Goal: Task Accomplishment & Management: Manage account settings

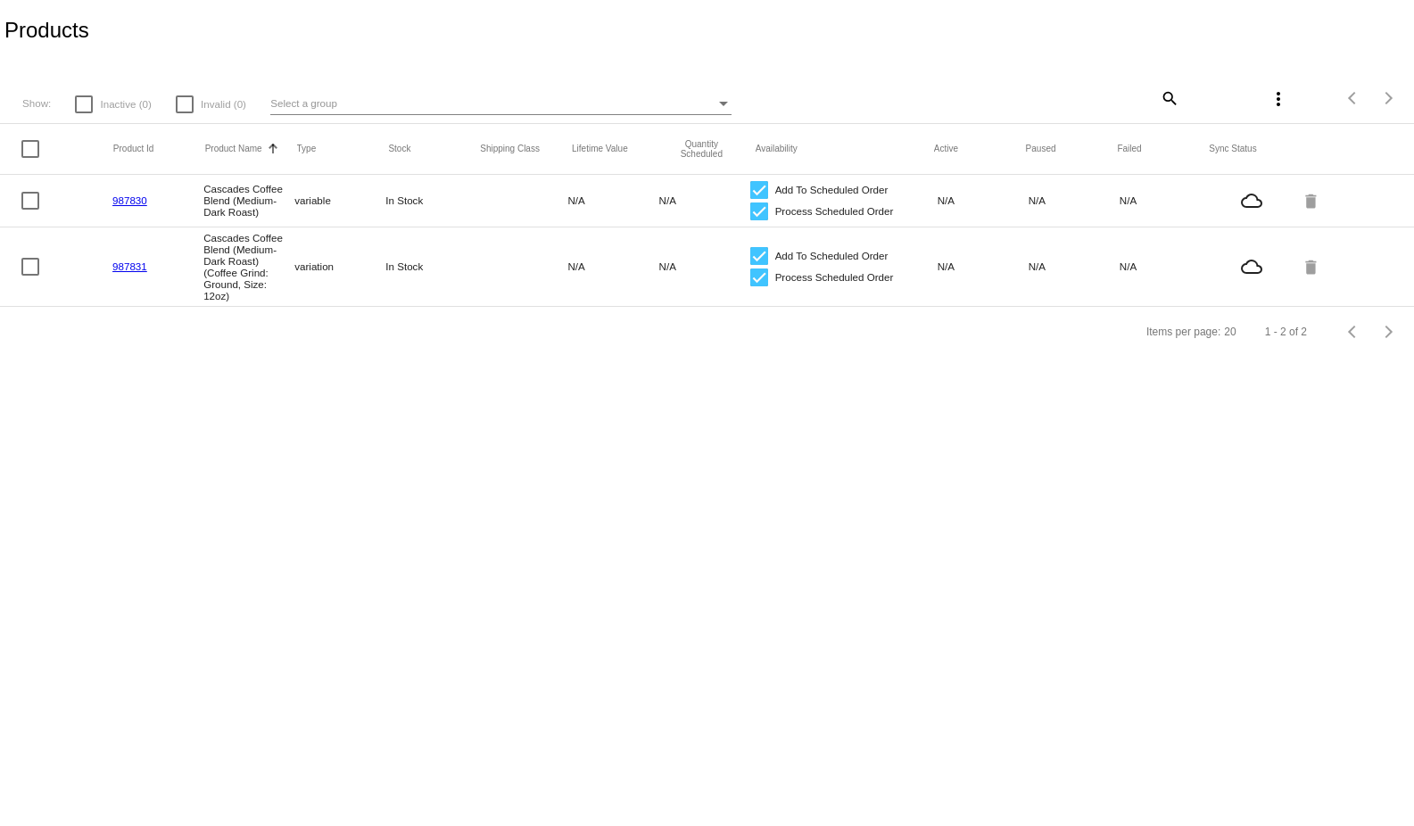
click at [25, 149] on div at bounding box center [30, 149] width 18 height 18
click at [29, 158] on input "checkbox" at bounding box center [29, 158] width 1 height 1
checkbox input "true"
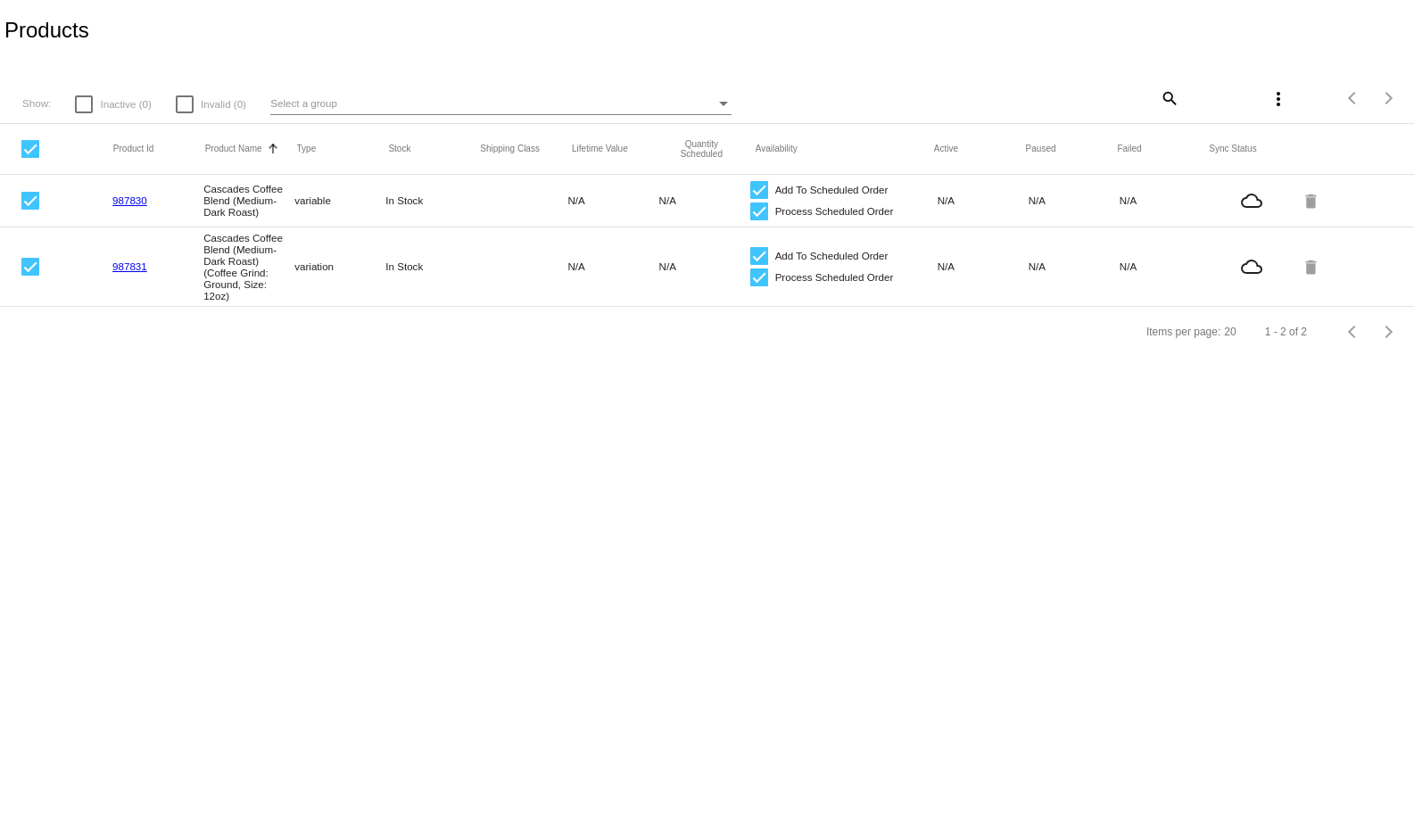
scroll to position [10, 0]
click at [1301, 194] on mat-icon "delete" at bounding box center [1311, 200] width 21 height 28
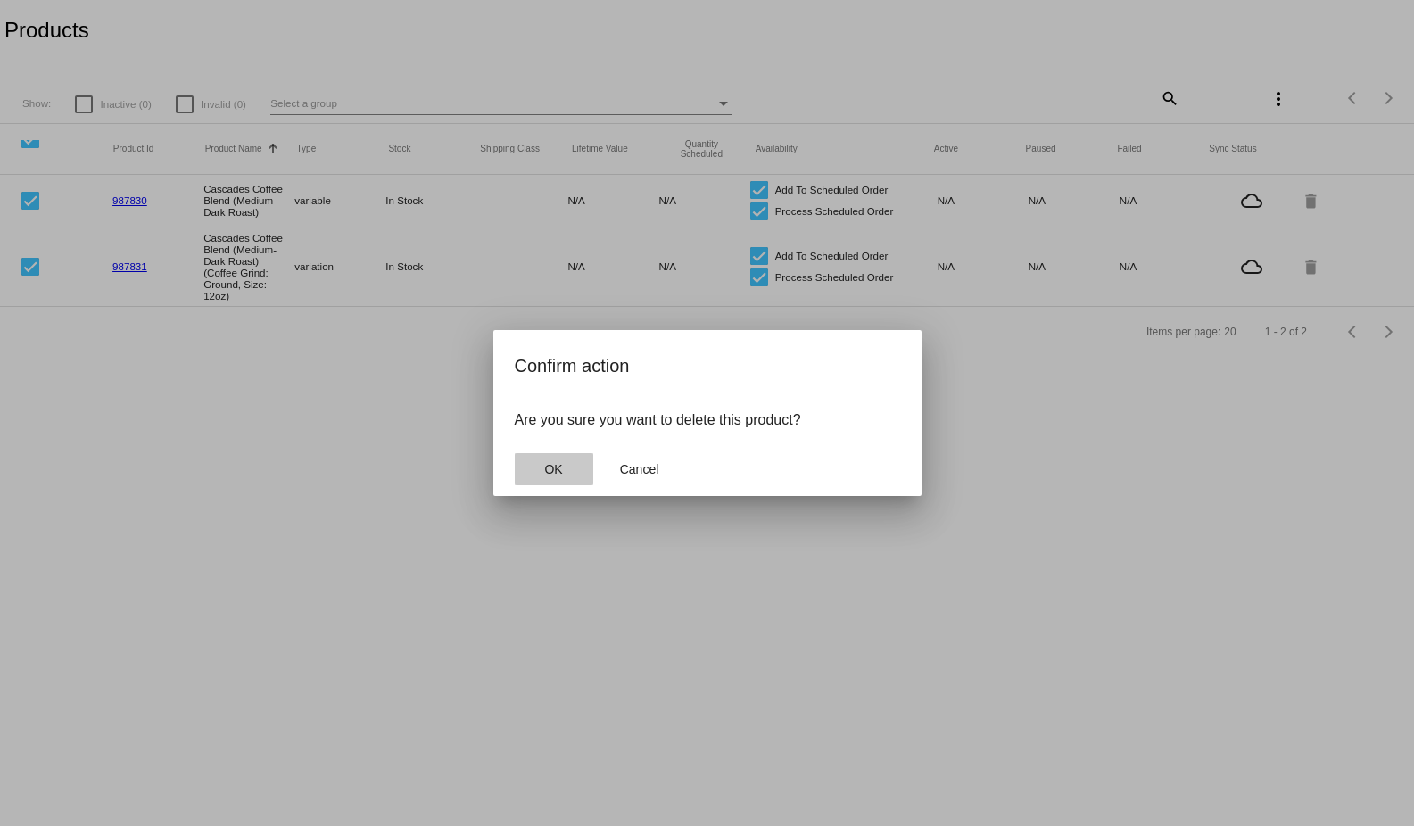
click at [540, 459] on button "OK" at bounding box center [554, 469] width 78 height 32
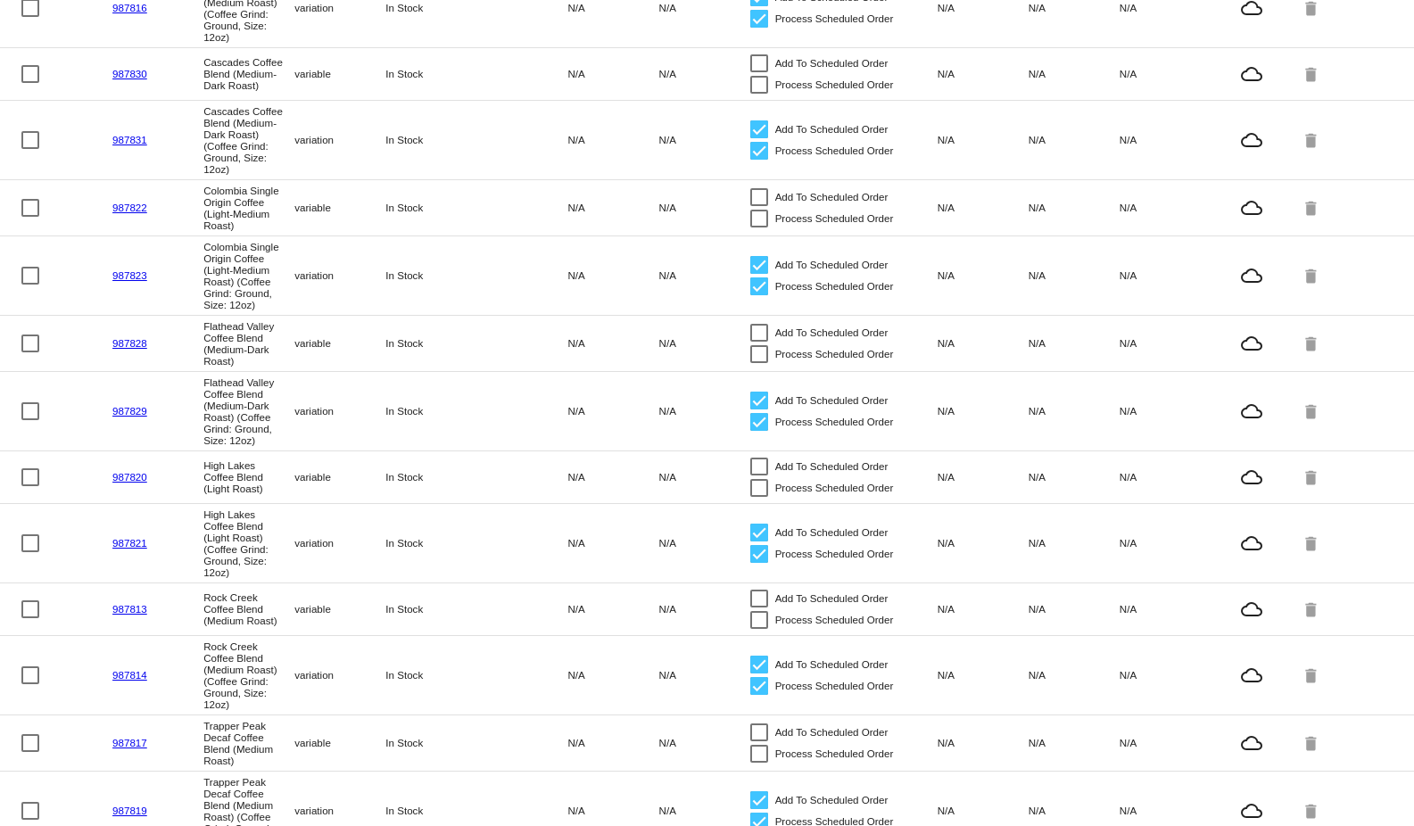
scroll to position [533, 0]
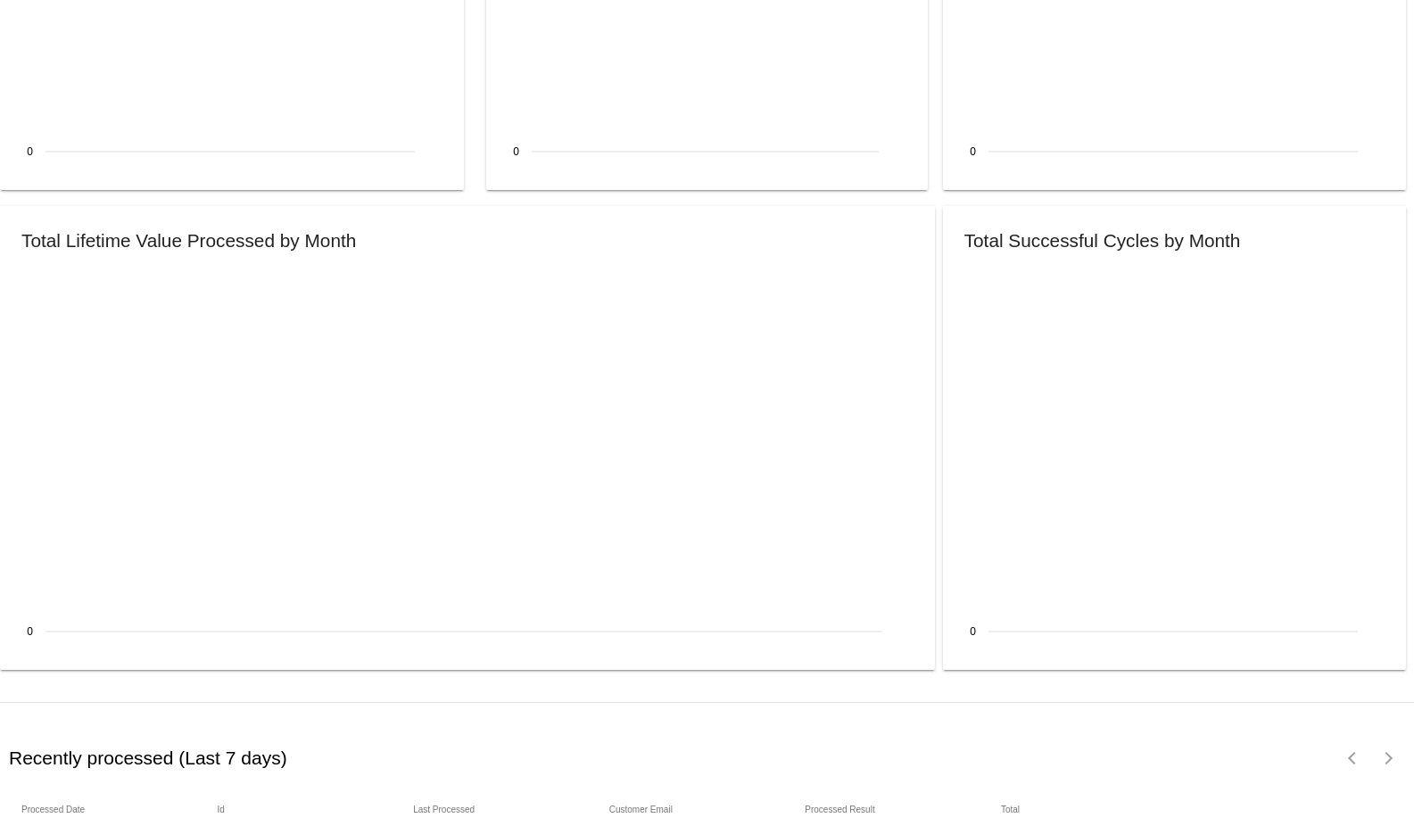
scroll to position [1876, 0]
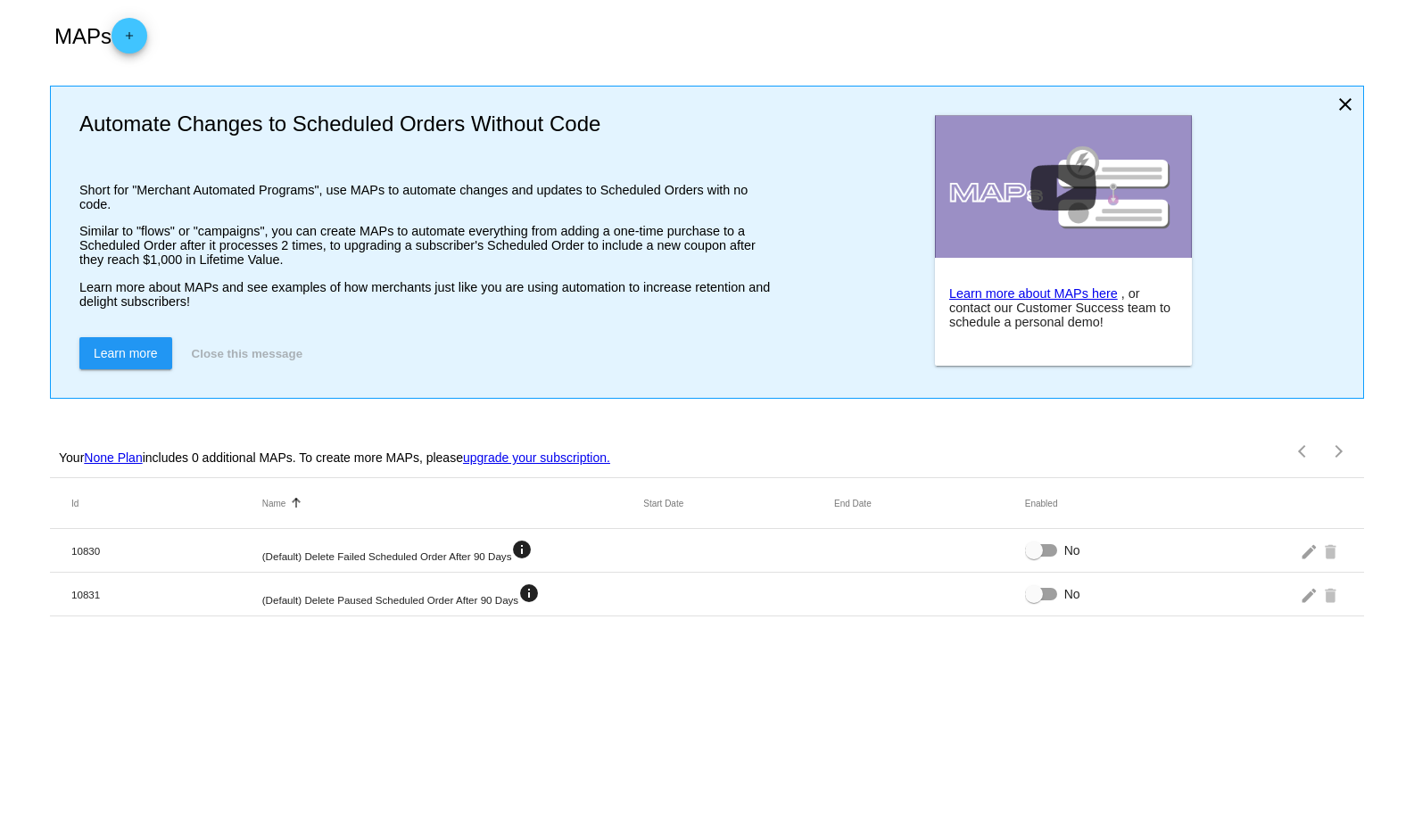
click at [159, 28] on div "MAPs add" at bounding box center [707, 35] width 1314 height 71
click at [1313, 608] on mat-icon "edit" at bounding box center [1310, 595] width 21 height 28
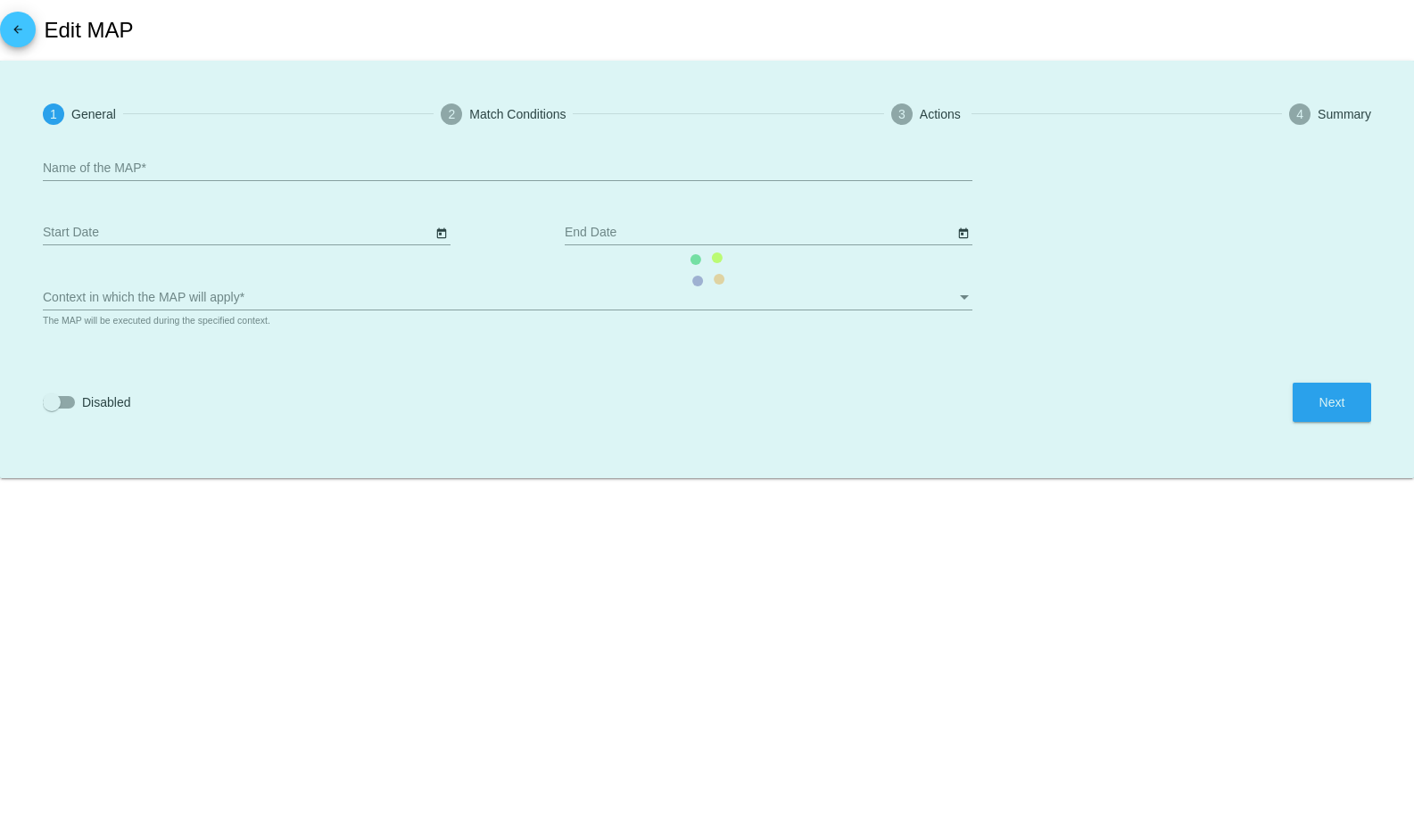
type input "(Default) Delete Paused Scheduled Order After 90 Days"
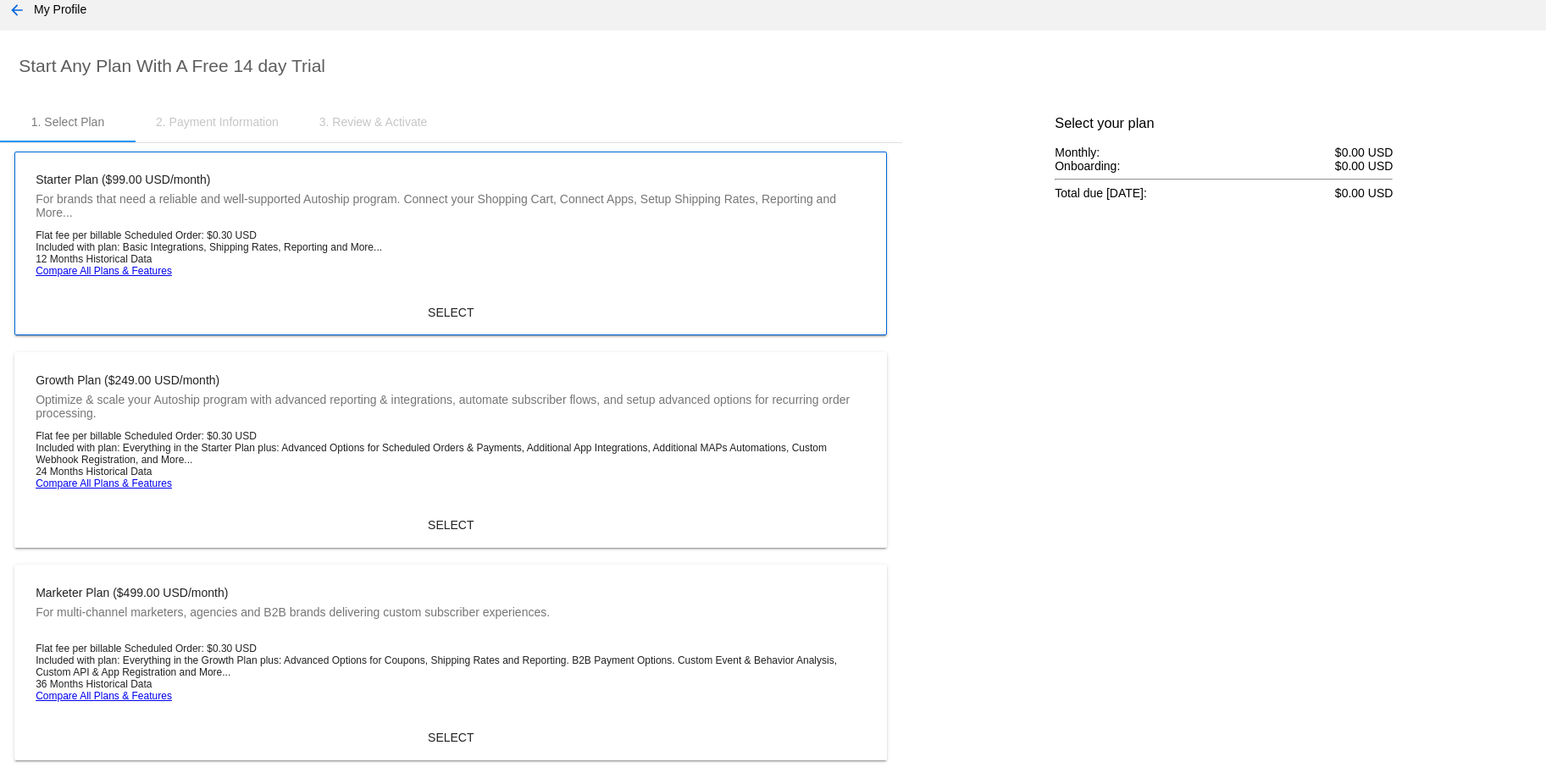
scroll to position [53, 0]
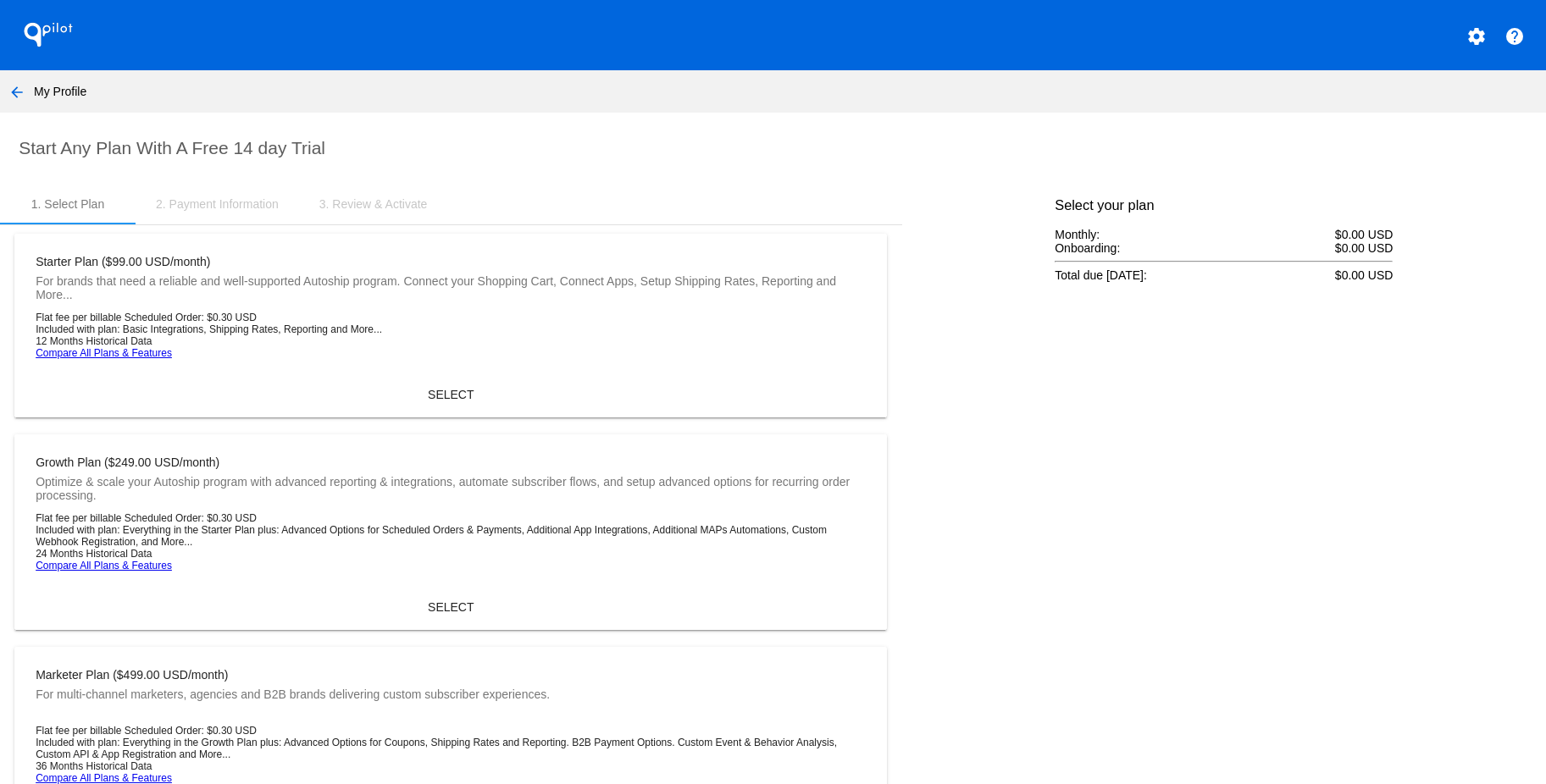
click at [114, 353] on link "Compare All Plans & Features" at bounding box center [104, 353] width 137 height 11
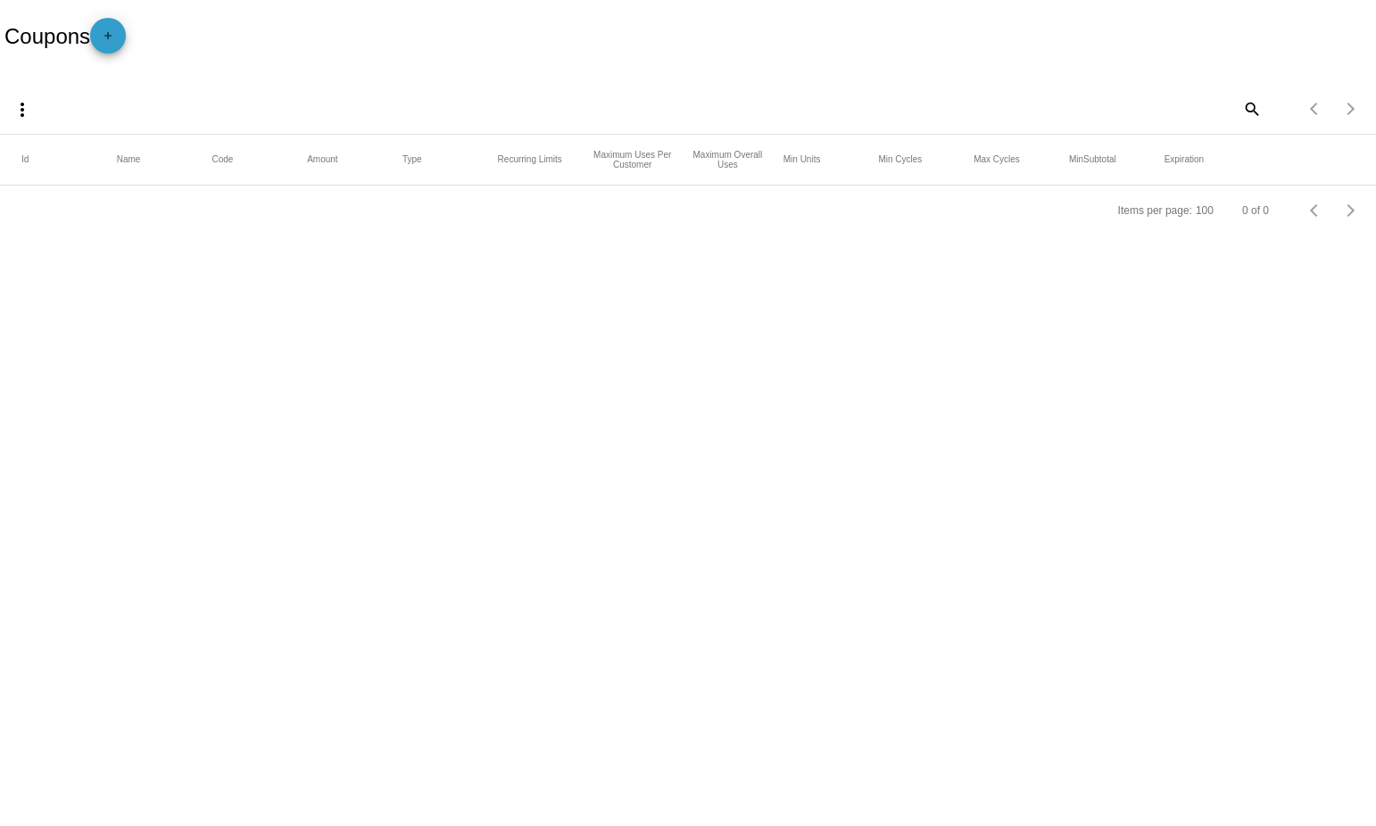
click at [119, 25] on span "add" at bounding box center [107, 40] width 21 height 44
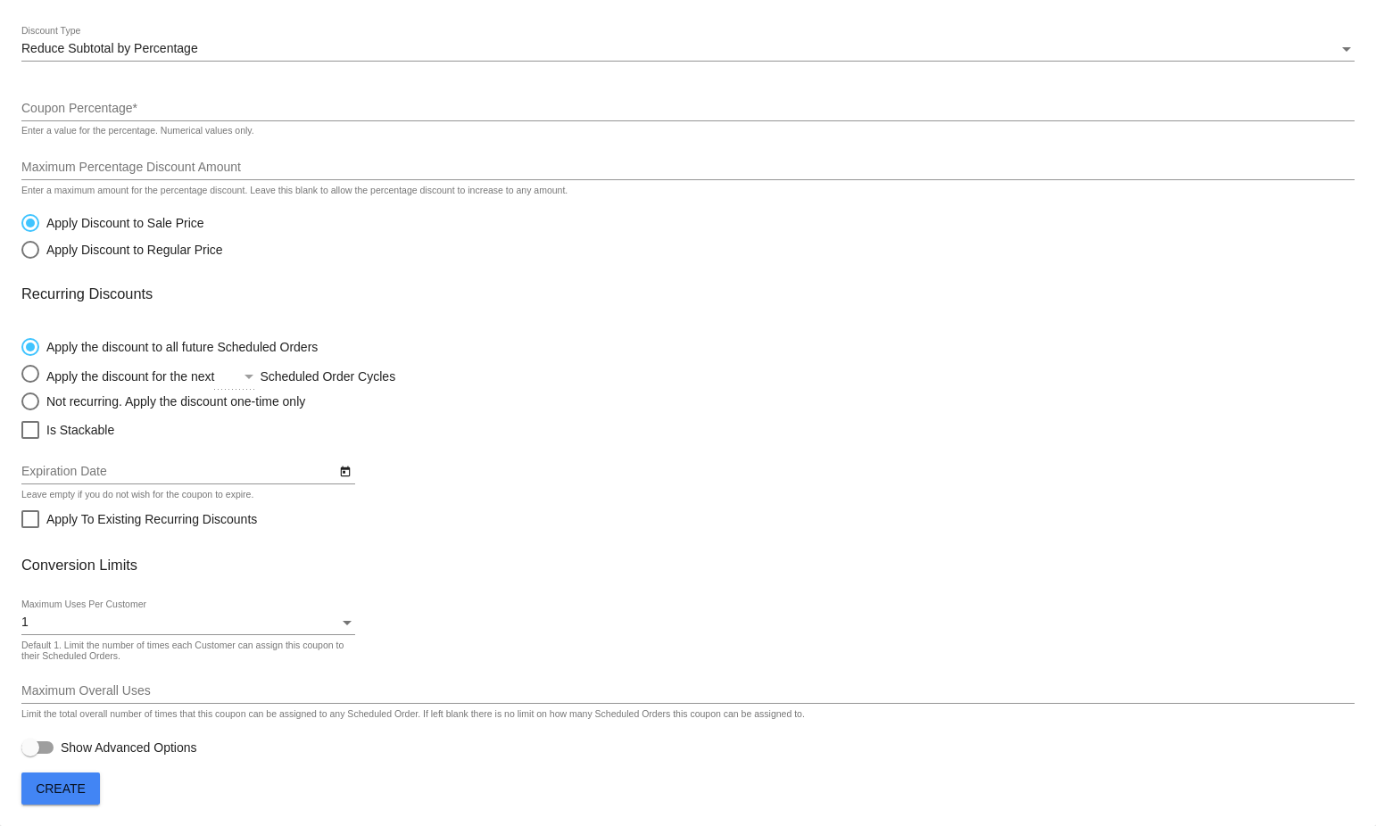
scroll to position [94, 0]
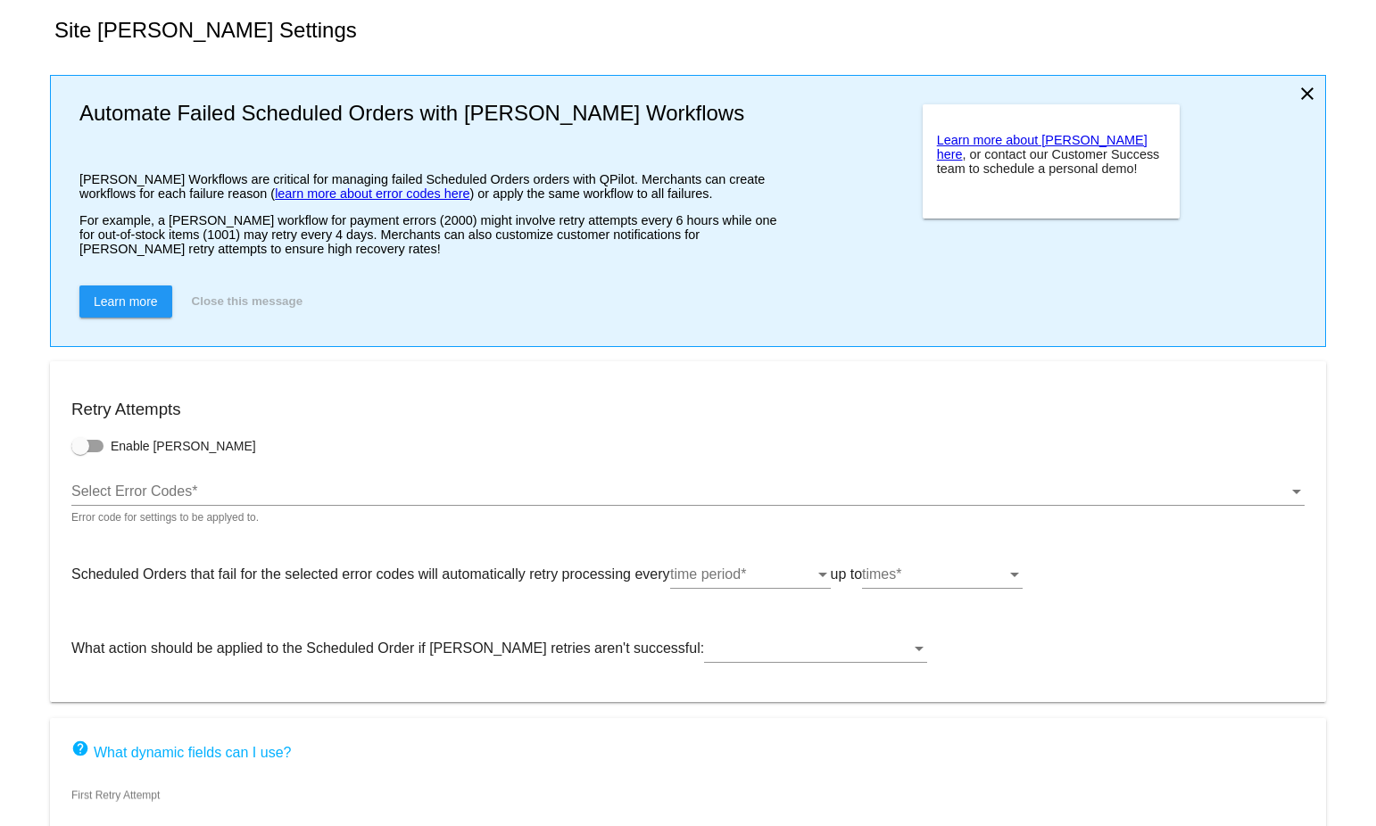
type input "If no changes are made, we will automatically retry processing your {{Scheduled…"
type input "If no changes are made, we will automatically {{DunningAction}} your {{Schedule…"
type input "Your {{ScheduledOrder}} was {{DunningAction}}."
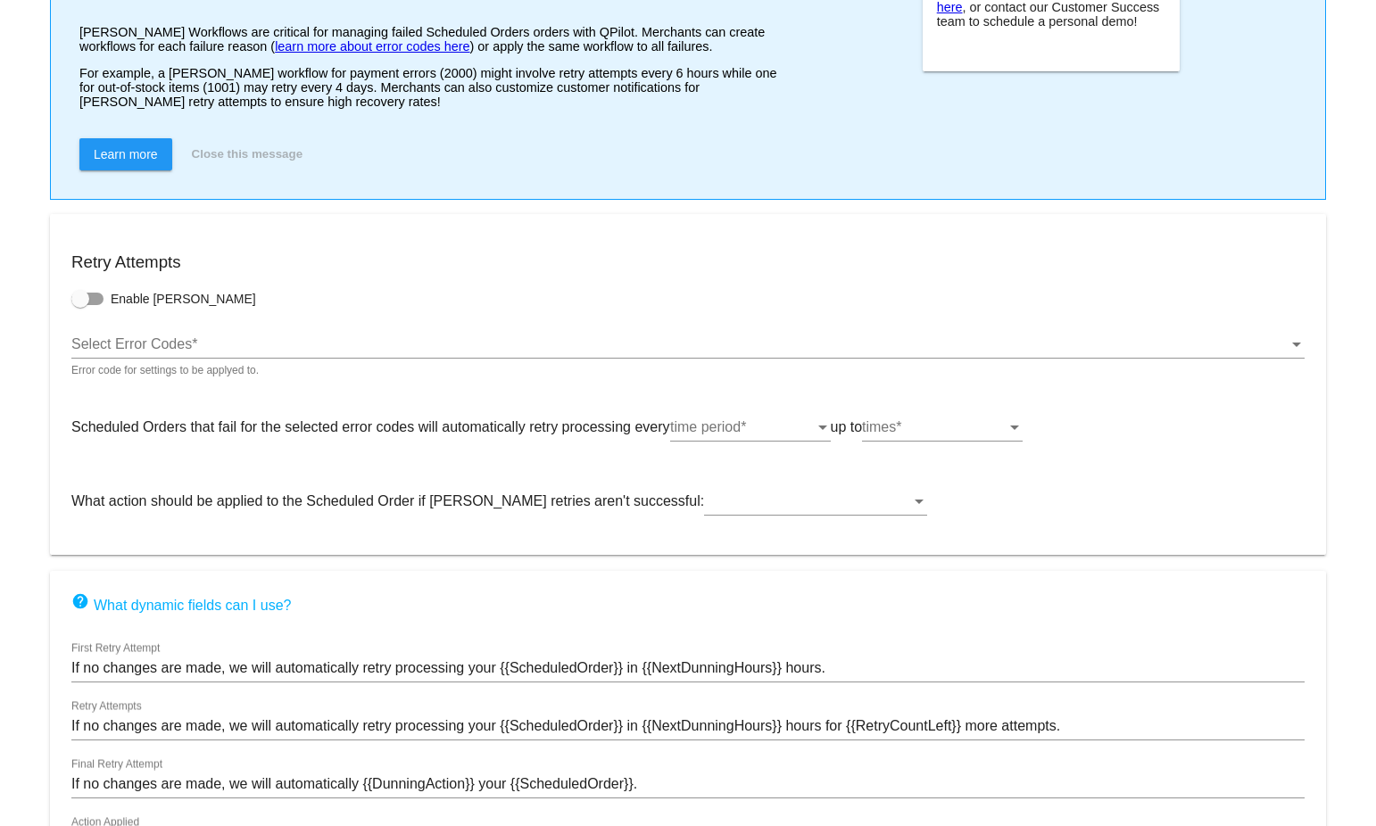
scroll to position [282, 0]
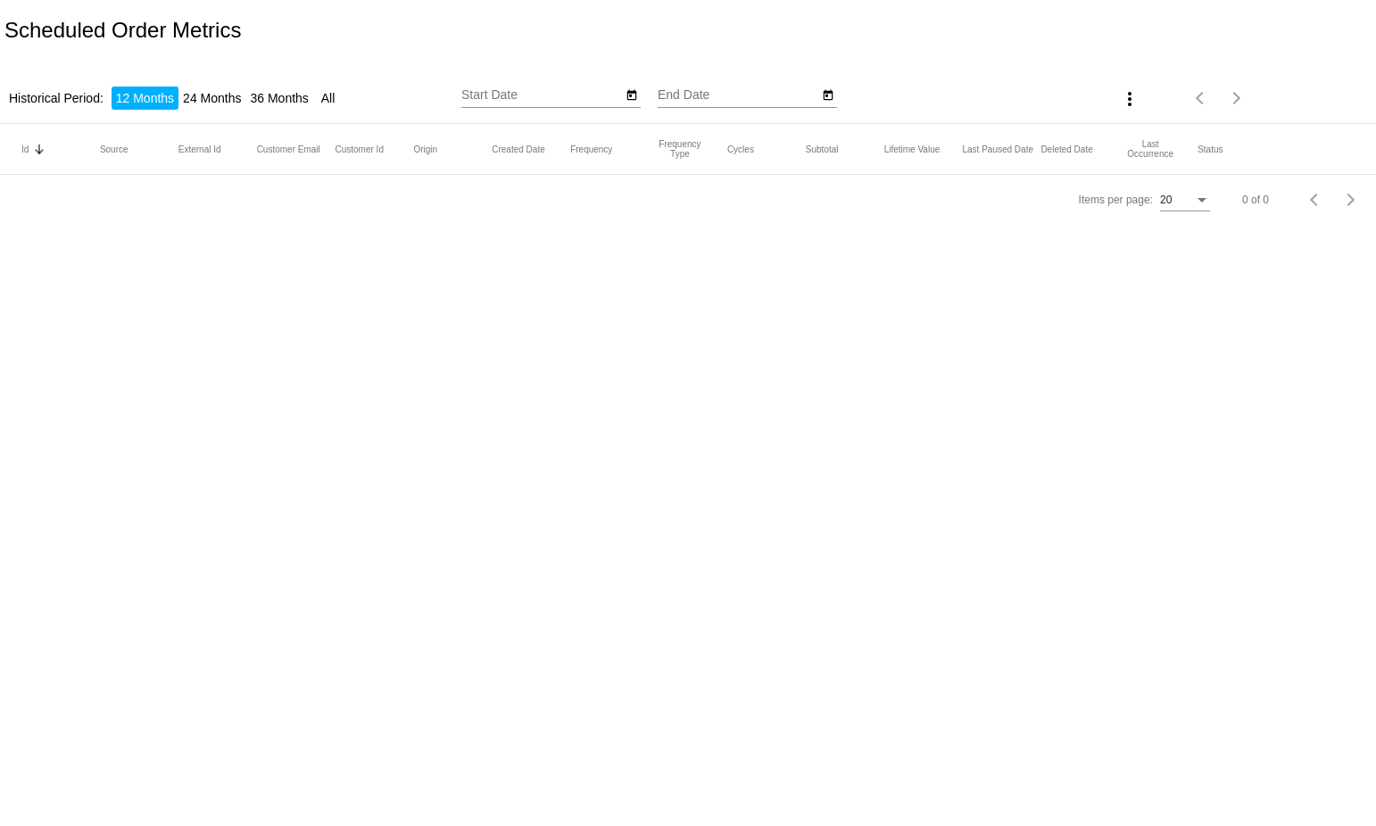
type input "9/4/2024"
type input "9/4/2025"
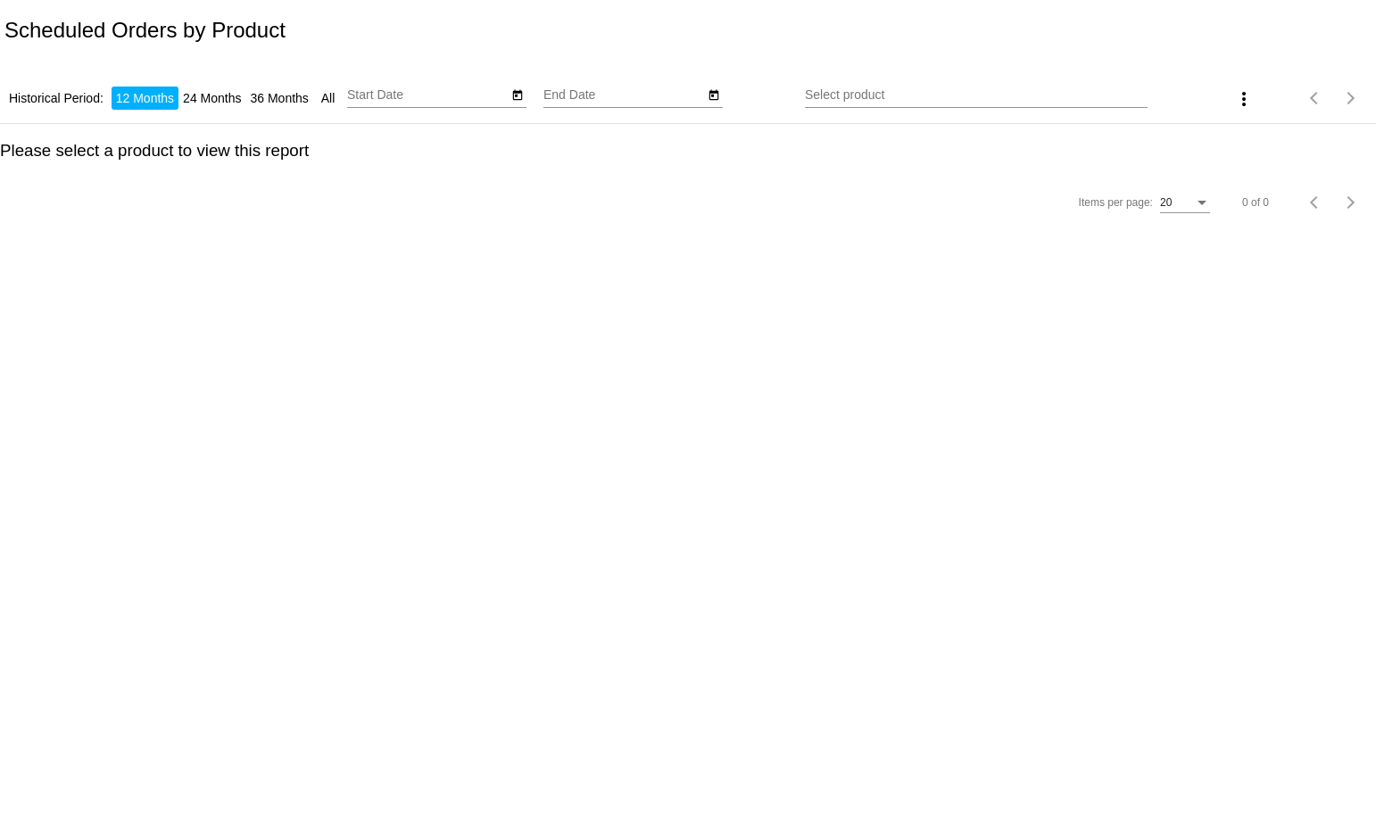
type input "9/4/2024"
type input "9/4/2025"
click at [258, 138] on div "Id Sorted by Id ascending First Name Last Name Email Shipping State Shipping Po…" at bounding box center [688, 150] width 1376 height 53
click at [839, 77] on div "Select product" at bounding box center [976, 90] width 343 height 35
click at [838, 95] on input "Select product" at bounding box center [976, 95] width 343 height 14
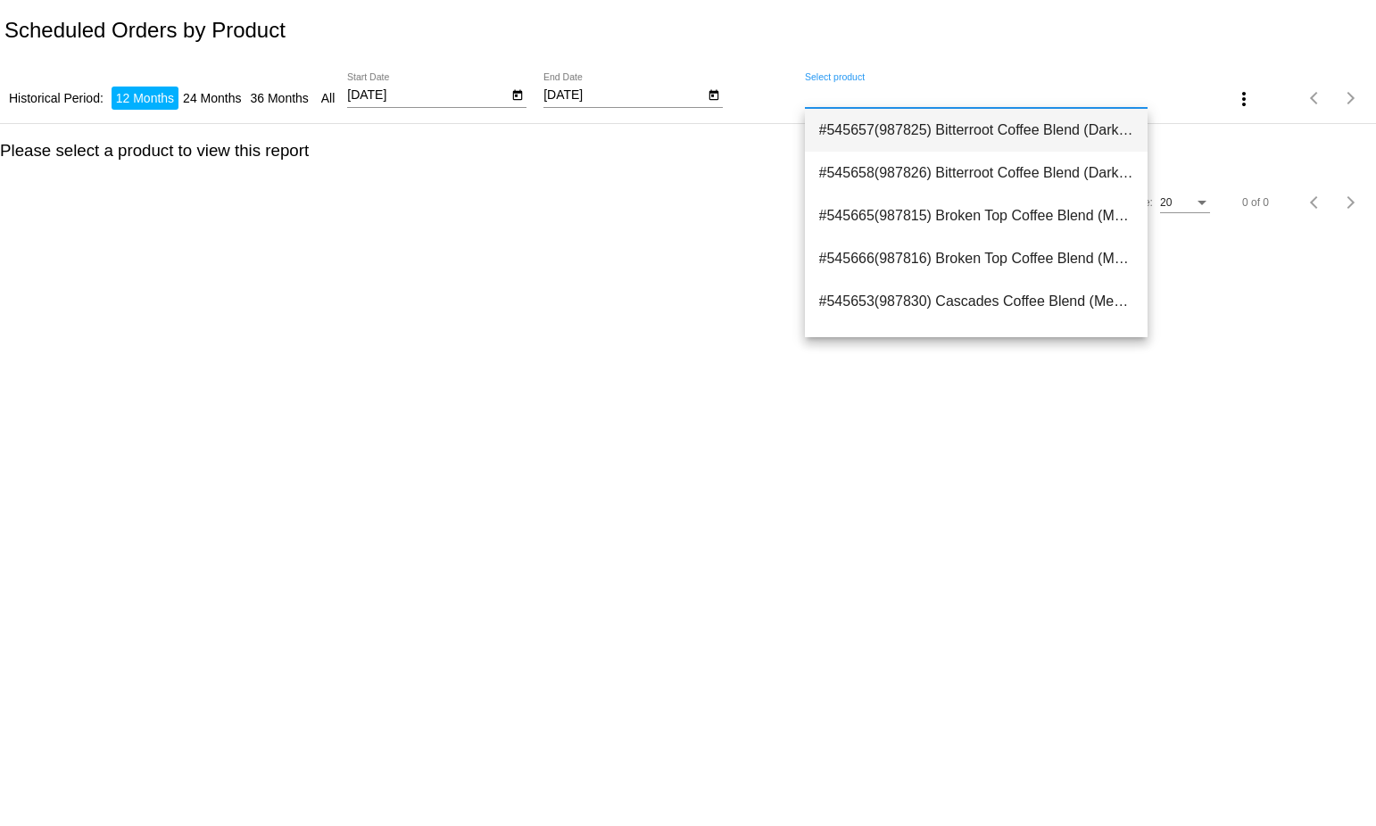
click at [947, 125] on span "#545657(987825) Bitterroot Coffee Blend (Dark French Roast) 0.00" at bounding box center [976, 130] width 314 height 43
type input "Bitterroot Coffee Blend (Dark French Roast)"
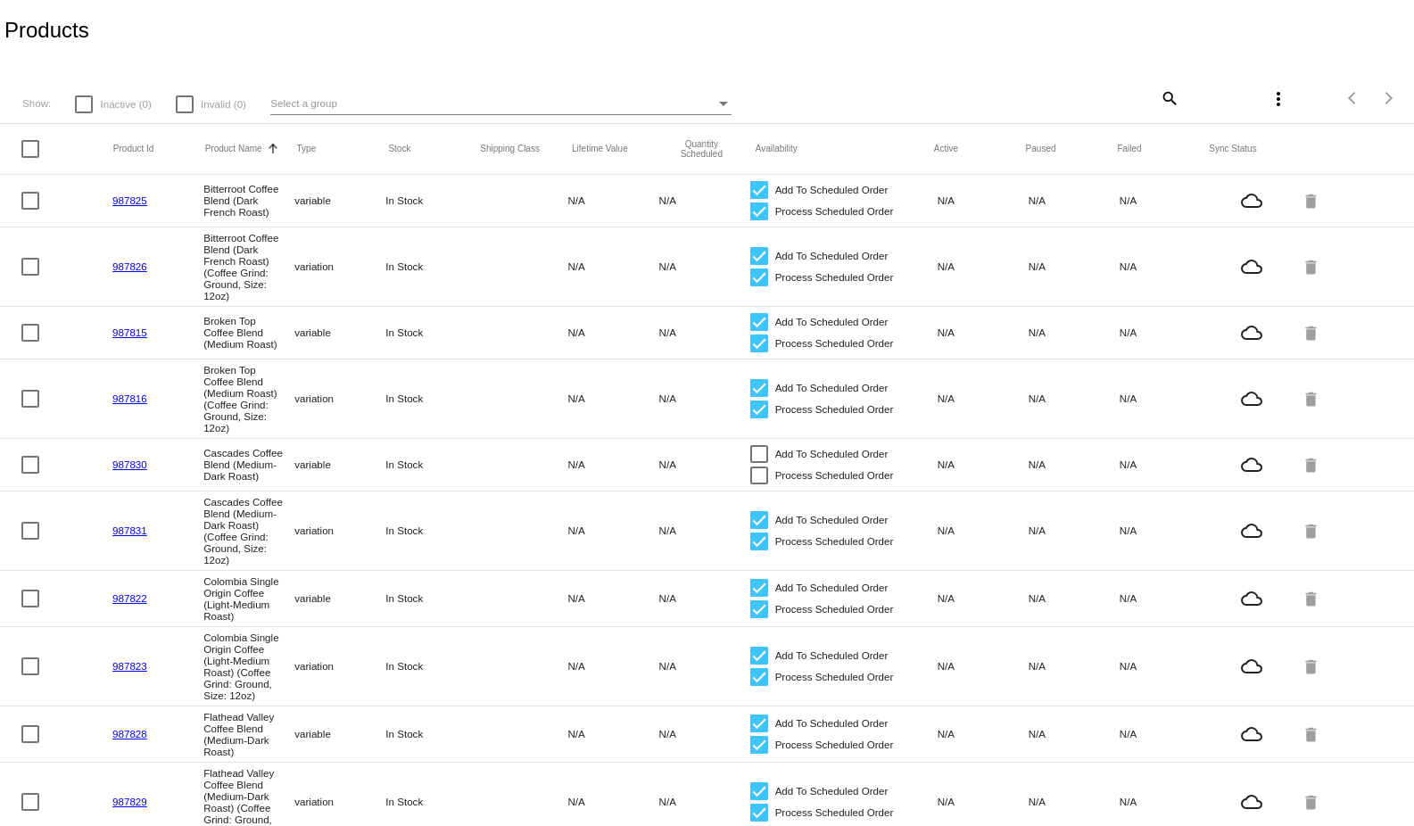
click at [93, 101] on label "Inactive (0)" at bounding box center [113, 104] width 76 height 21
click at [84, 113] on input "Inactive (0)" at bounding box center [83, 113] width 1 height 1
click at [81, 106] on div at bounding box center [84, 104] width 18 height 18
click at [83, 113] on input "Inactive (0)" at bounding box center [83, 113] width 1 height 1
checkbox input "false"
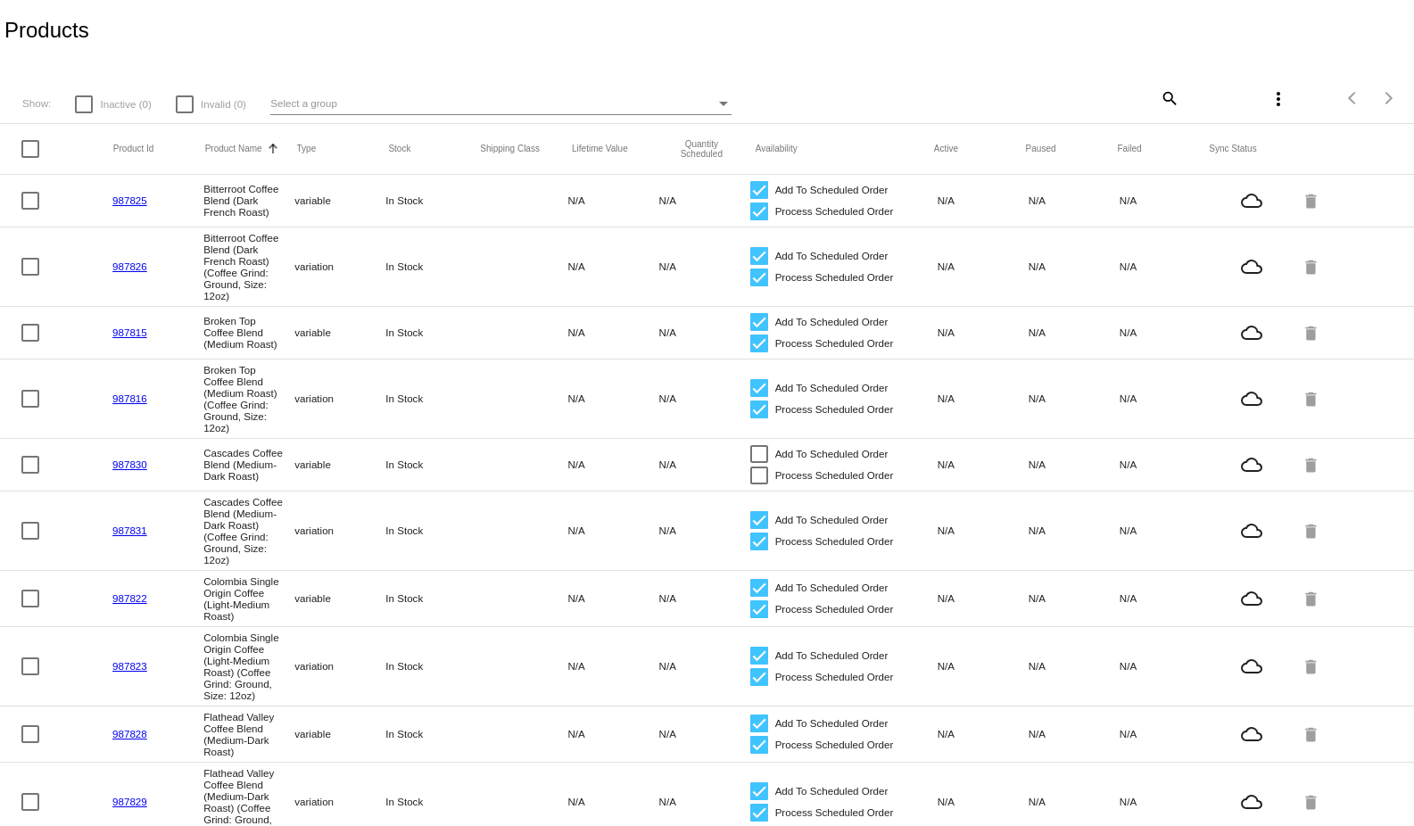
click at [178, 113] on div at bounding box center [185, 104] width 18 height 18
click at [184, 114] on input "Invalid (0)" at bounding box center [184, 113] width 1 height 1
click at [179, 112] on div at bounding box center [185, 104] width 18 height 18
click at [184, 113] on input "Invalid (0)" at bounding box center [184, 113] width 1 height 1
checkbox input "false"
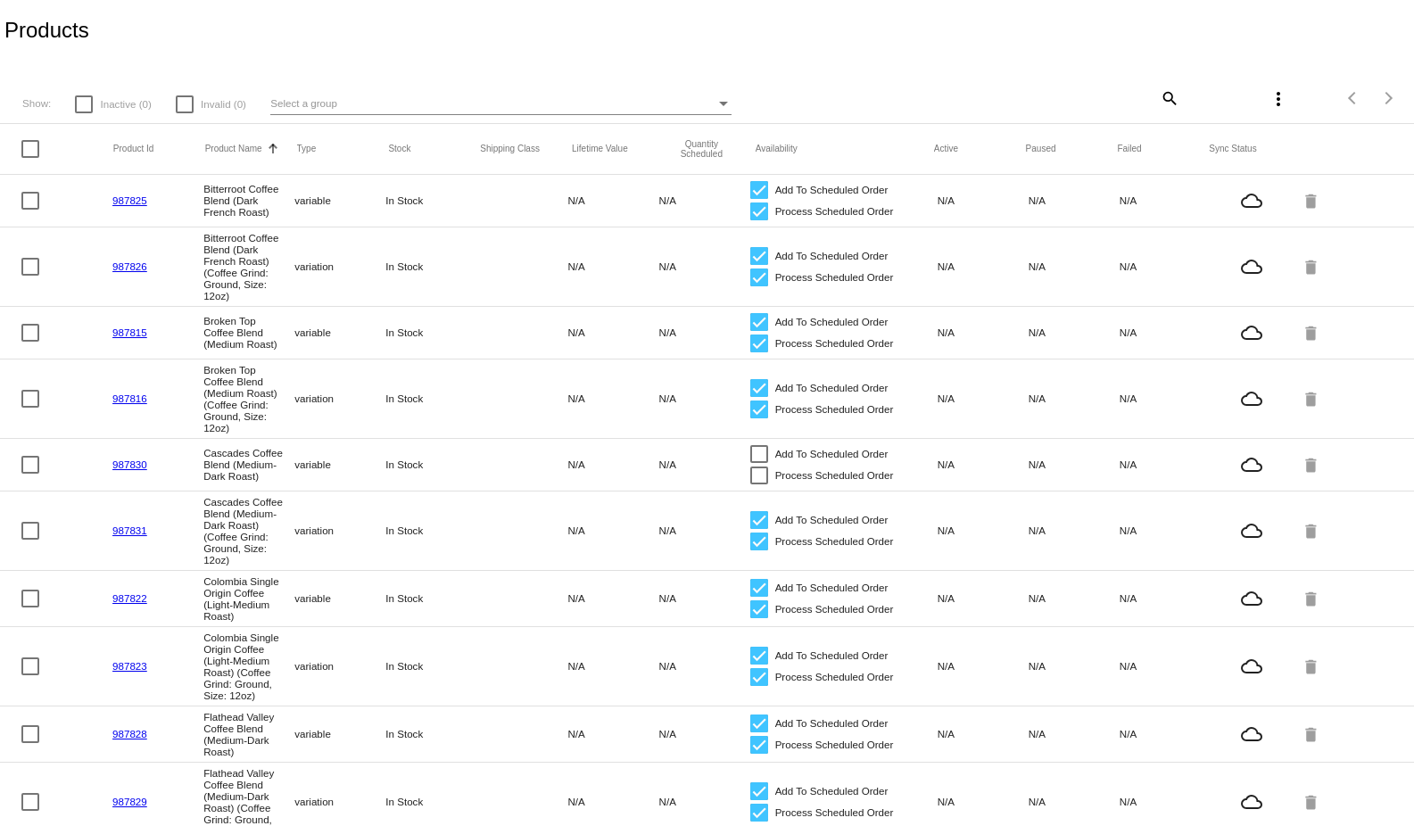
click at [78, 97] on div at bounding box center [84, 104] width 18 height 18
click at [83, 113] on input "Inactive (0)" at bounding box center [83, 113] width 1 height 1
click at [78, 97] on div at bounding box center [84, 104] width 18 height 18
click at [83, 113] on input "Inactive (0)" at bounding box center [83, 113] width 1 height 1
checkbox input "false"
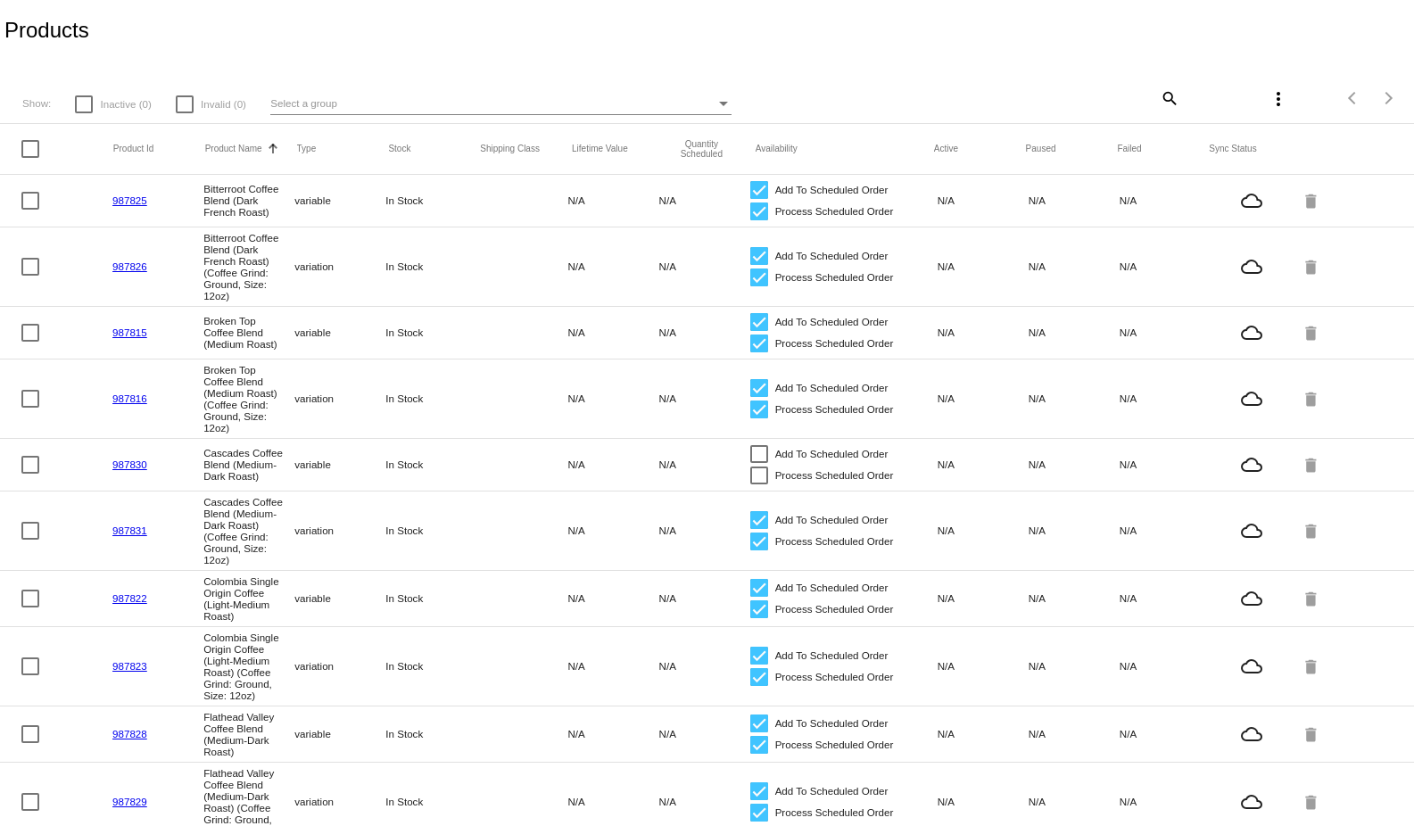
click at [425, 104] on div "Select a group" at bounding box center [492, 103] width 445 height 21
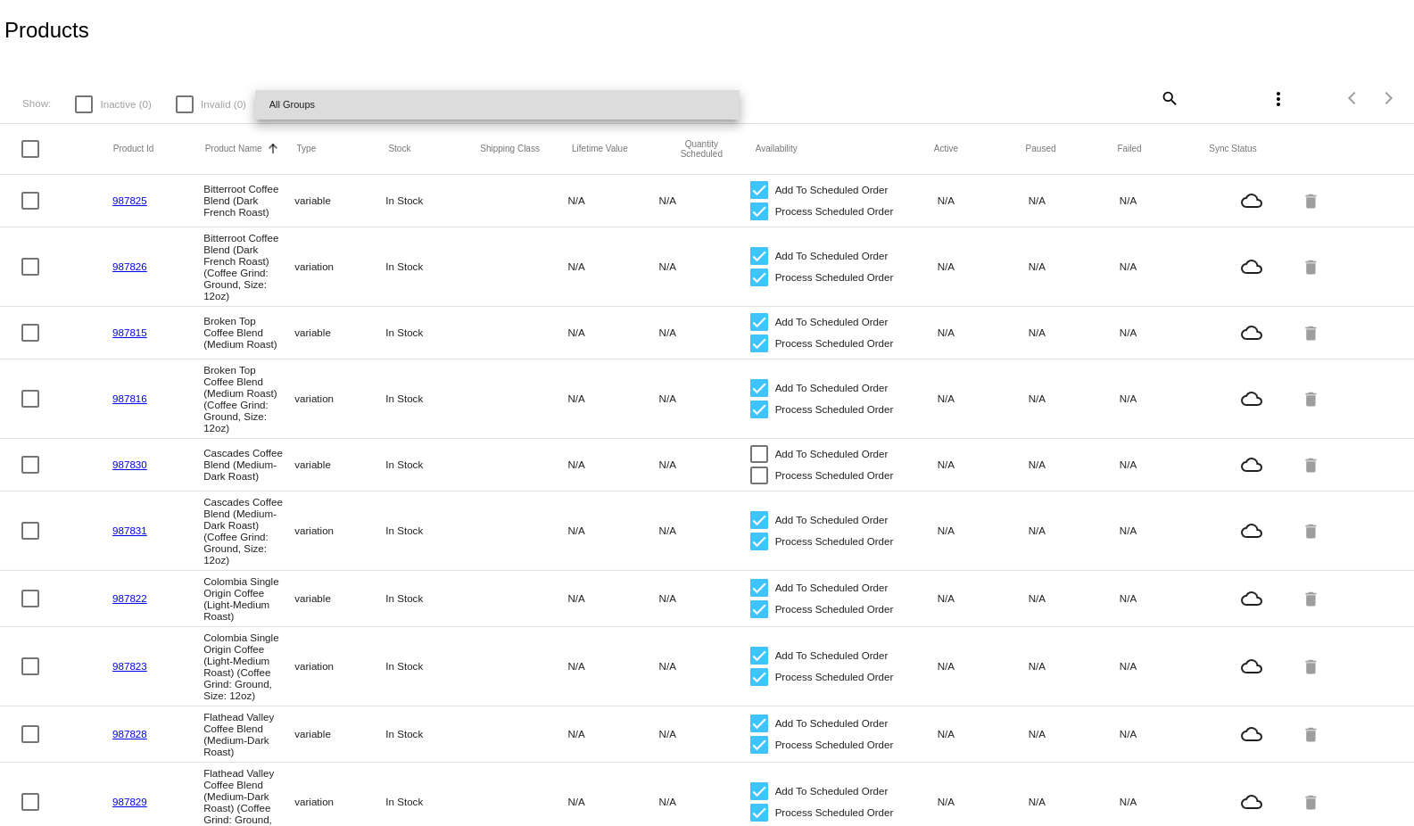
click at [431, 95] on span "All Groups" at bounding box center [497, 104] width 457 height 29
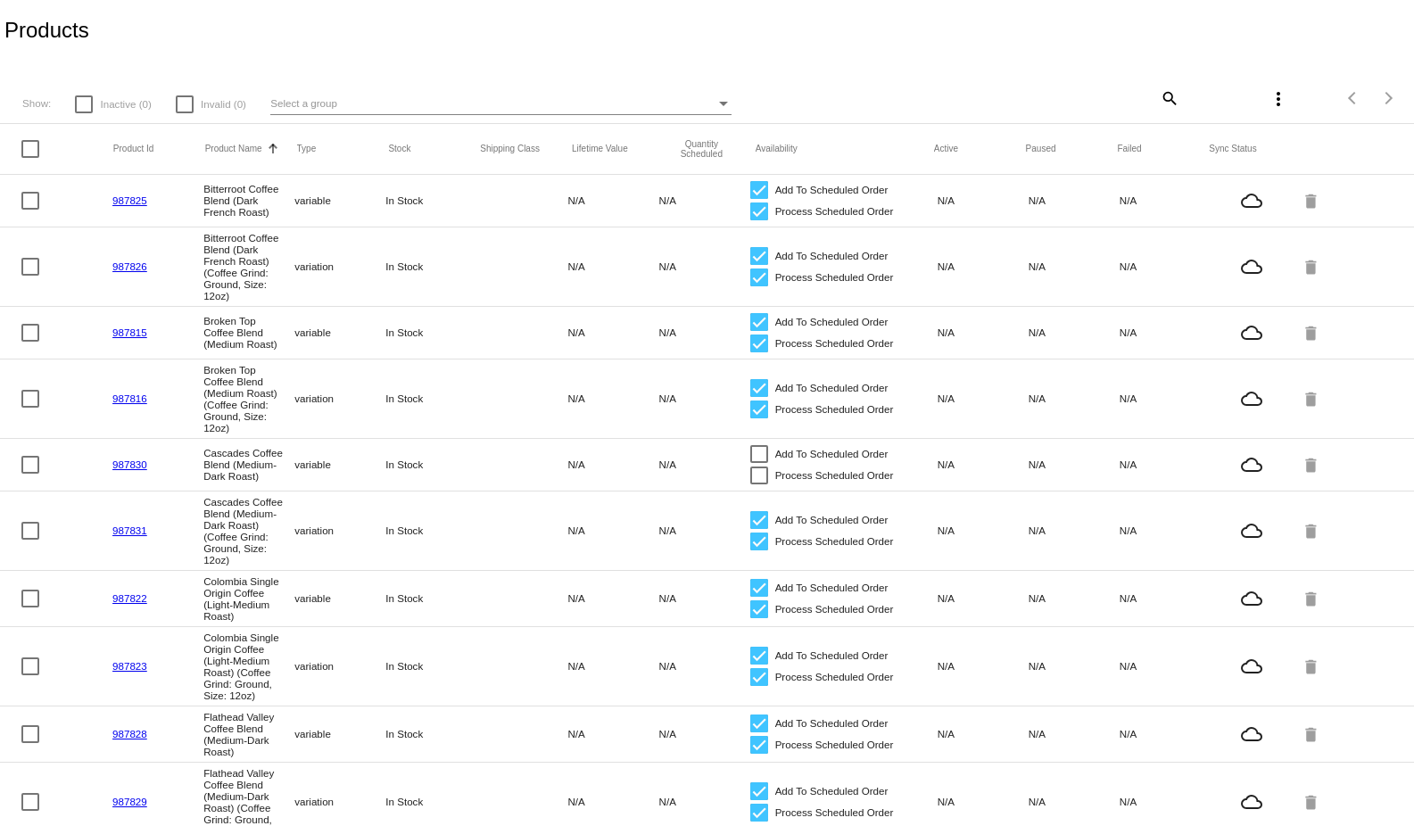
click at [1158, 105] on mat-icon "search" at bounding box center [1168, 98] width 21 height 28
click at [1219, 58] on div "Products" at bounding box center [707, 30] width 1414 height 61
click at [1272, 98] on mat-icon "more_vert" at bounding box center [1278, 98] width 21 height 21
click at [1179, 118] on button "file_download Sync prices for (all) items" at bounding box center [1167, 109] width 235 height 43
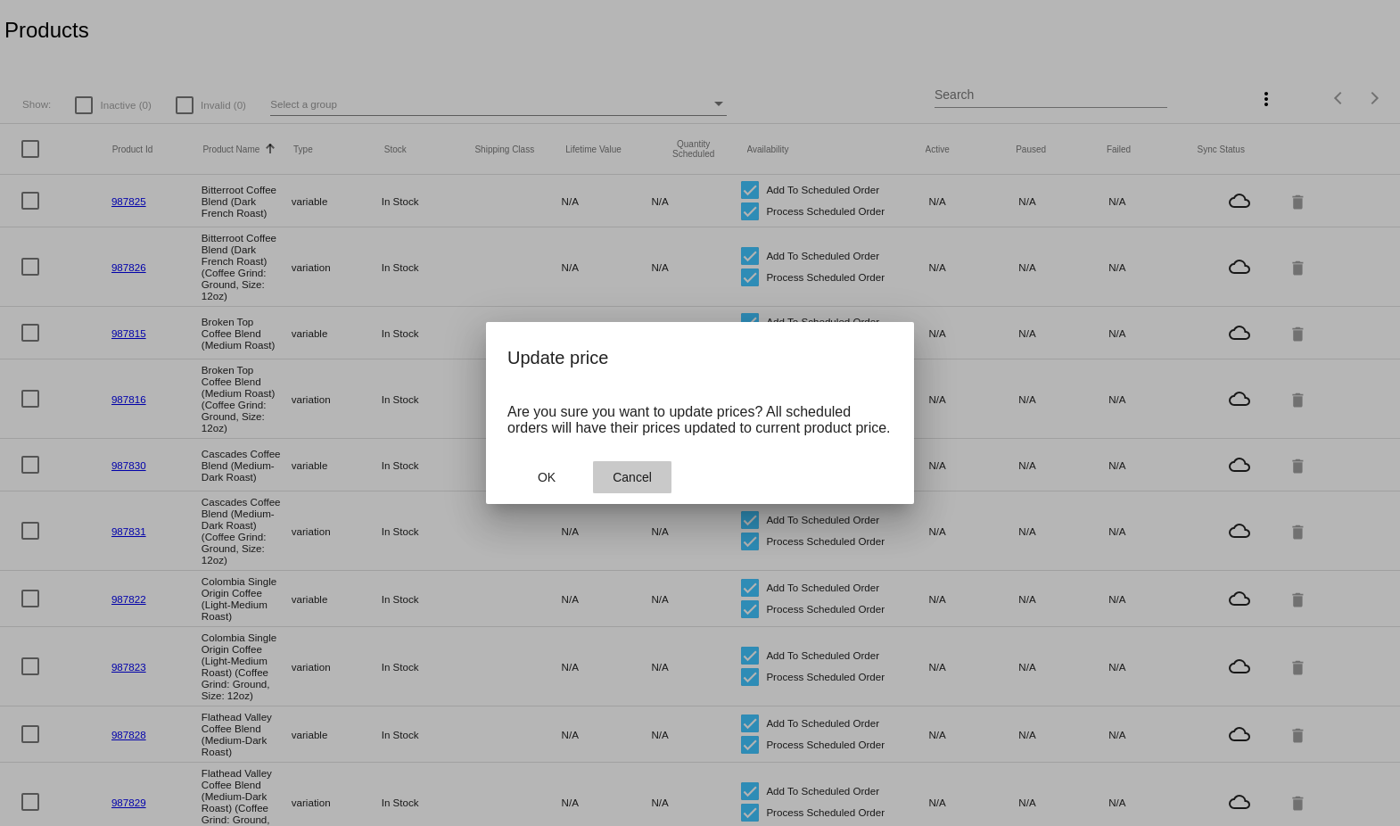
click at [640, 483] on span "Cancel" at bounding box center [632, 477] width 39 height 14
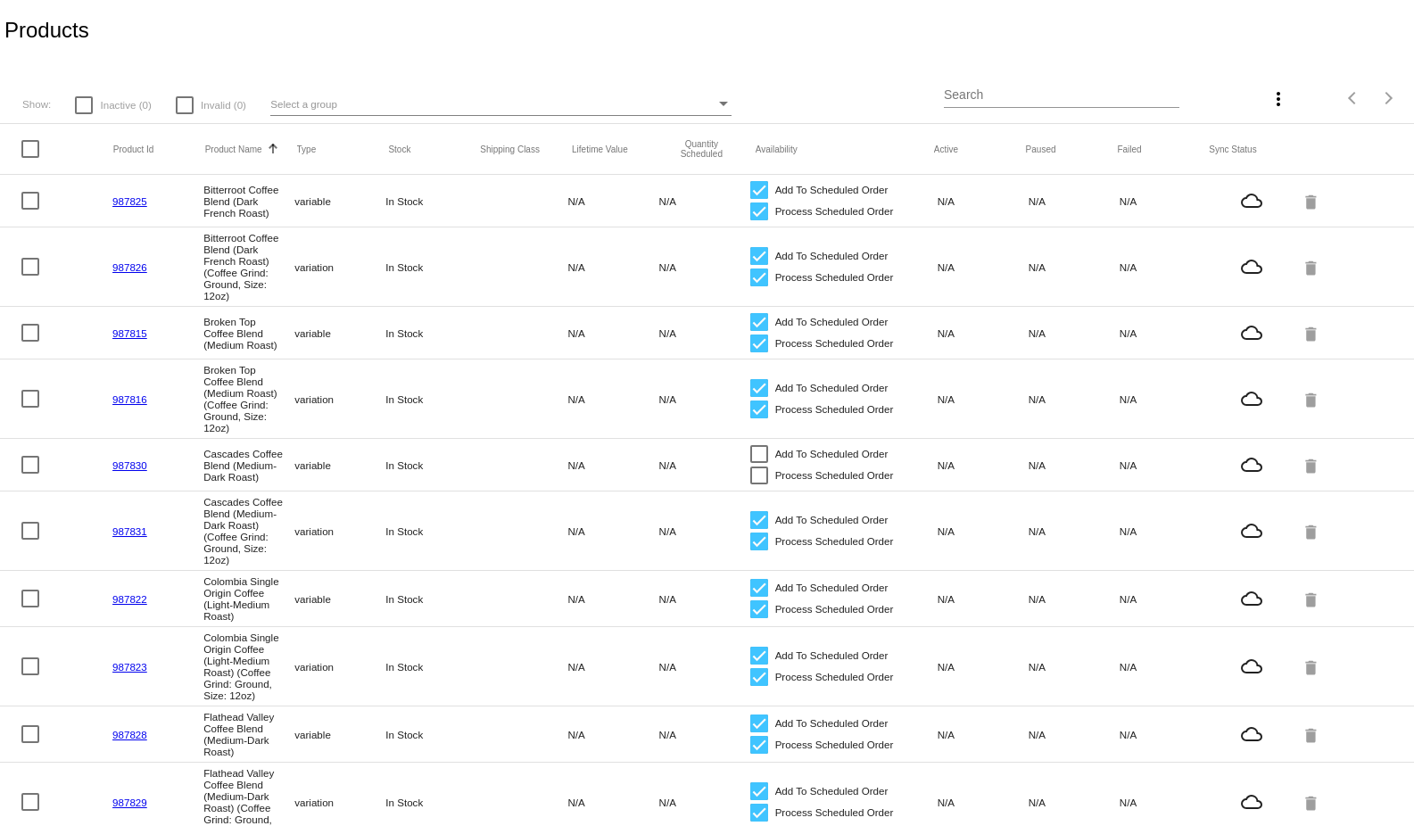
click at [1296, 93] on div "Items per page: 20 1 - 16 of 16" at bounding box center [1355, 98] width 118 height 50
click at [1276, 99] on mat-icon "more_vert" at bounding box center [1278, 98] width 21 height 21
click at [1215, 37] on div at bounding box center [707, 413] width 1414 height 826
click at [41, 145] on mat-header-cell at bounding box center [67, 149] width 92 height 18
click at [38, 146] on div at bounding box center [30, 149] width 18 height 18
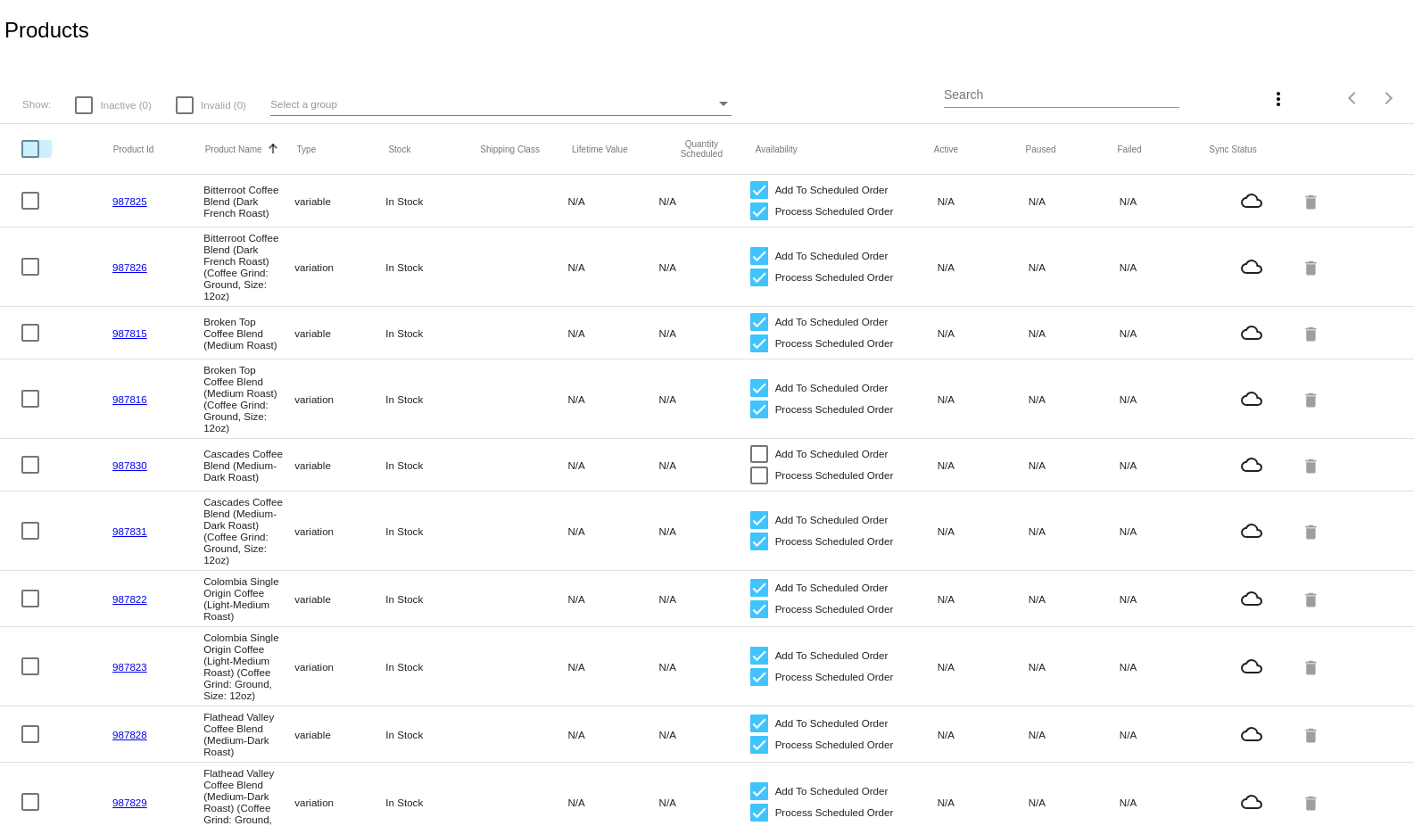
click at [30, 158] on input "checkbox" at bounding box center [29, 158] width 1 height 1
checkbox input "true"
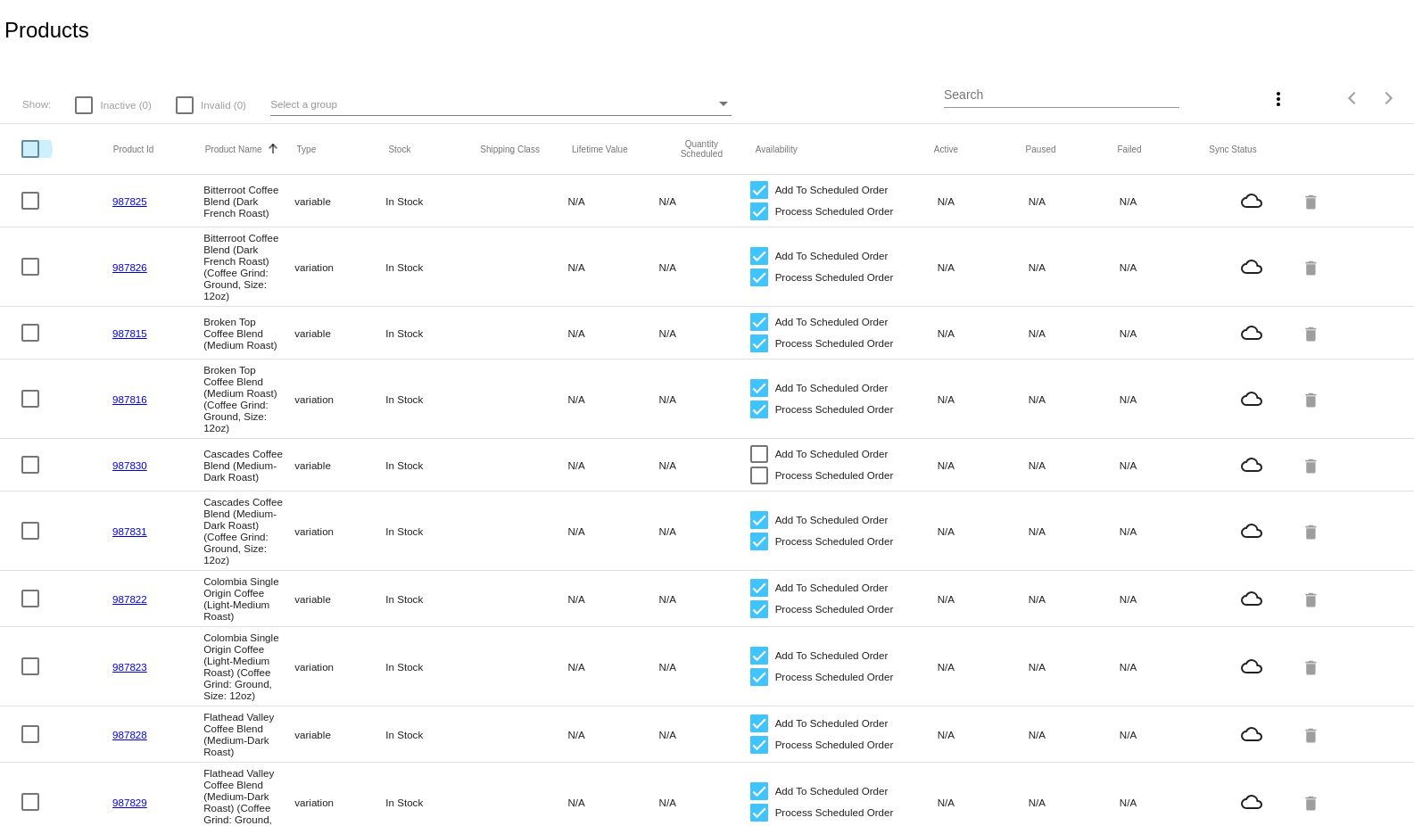
checkbox input "true"
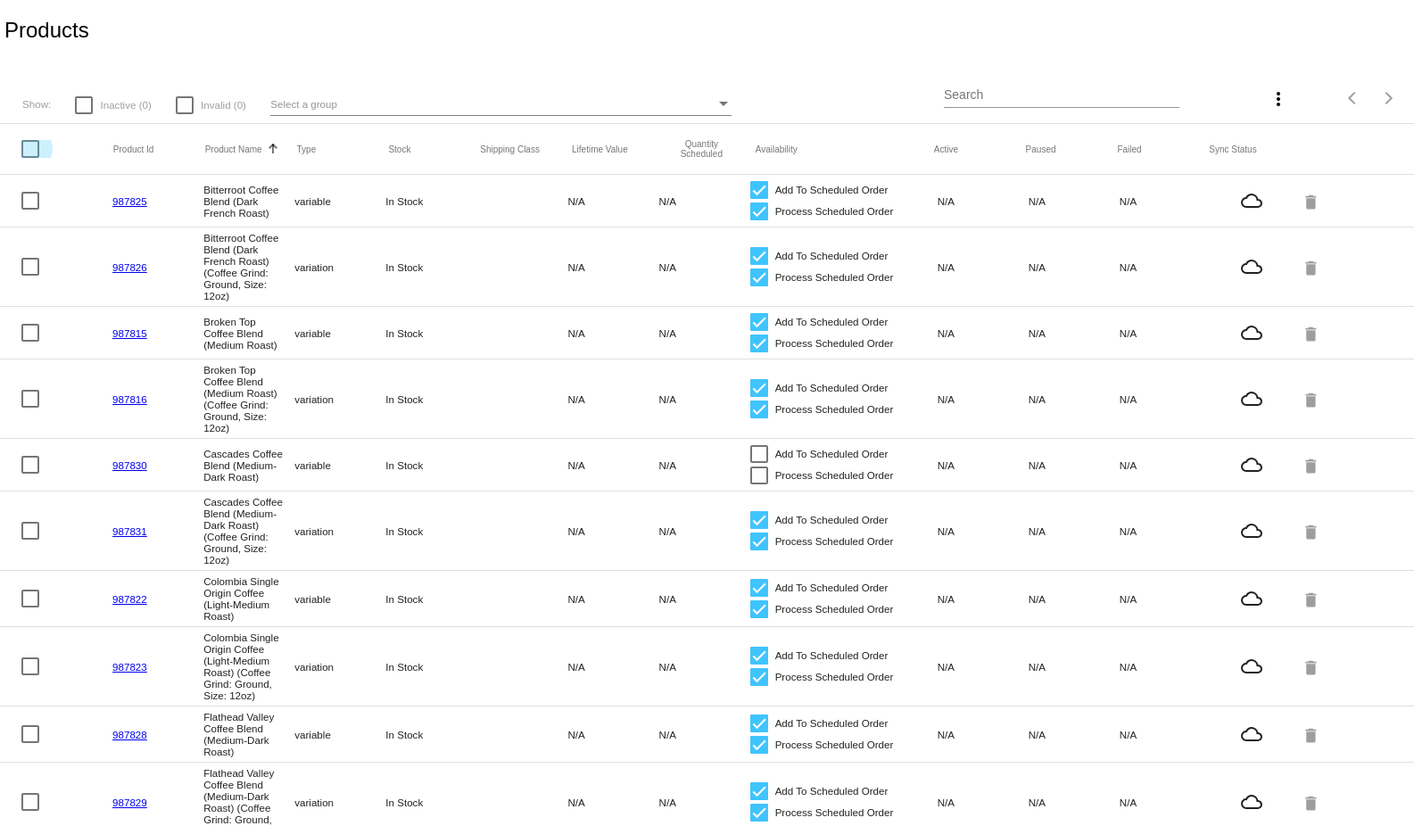
checkbox input "true"
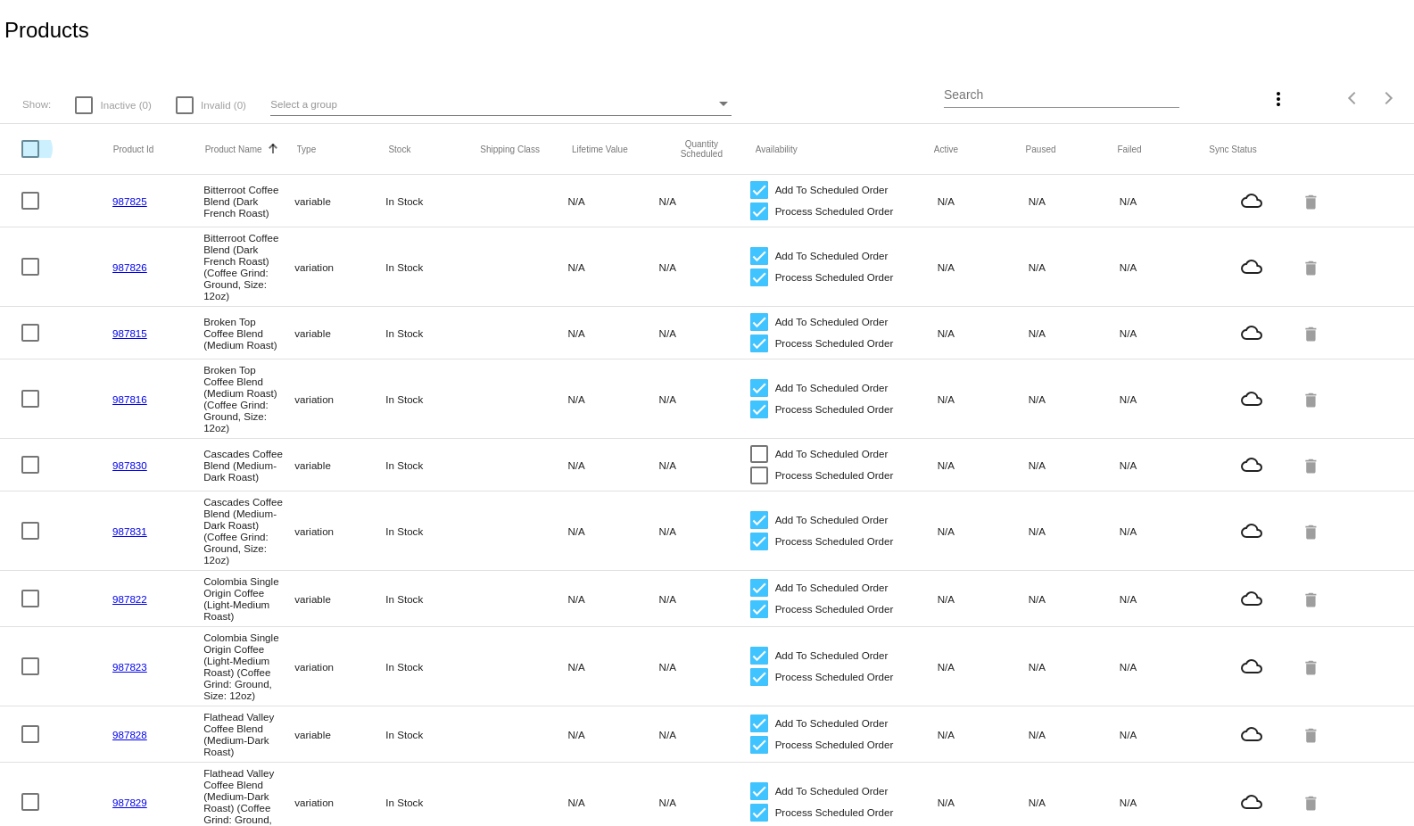
checkbox input "true"
click at [29, 153] on mat-header-cell at bounding box center [67, 149] width 92 height 18
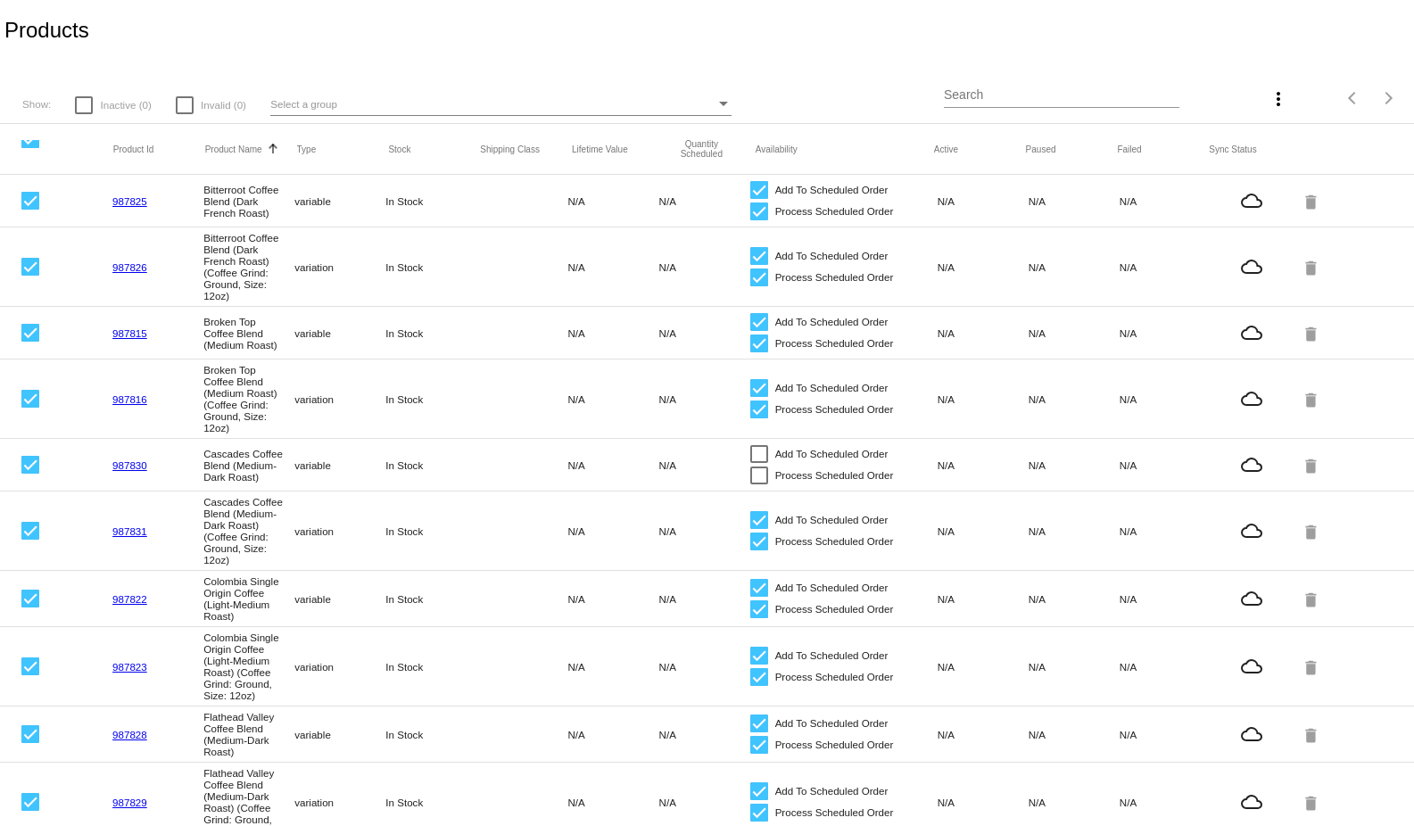
click at [30, 143] on div at bounding box center [30, 139] width 18 height 18
click at [30, 148] on input "checkbox" at bounding box center [29, 148] width 1 height 1
checkbox input "false"
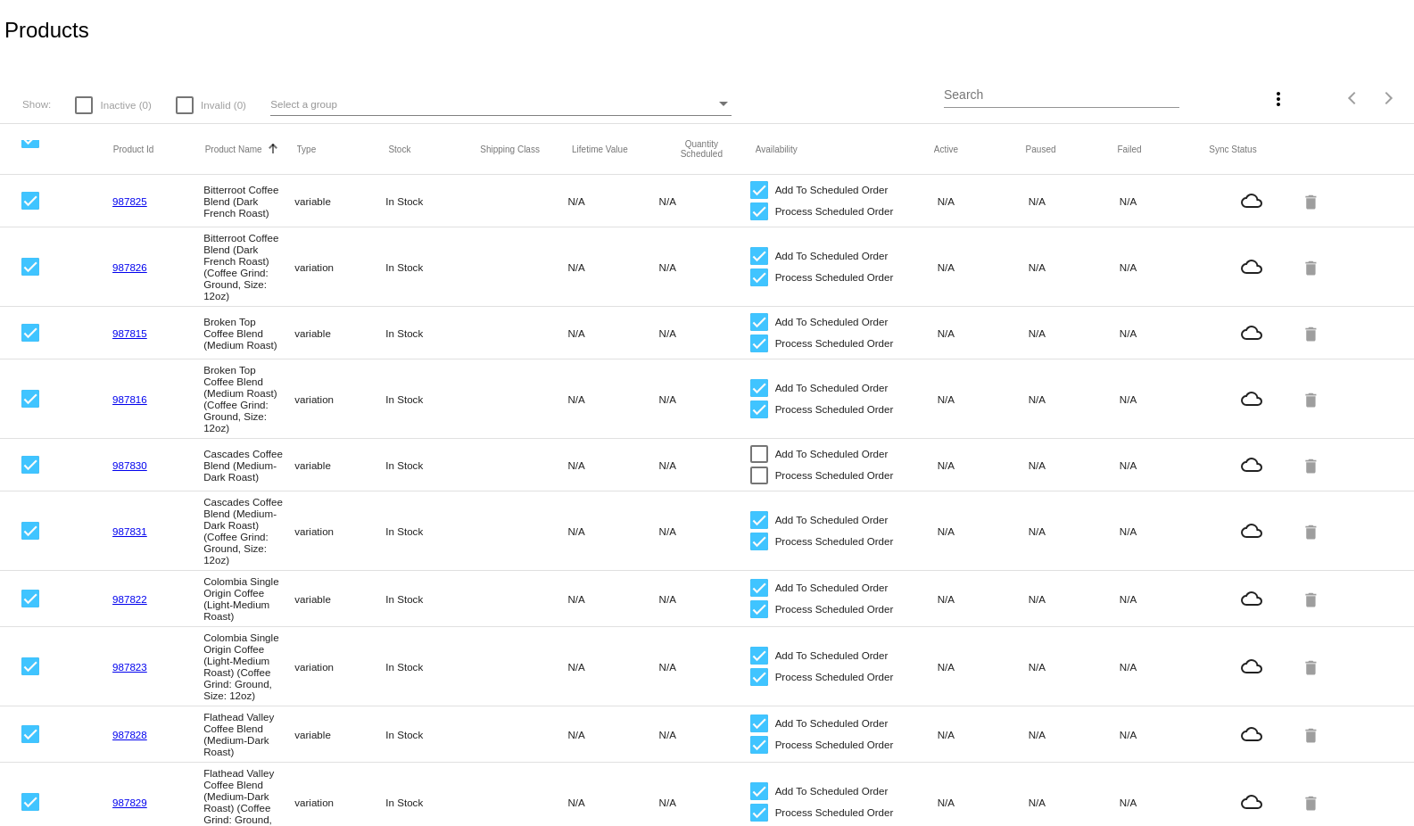
checkbox input "false"
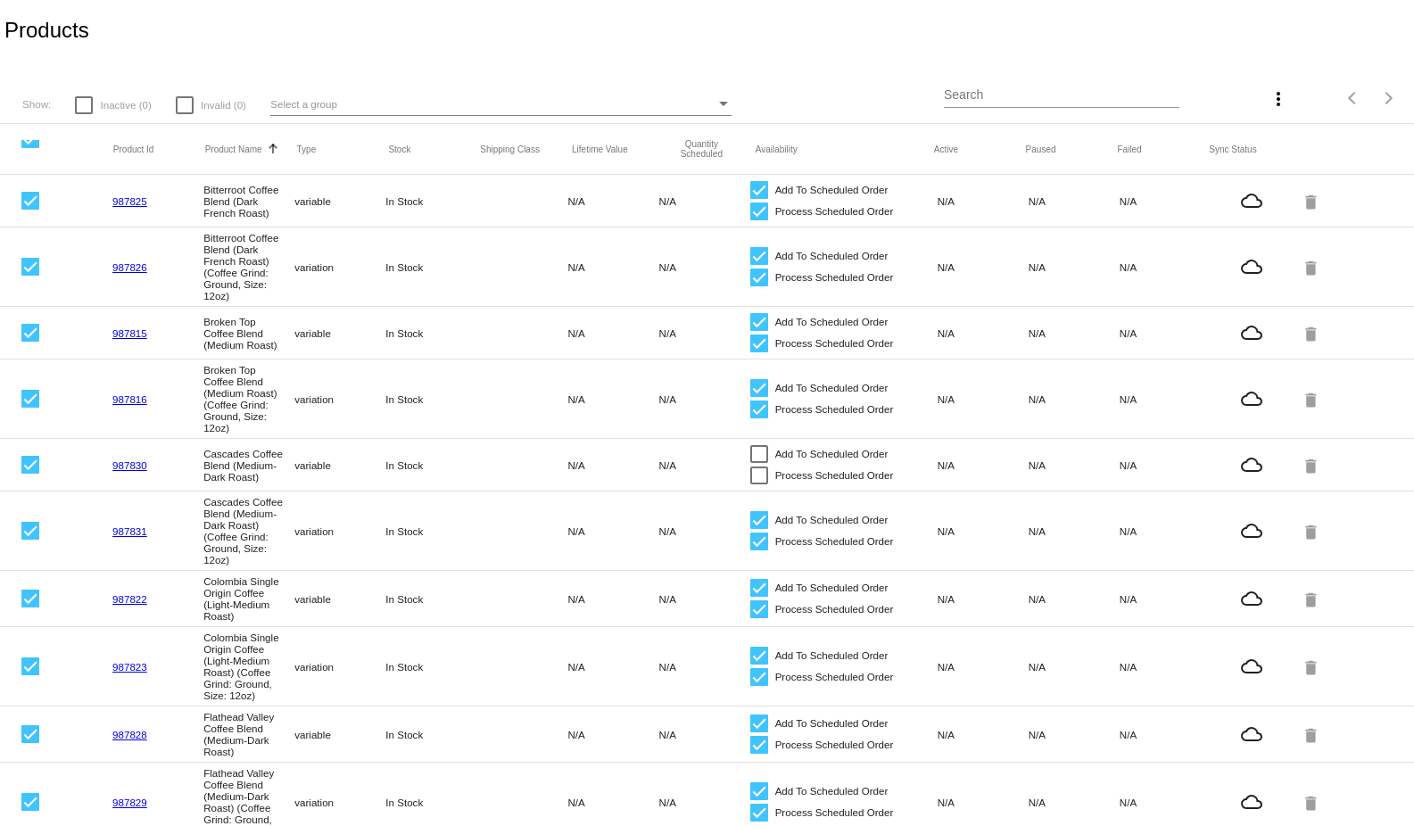
checkbox input "false"
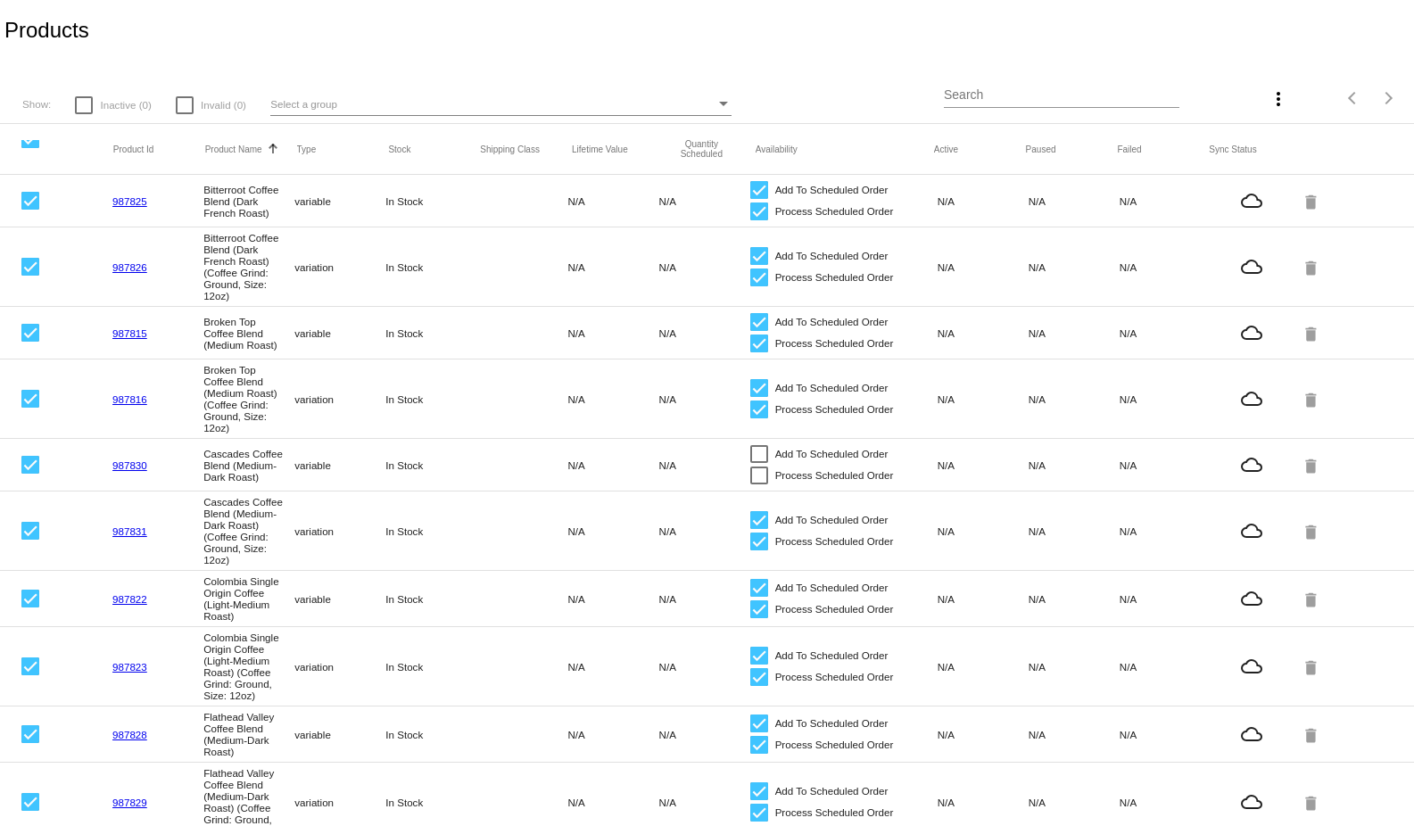
checkbox input "false"
click at [28, 149] on mat-header-cell at bounding box center [67, 149] width 92 height 18
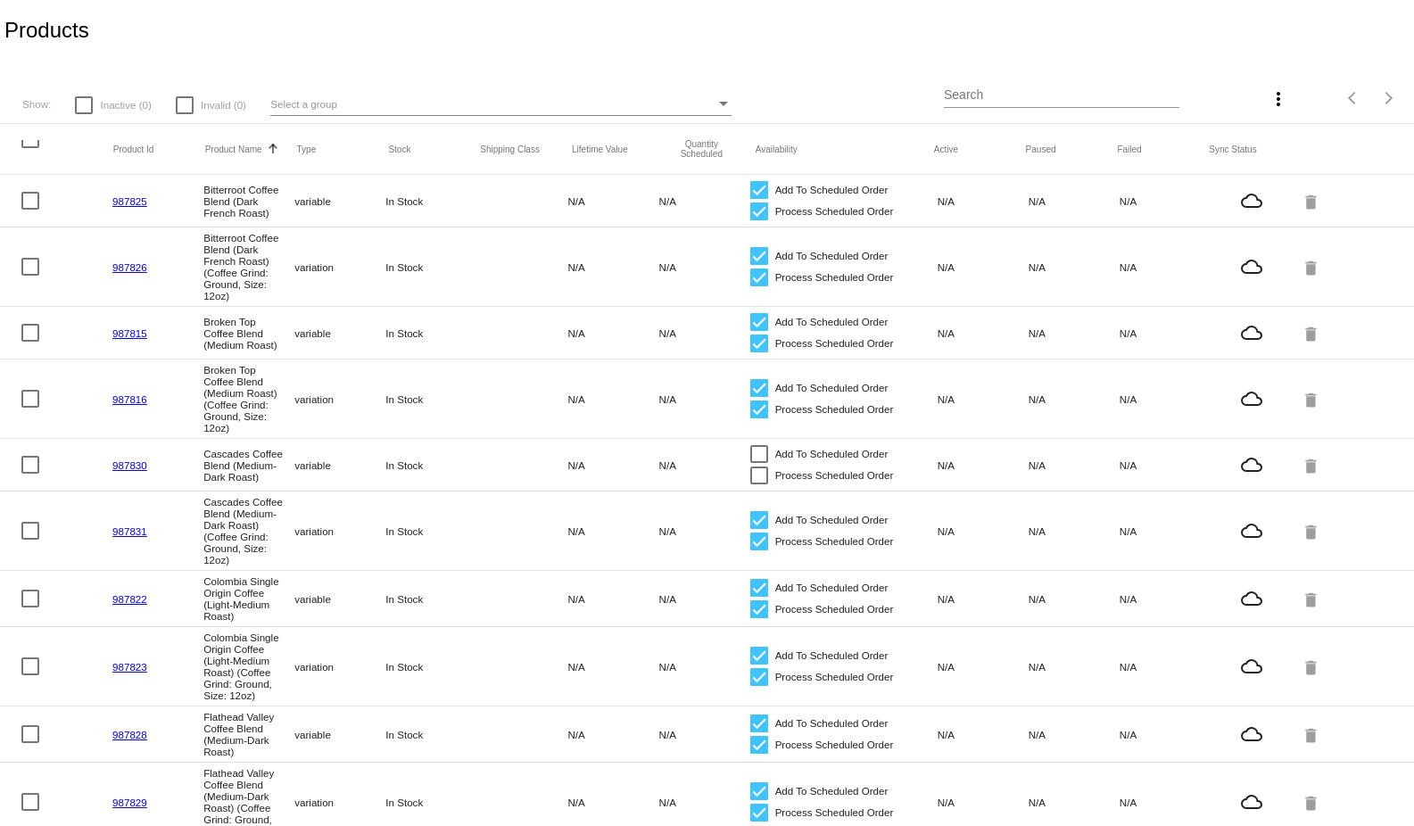
click at [28, 148] on div at bounding box center [30, 139] width 18 height 18
click at [29, 148] on input "checkbox" at bounding box center [29, 148] width 1 height 1
checkbox input "true"
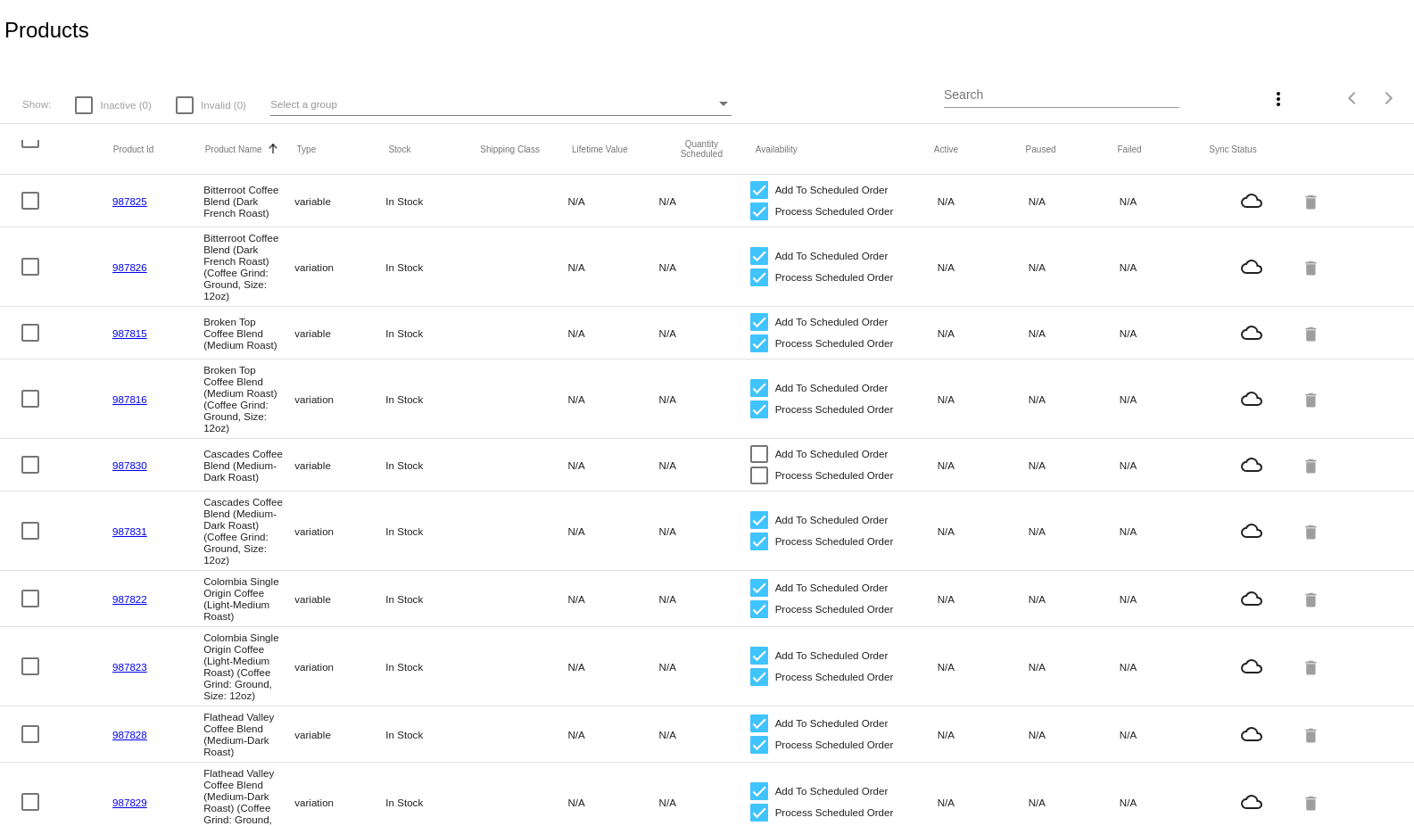
checkbox input "true"
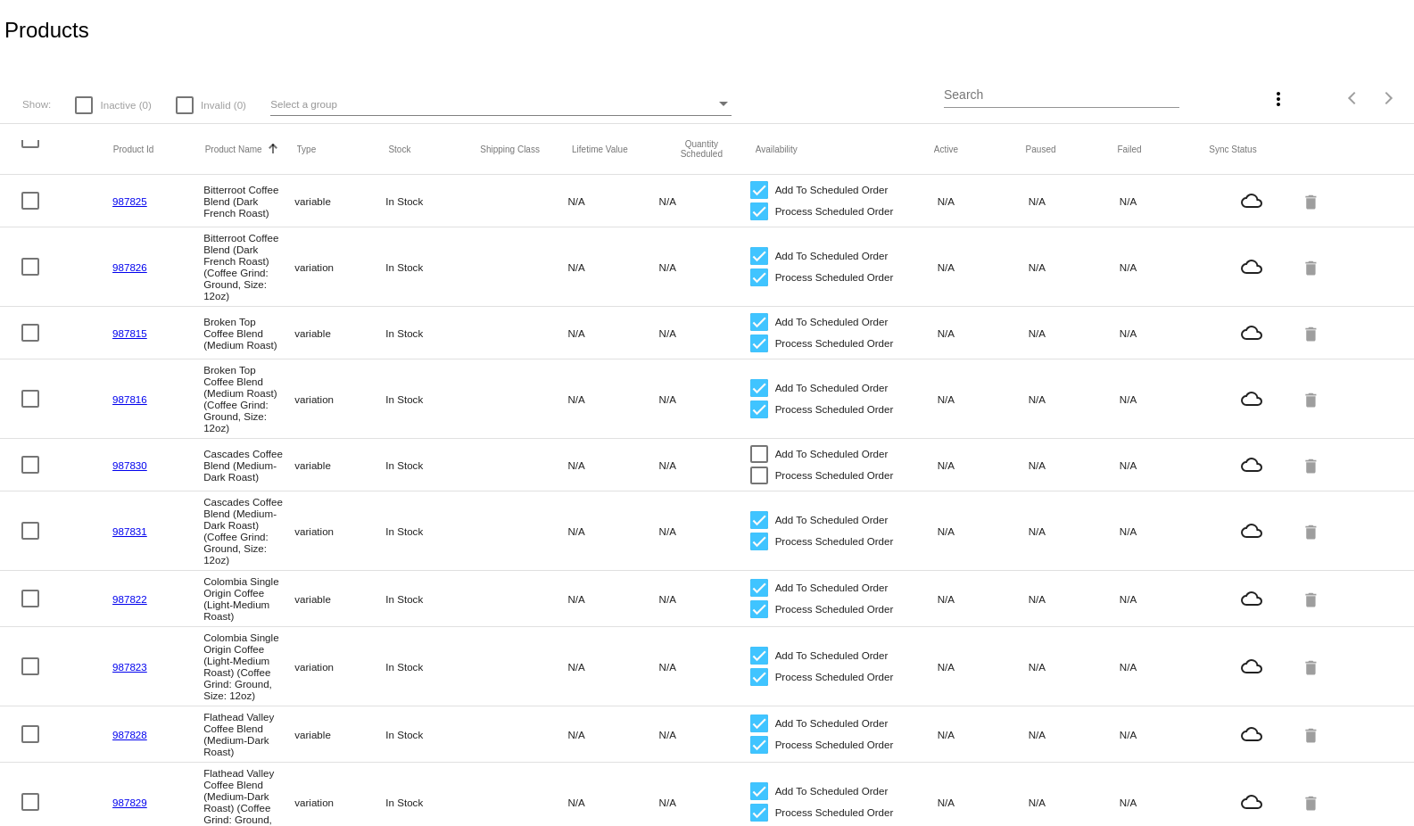
checkbox input "true"
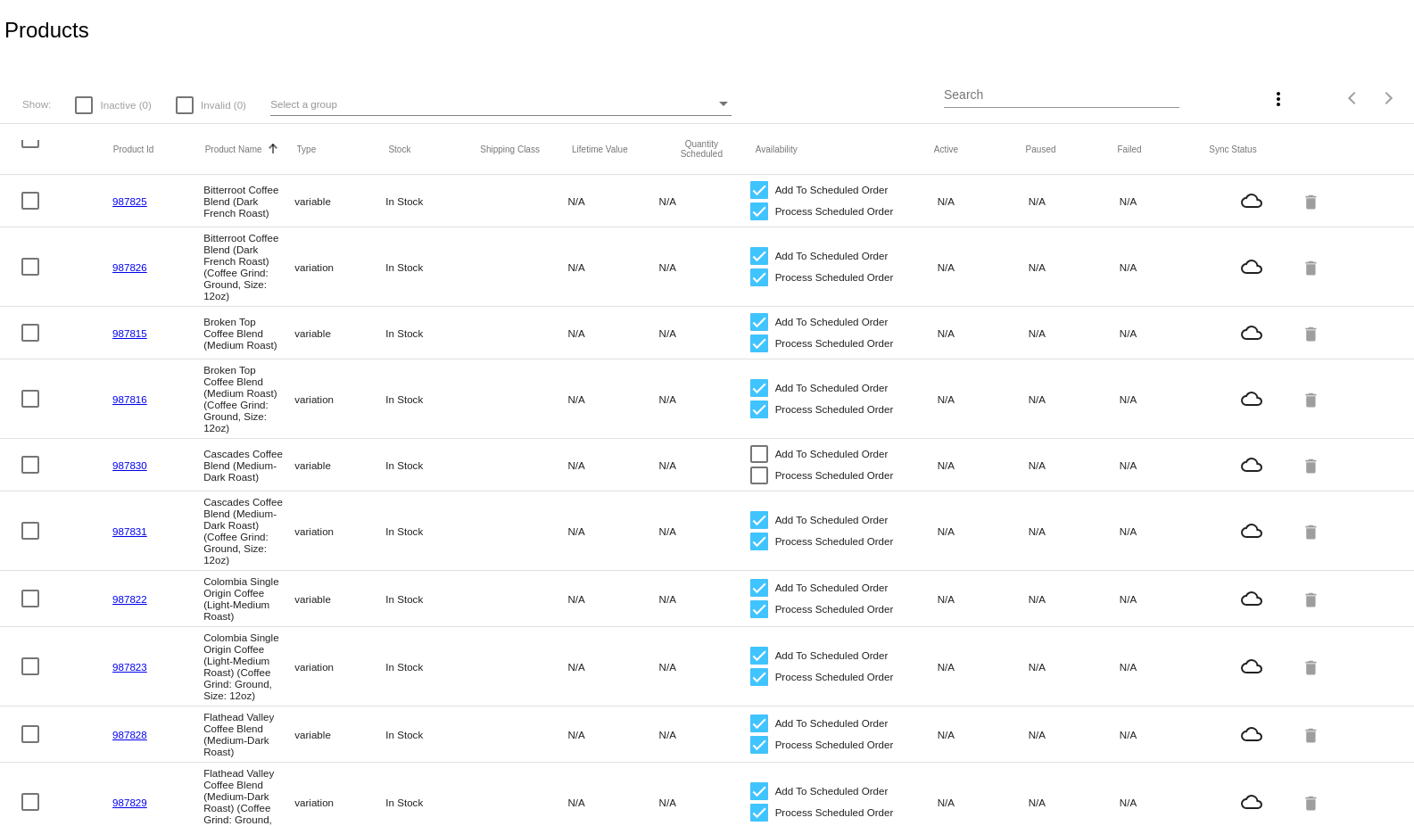
checkbox input "true"
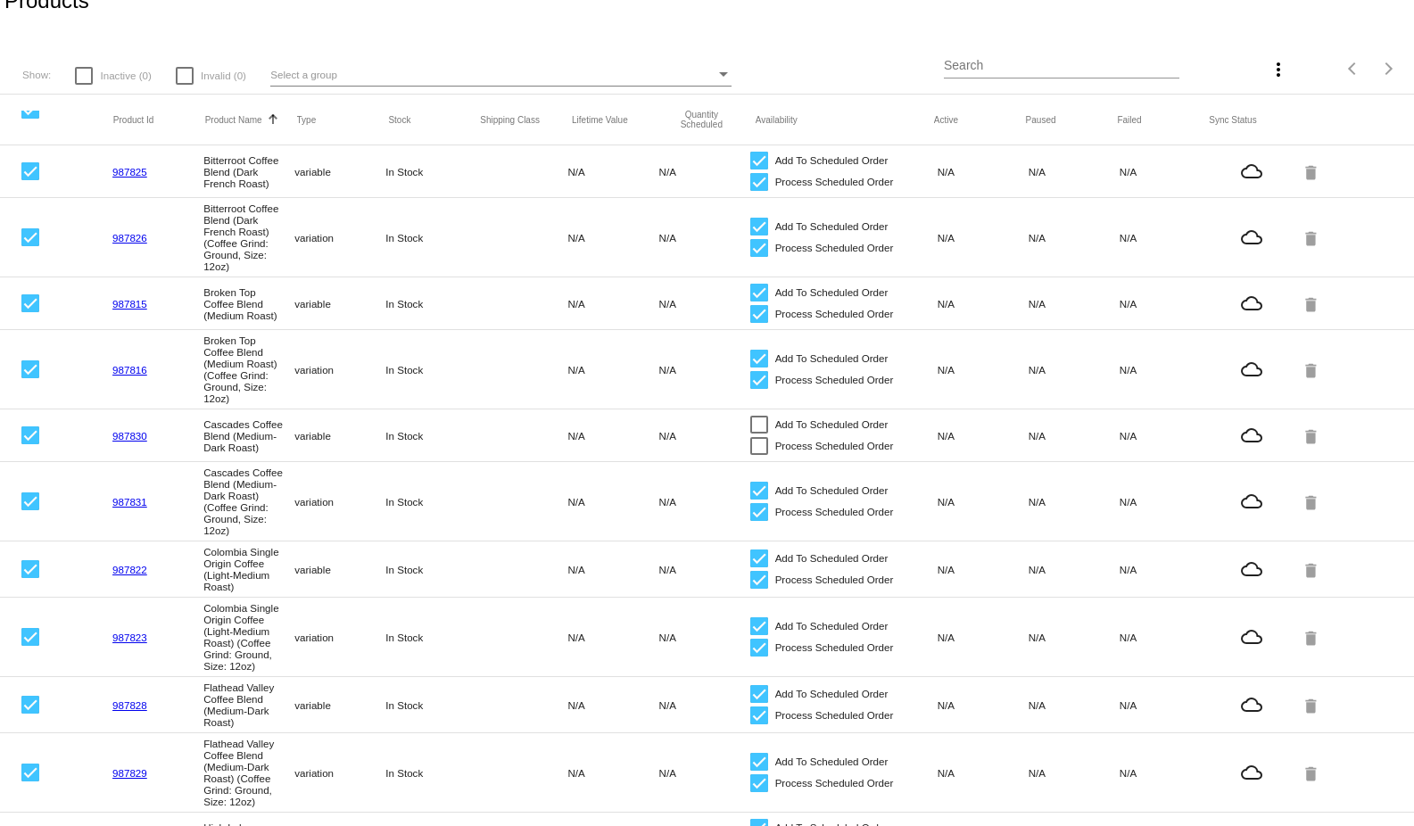
scroll to position [0, 0]
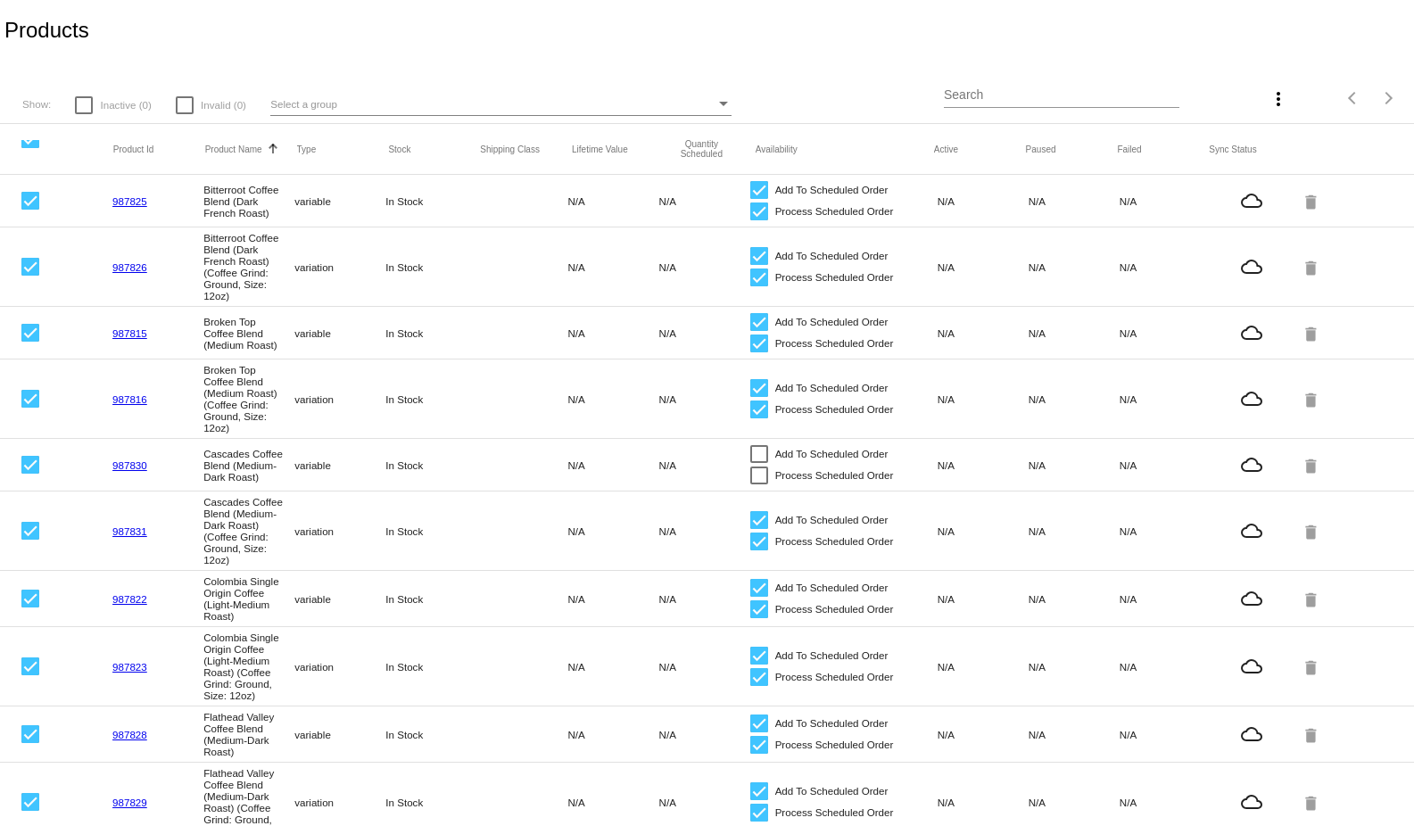
click at [32, 148] on div at bounding box center [30, 139] width 18 height 18
click at [30, 148] on input "checkbox" at bounding box center [29, 148] width 1 height 1
checkbox input "false"
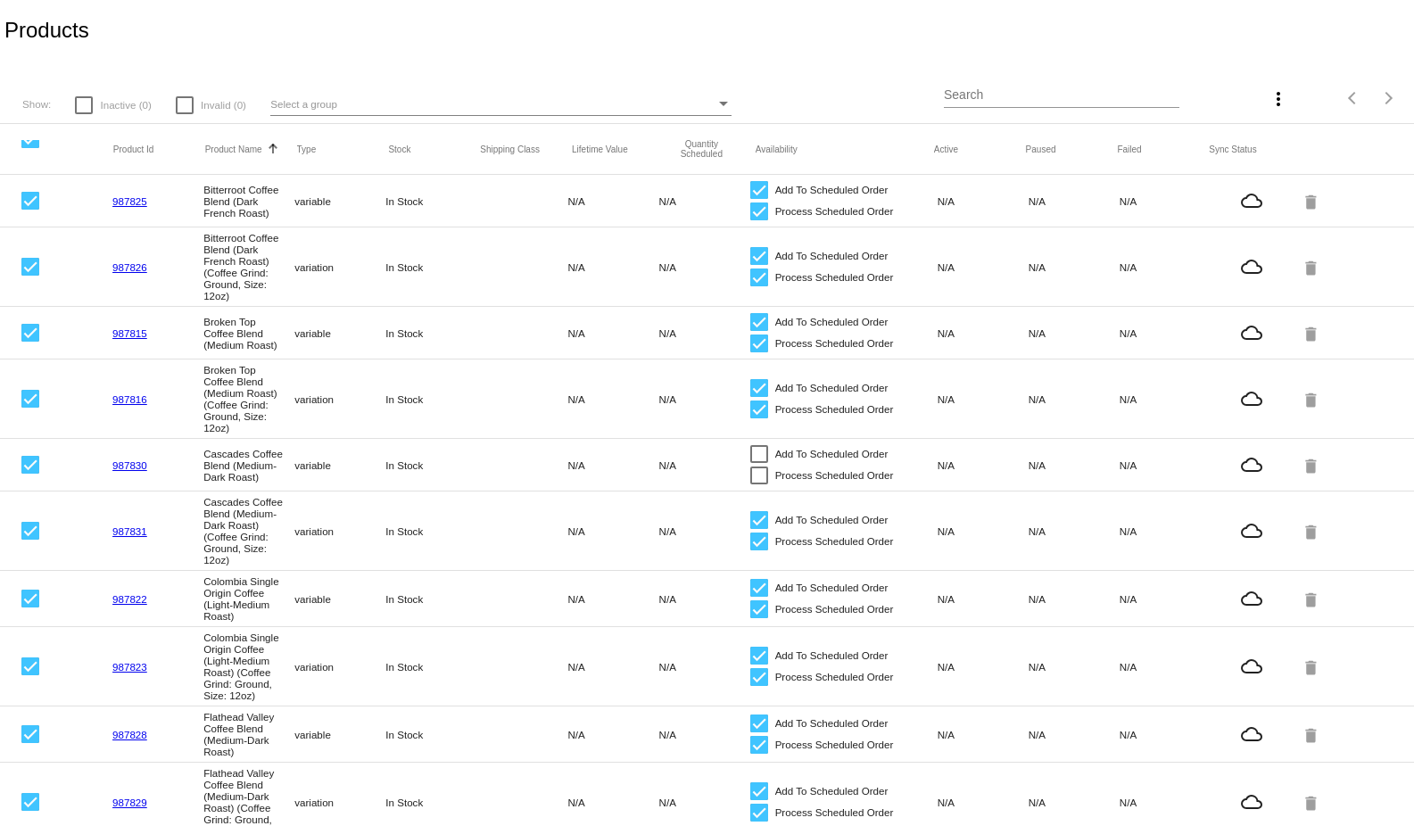
checkbox input "false"
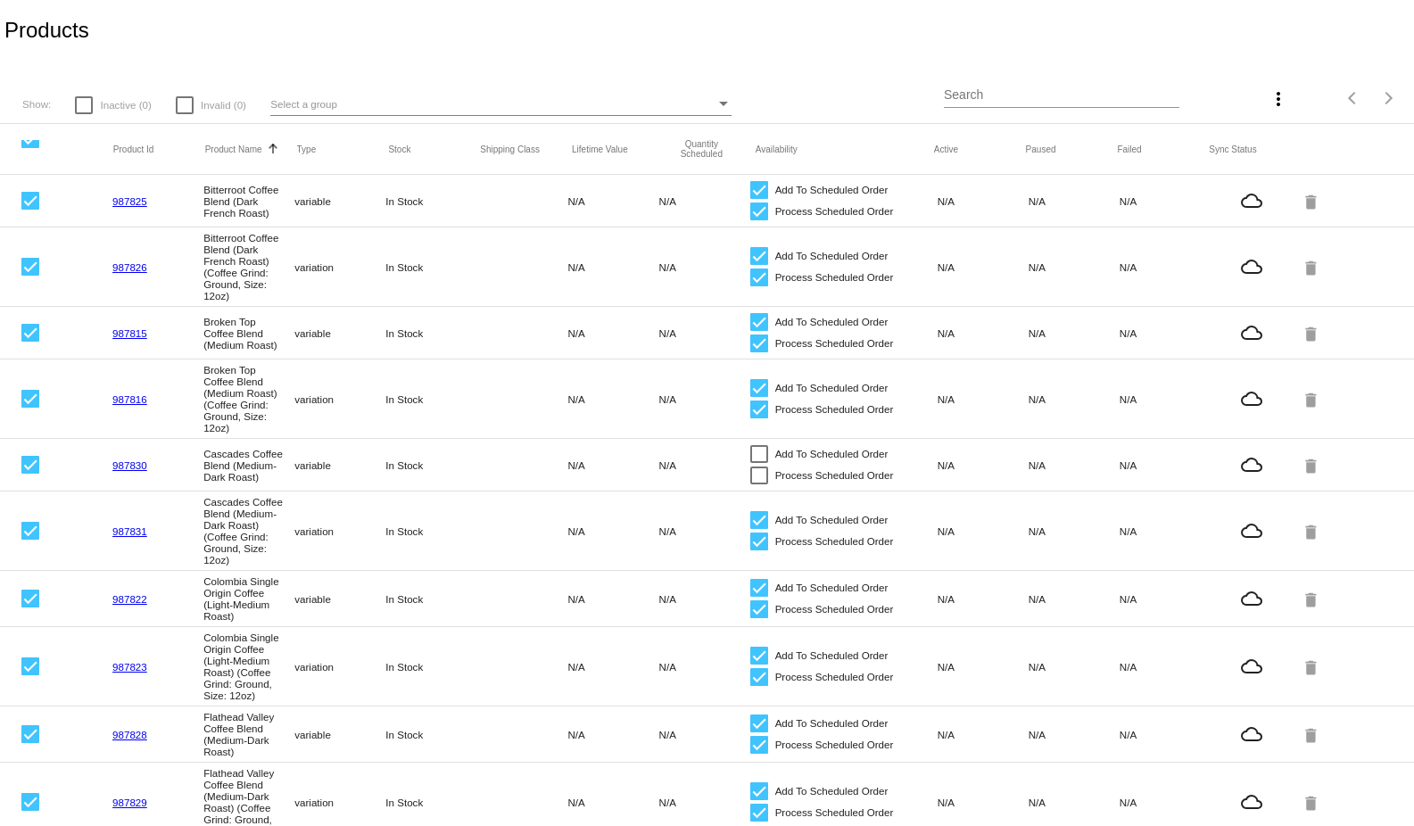
checkbox input "false"
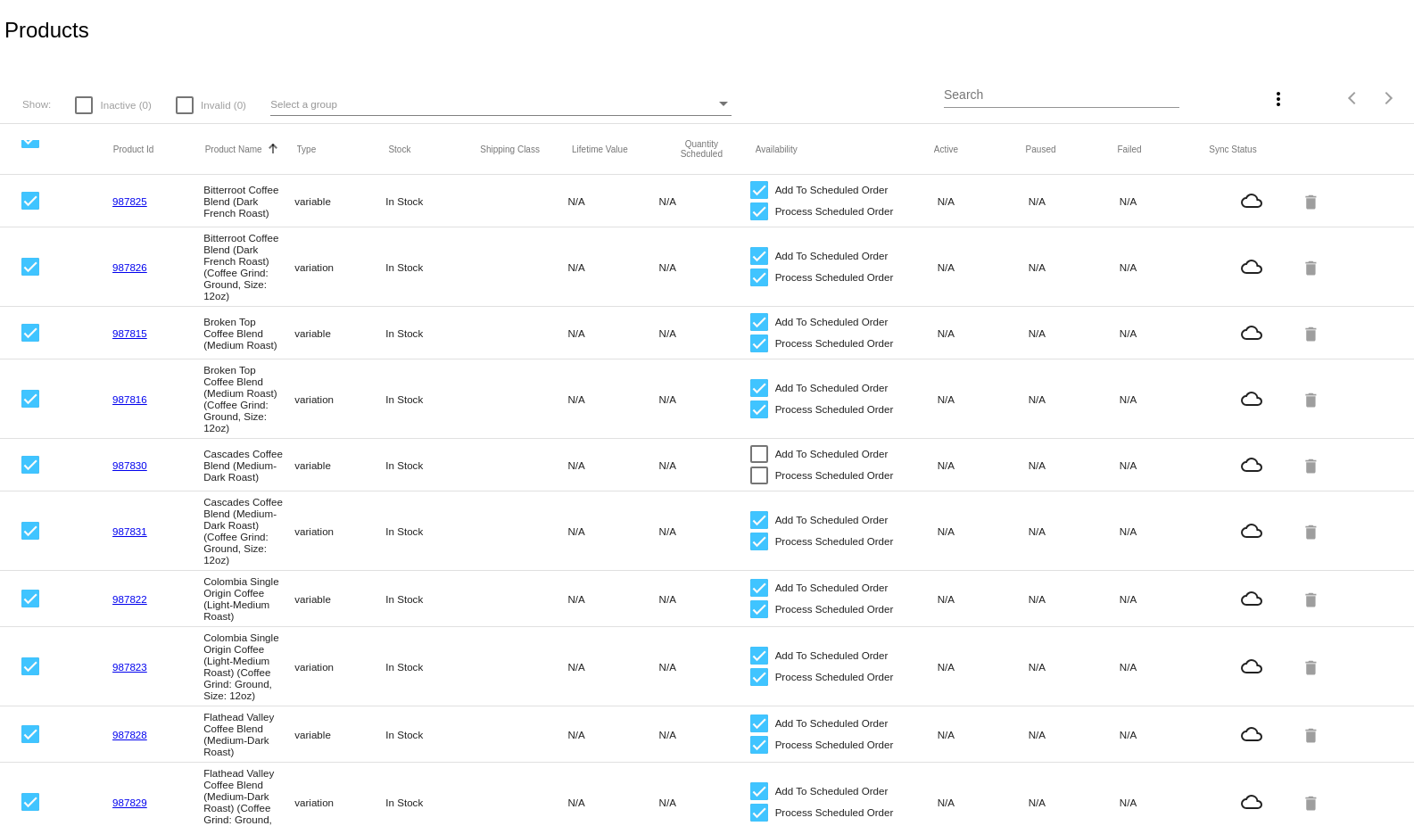
checkbox input "false"
click at [116, 204] on link "987825" at bounding box center [129, 201] width 35 height 12
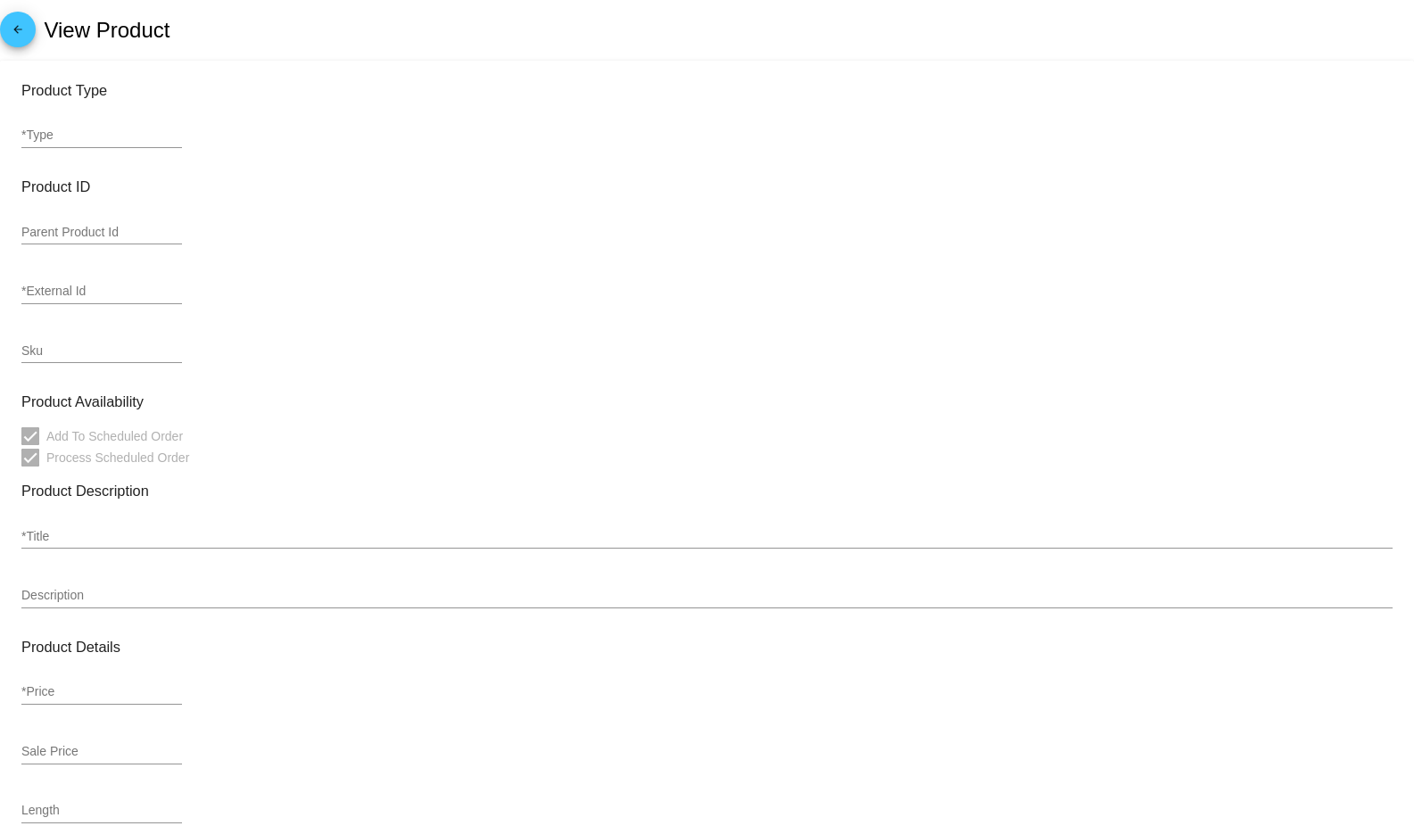
type input "variable"
type input "987825"
type input "BCB-DFR"
type input "Bitterroot Coffee Blend (Dark French Roast)"
type input "0"
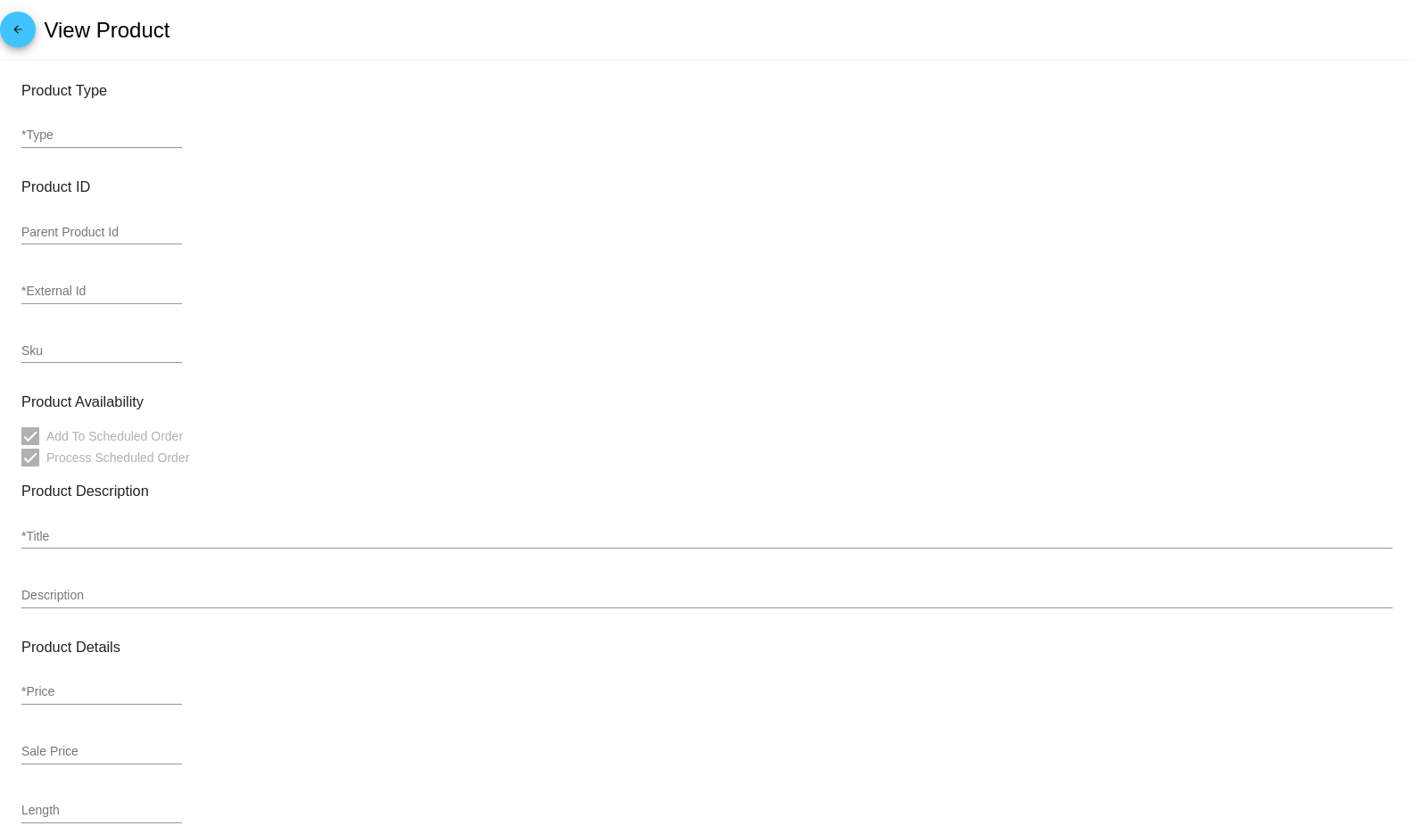
type input "In Stock"
click at [64, 138] on input "variable" at bounding box center [101, 135] width 161 height 14
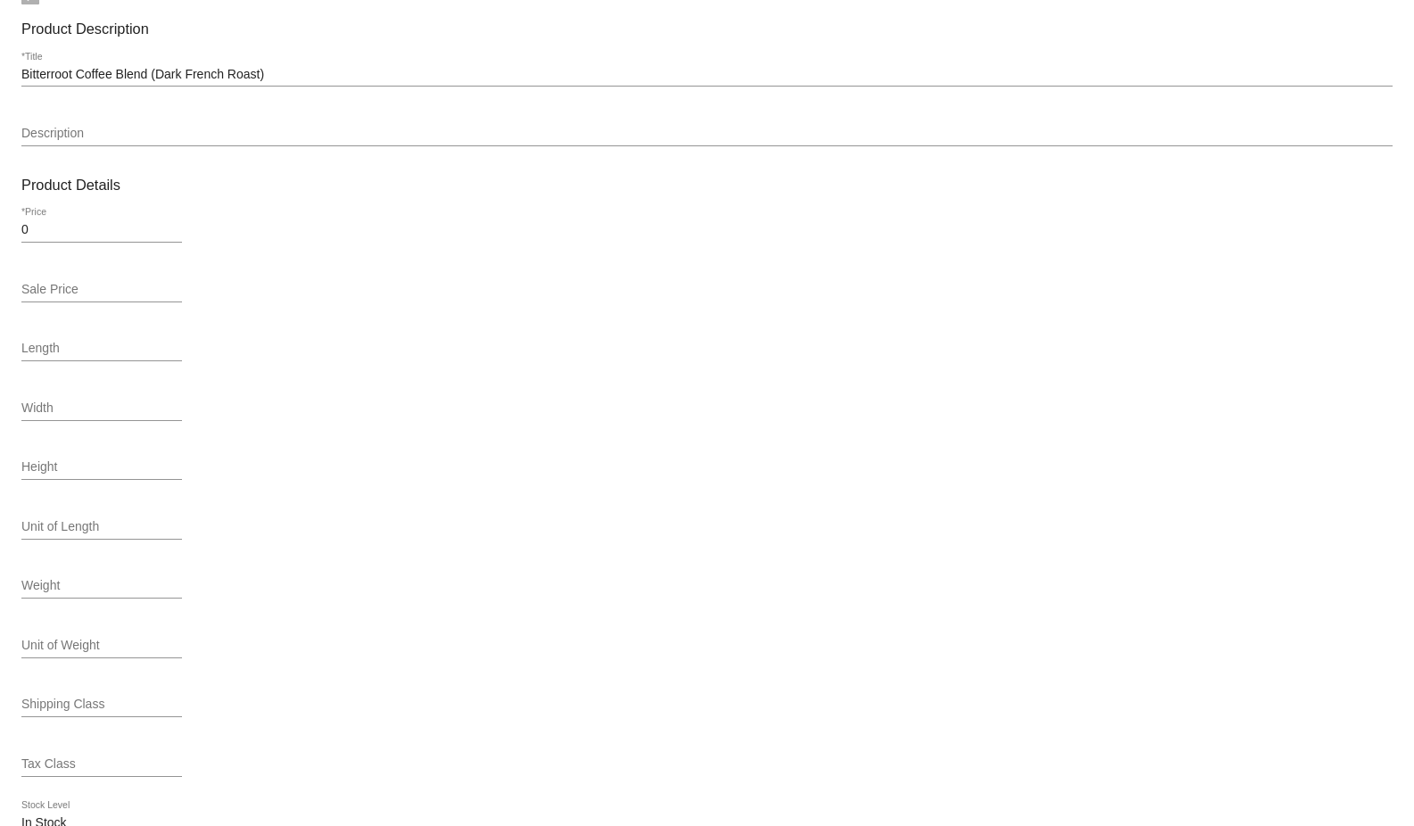
scroll to position [392, 0]
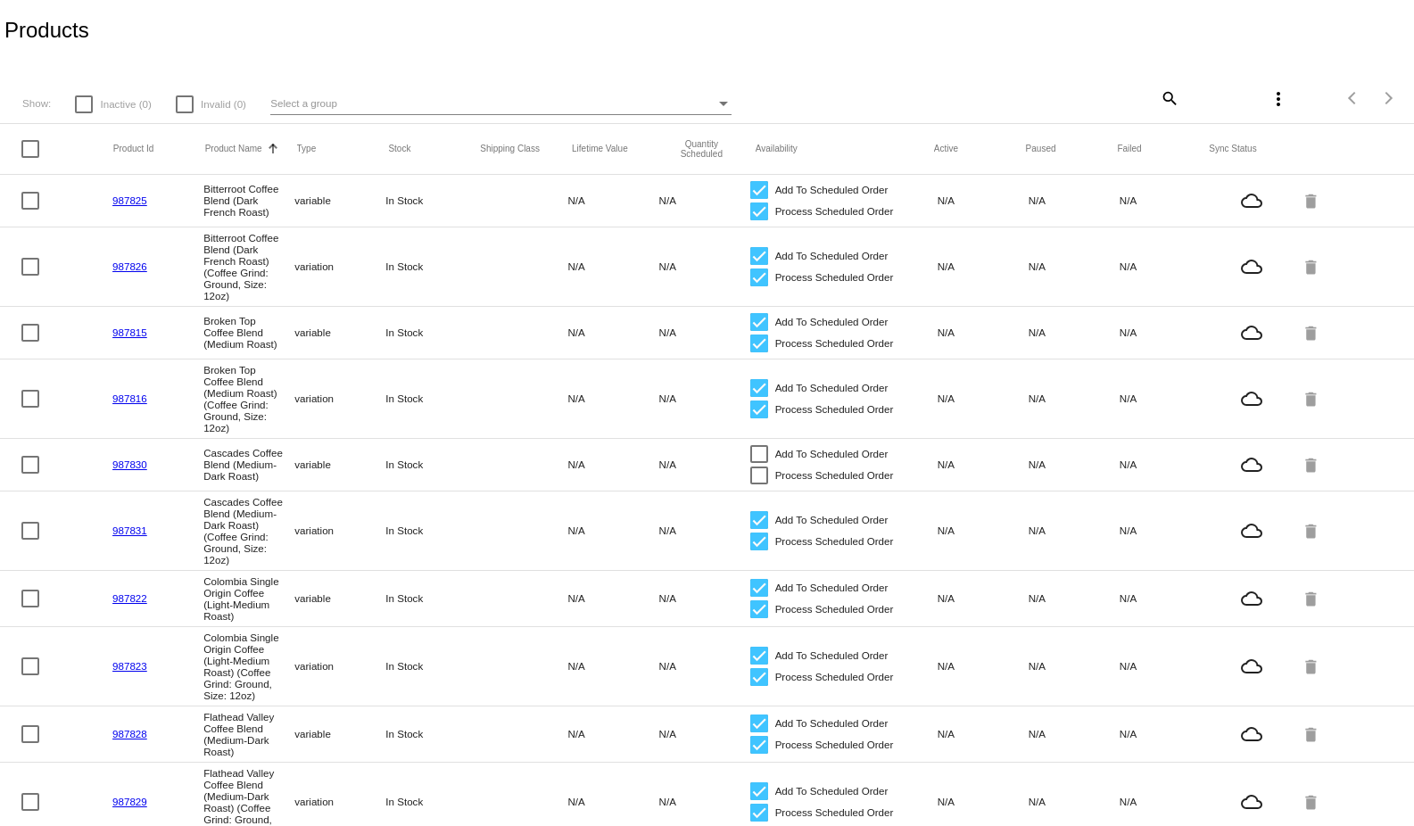
click at [142, 262] on mat-cell "987826" at bounding box center [157, 266] width 91 height 21
click at [143, 271] on link "987826" at bounding box center [129, 266] width 35 height 12
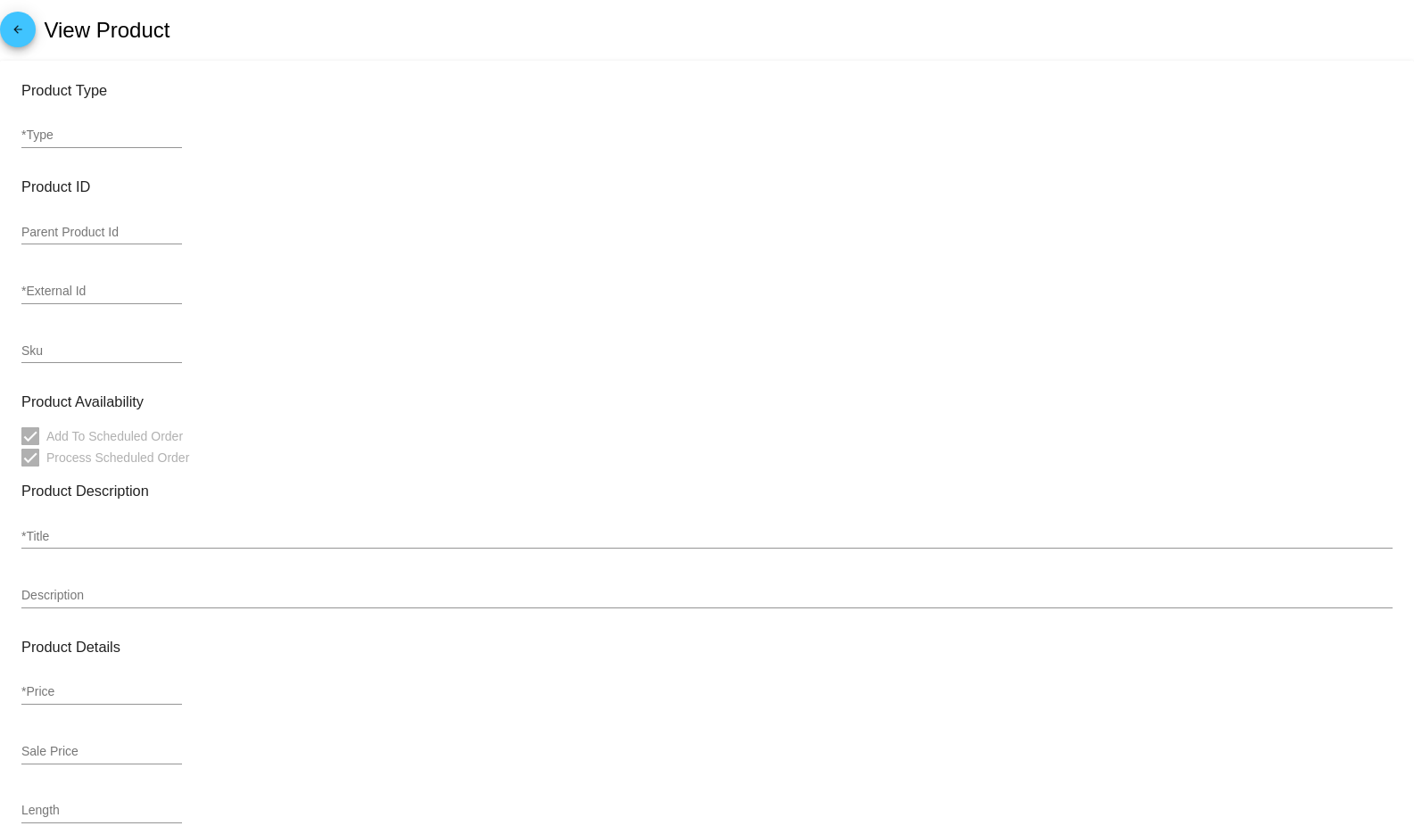
type input "variation"
type input "545657"
type input "987826"
type input "31729393788539730561"
type input "Bitterroot Coffee Blend (Dark French Roast) (Coffee Grind: Ground, Size: 12oz)"
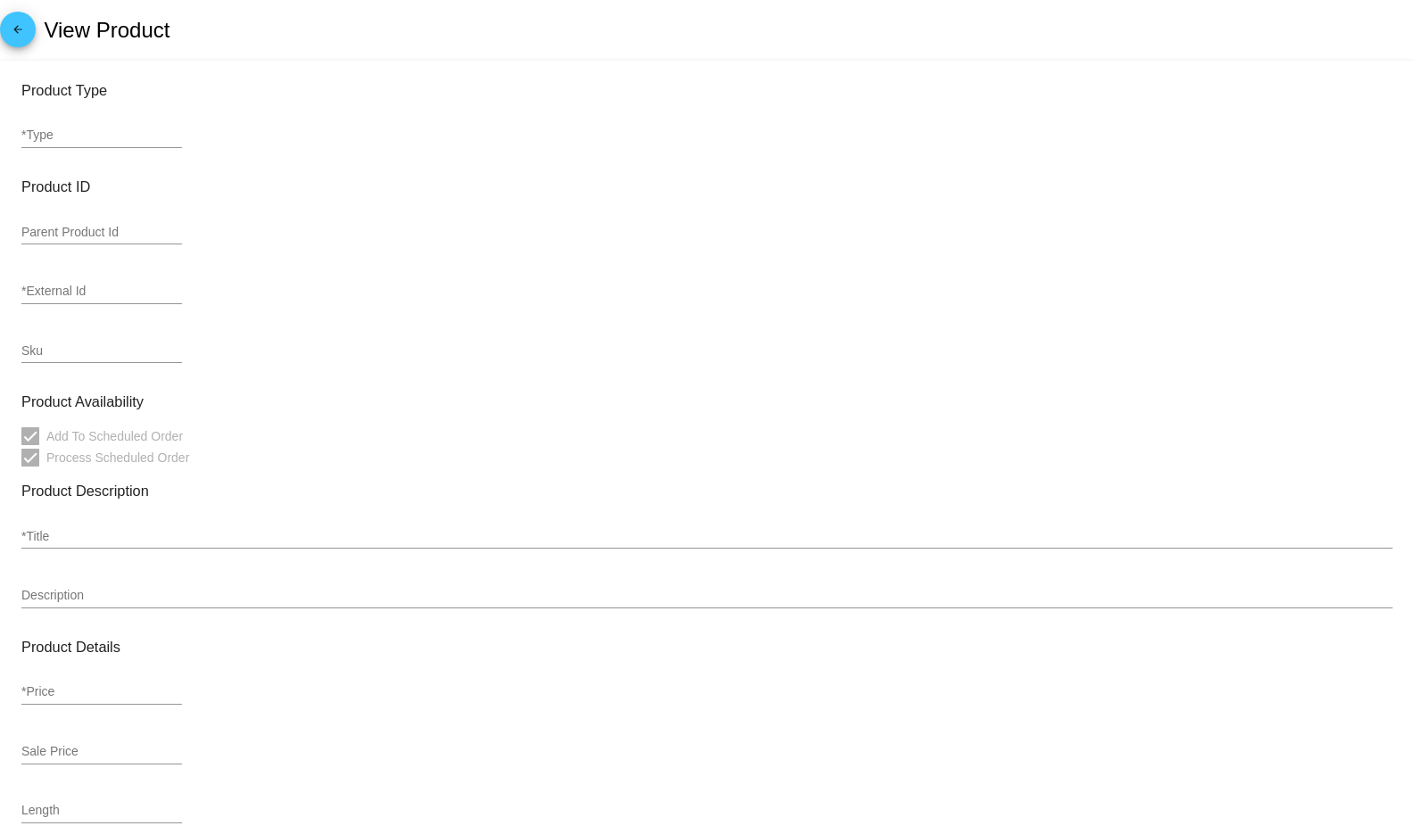
type input "13.99"
type input "0.34"
type input "In Stock"
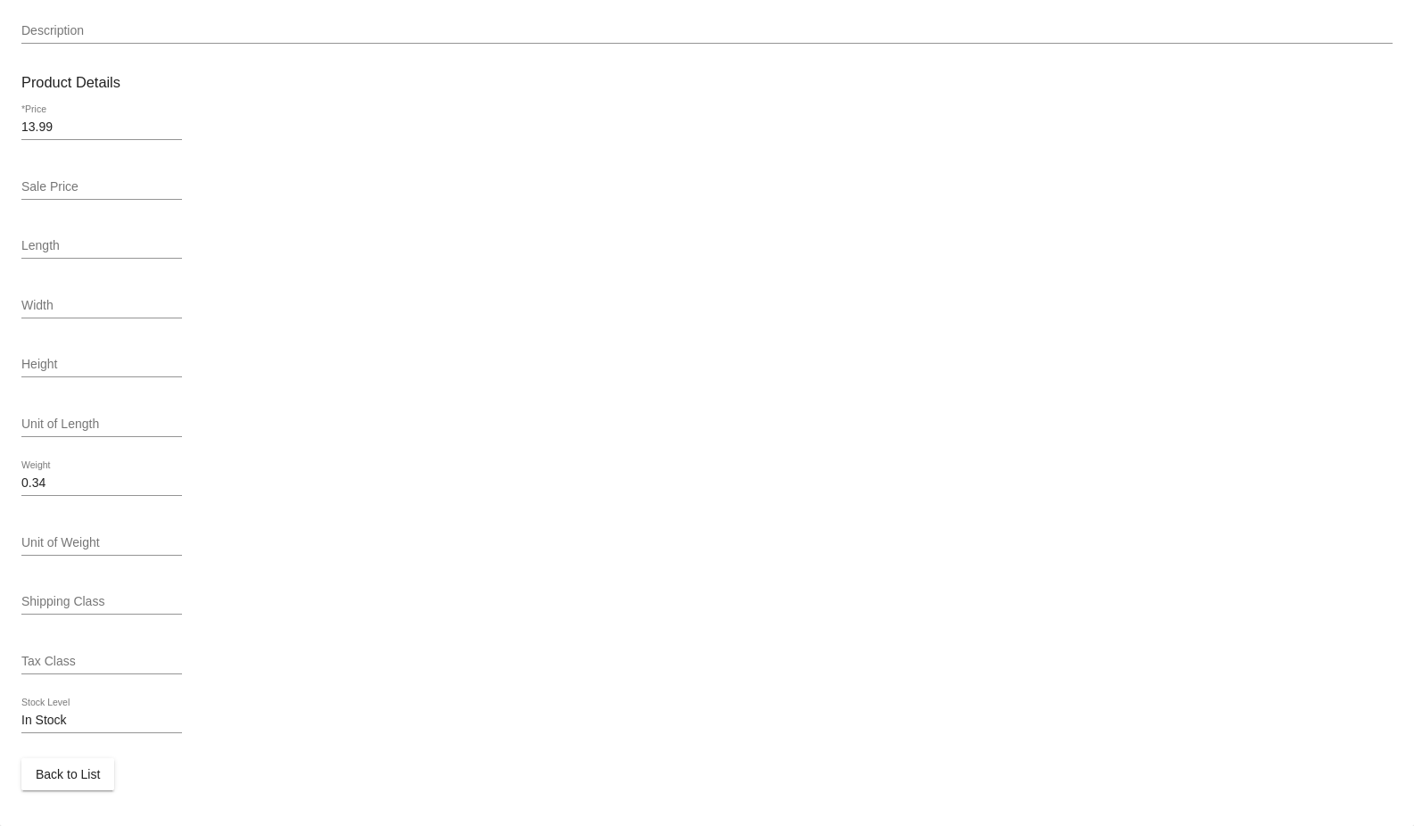
scroll to position [570, 0]
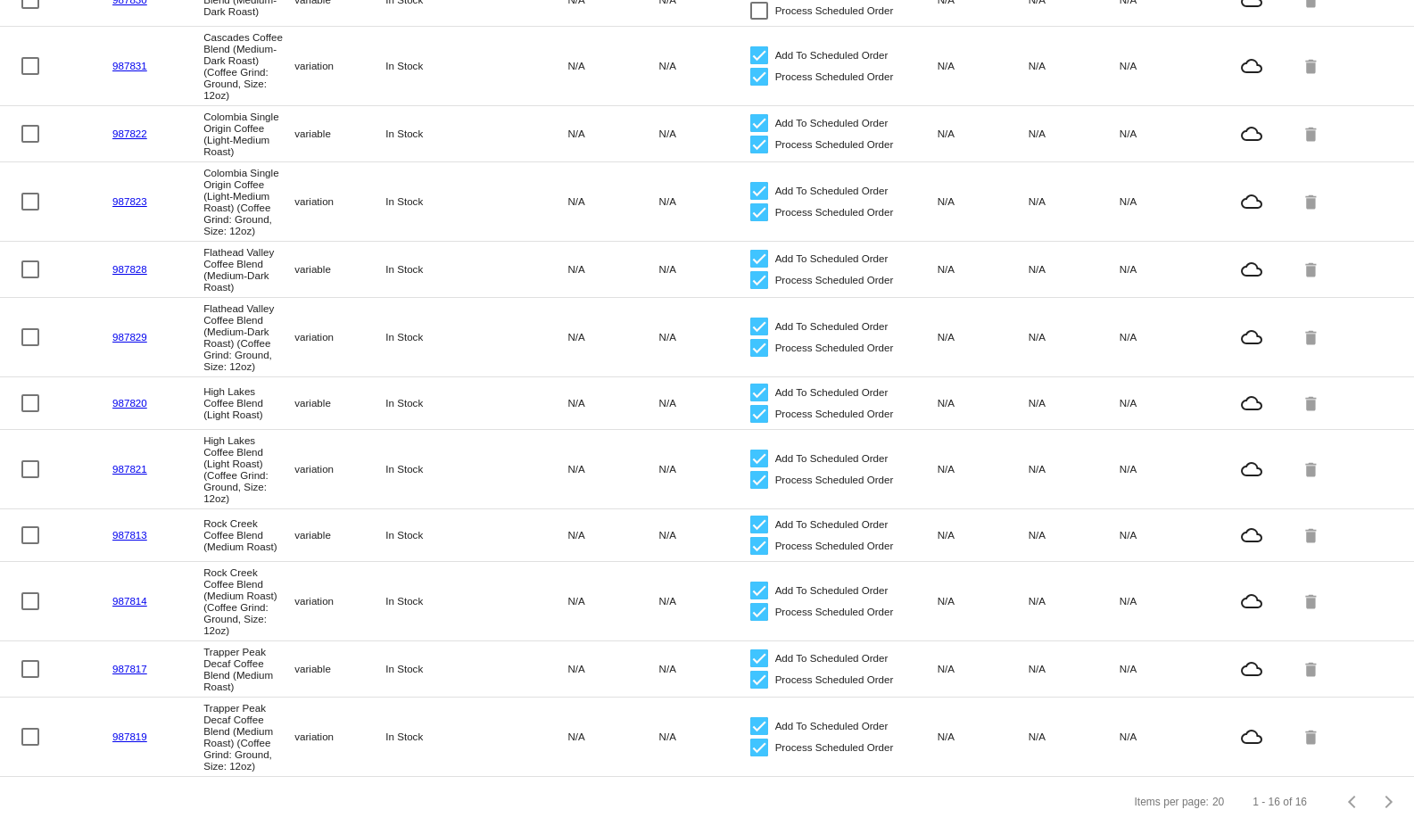
scroll to position [533, 0]
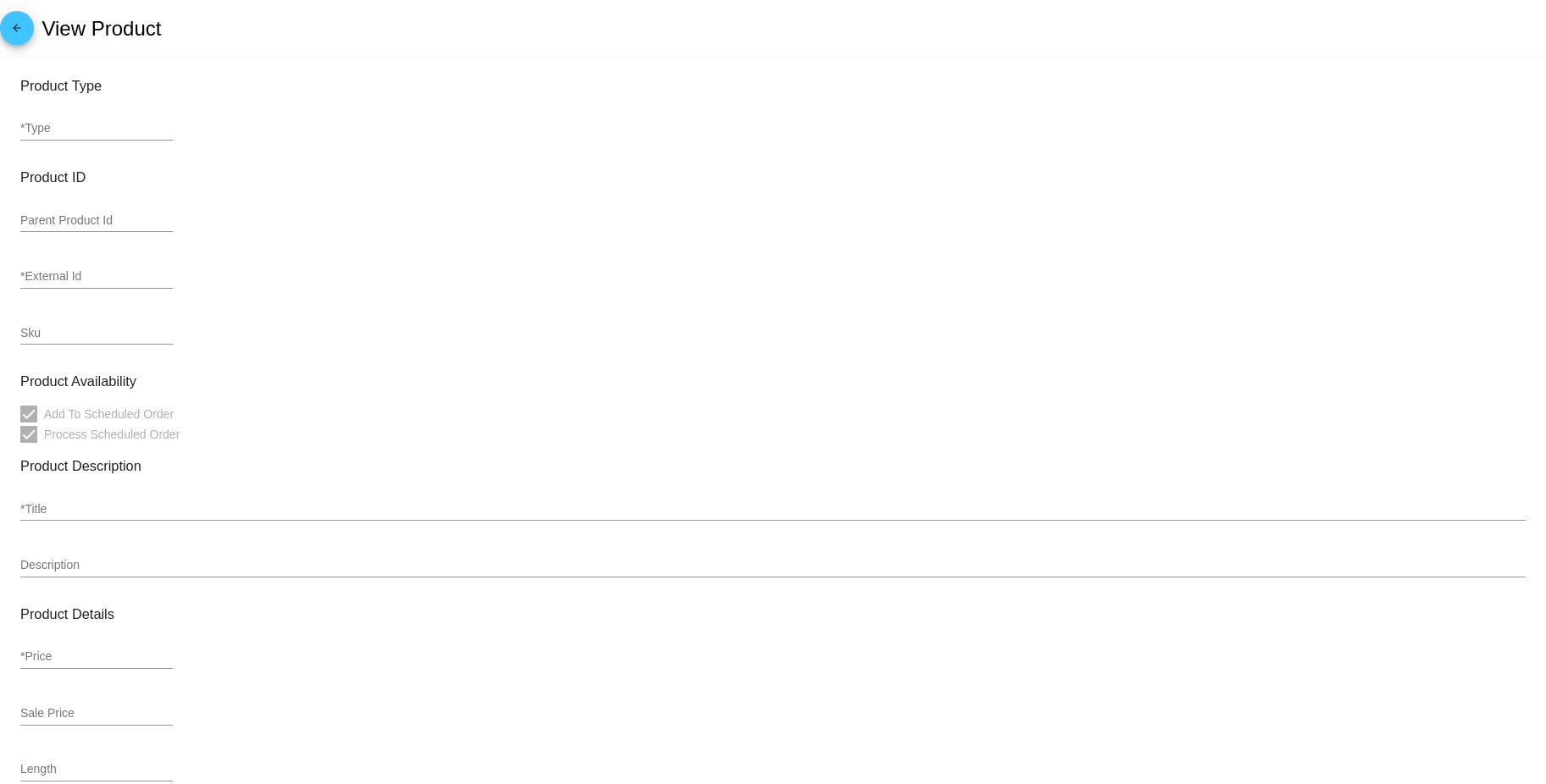
type input "variable"
type input "987825"
type input "BCB-DFR"
type input "Bitterroot Coffee Blend (Dark French Roast)"
type input "0"
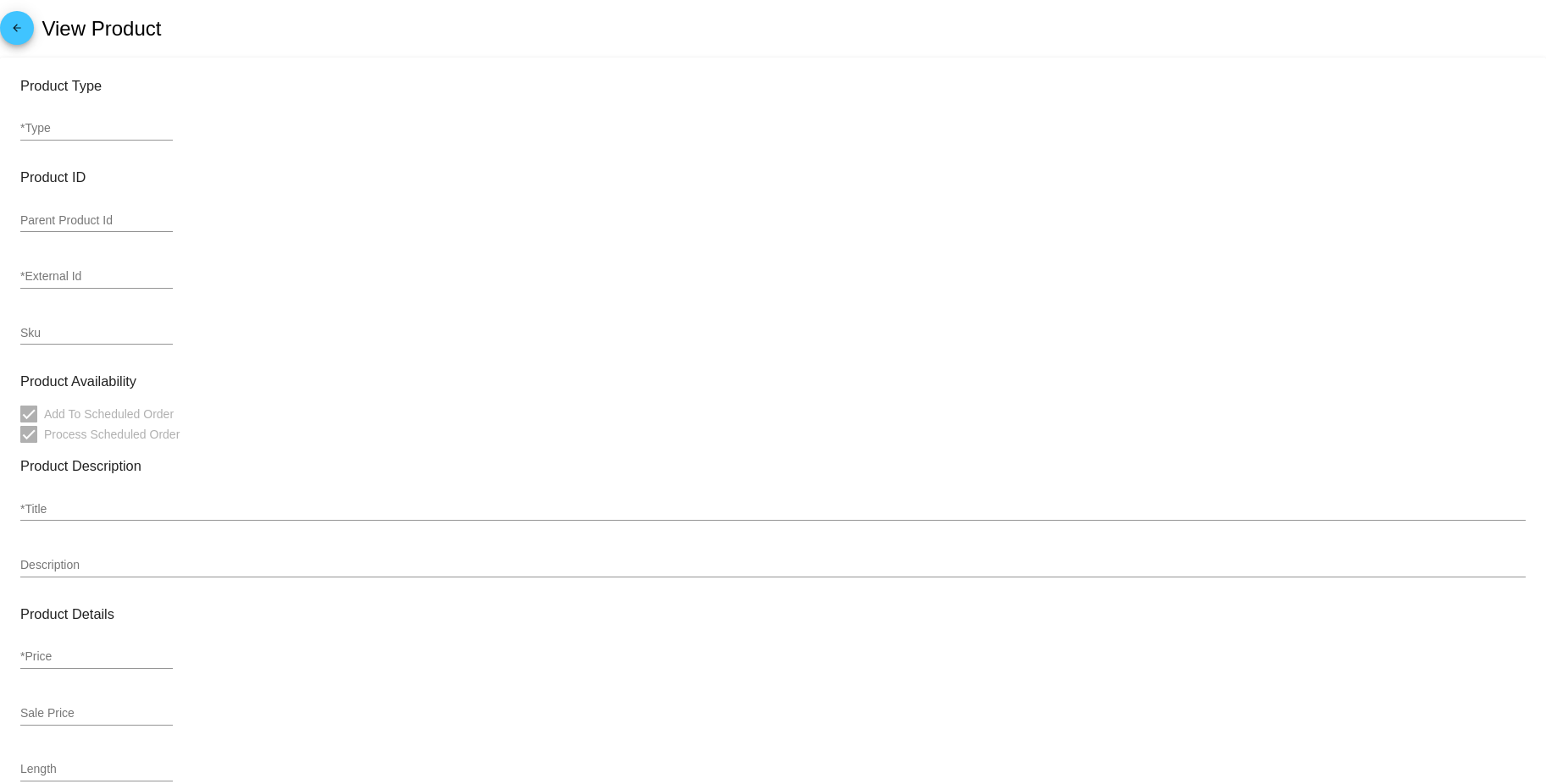
type input "In Stock"
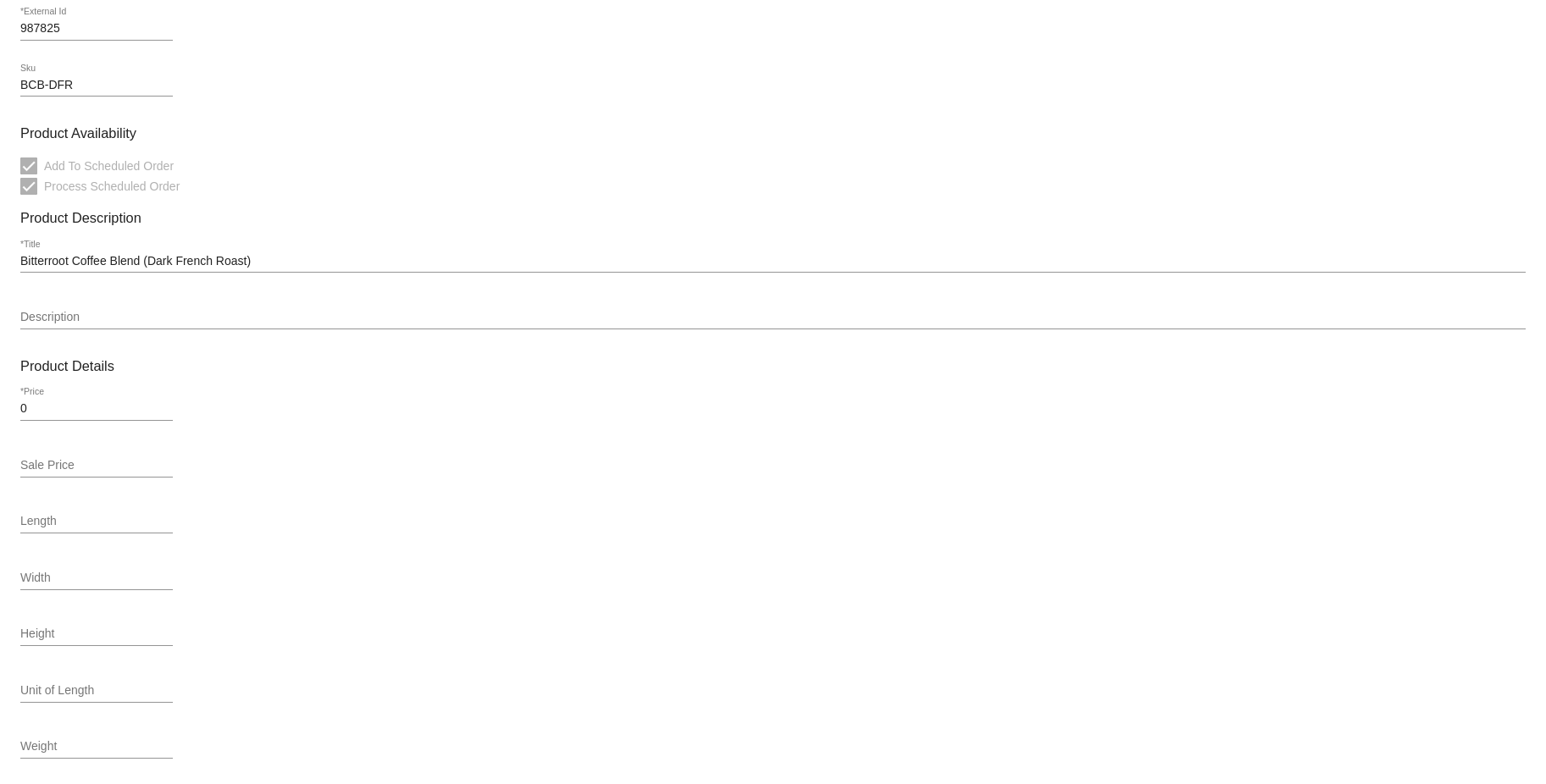
scroll to position [339, 0]
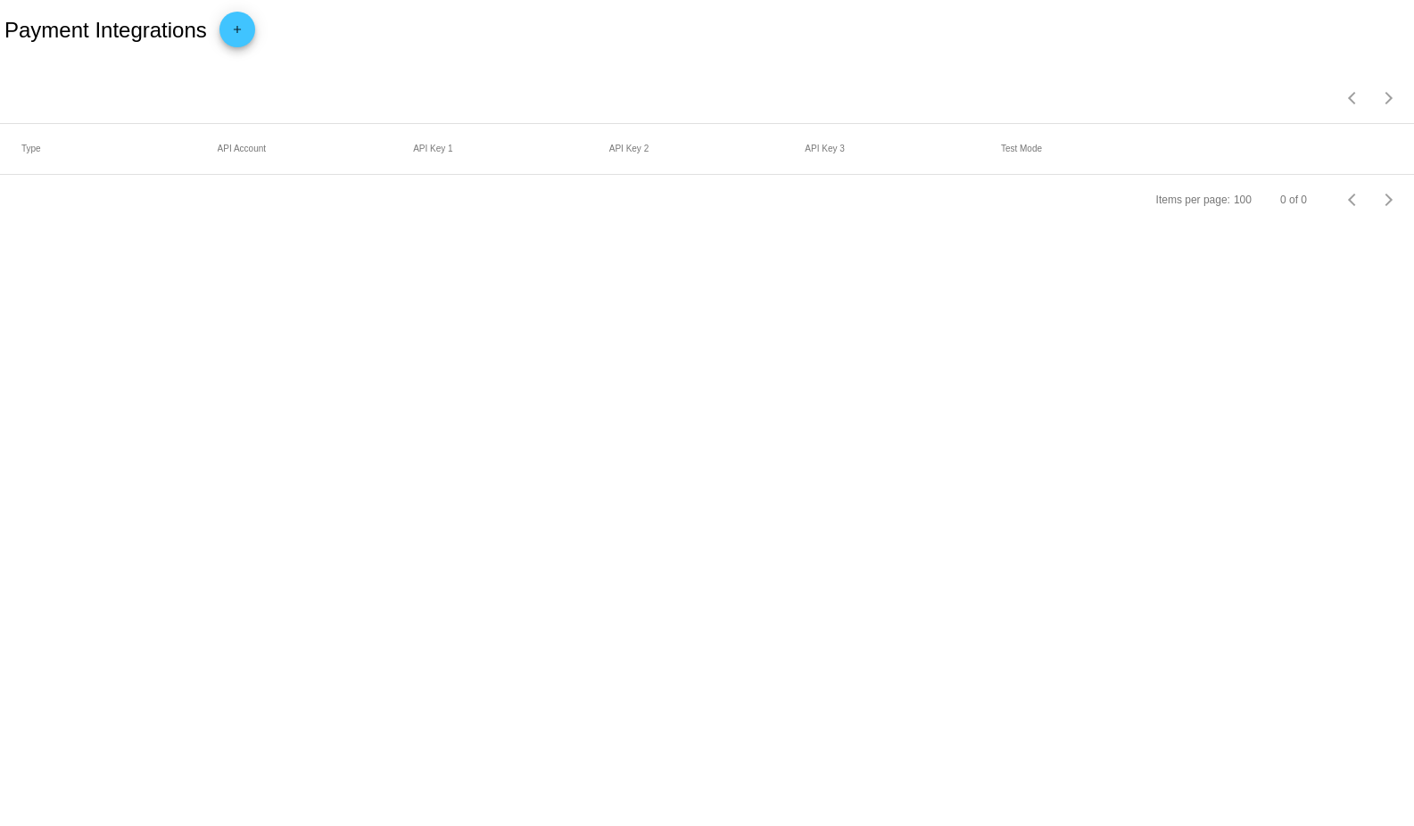
click at [251, 23] on button "add" at bounding box center [237, 30] width 36 height 36
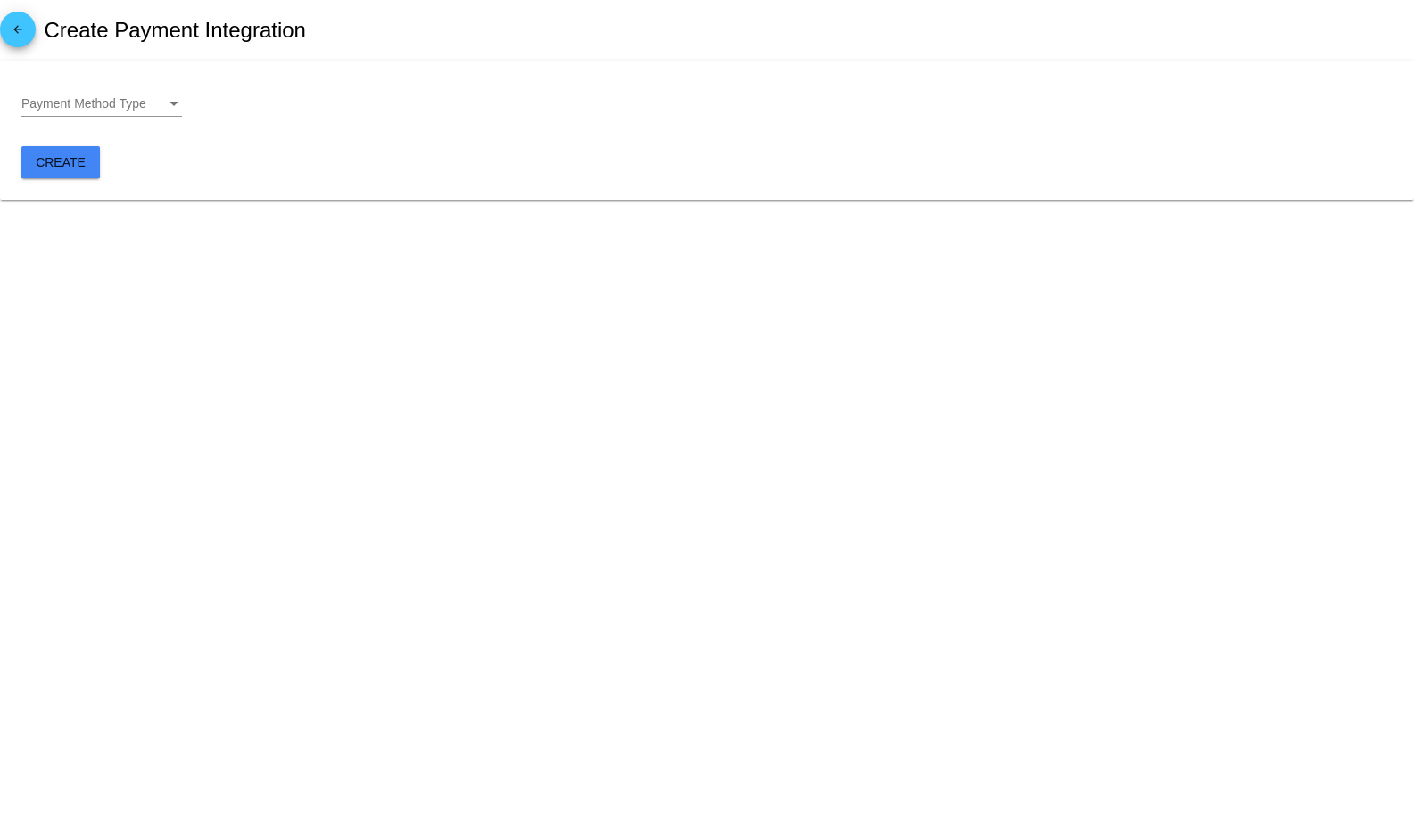
click at [121, 97] on span "Payment Method Type" at bounding box center [83, 103] width 125 height 14
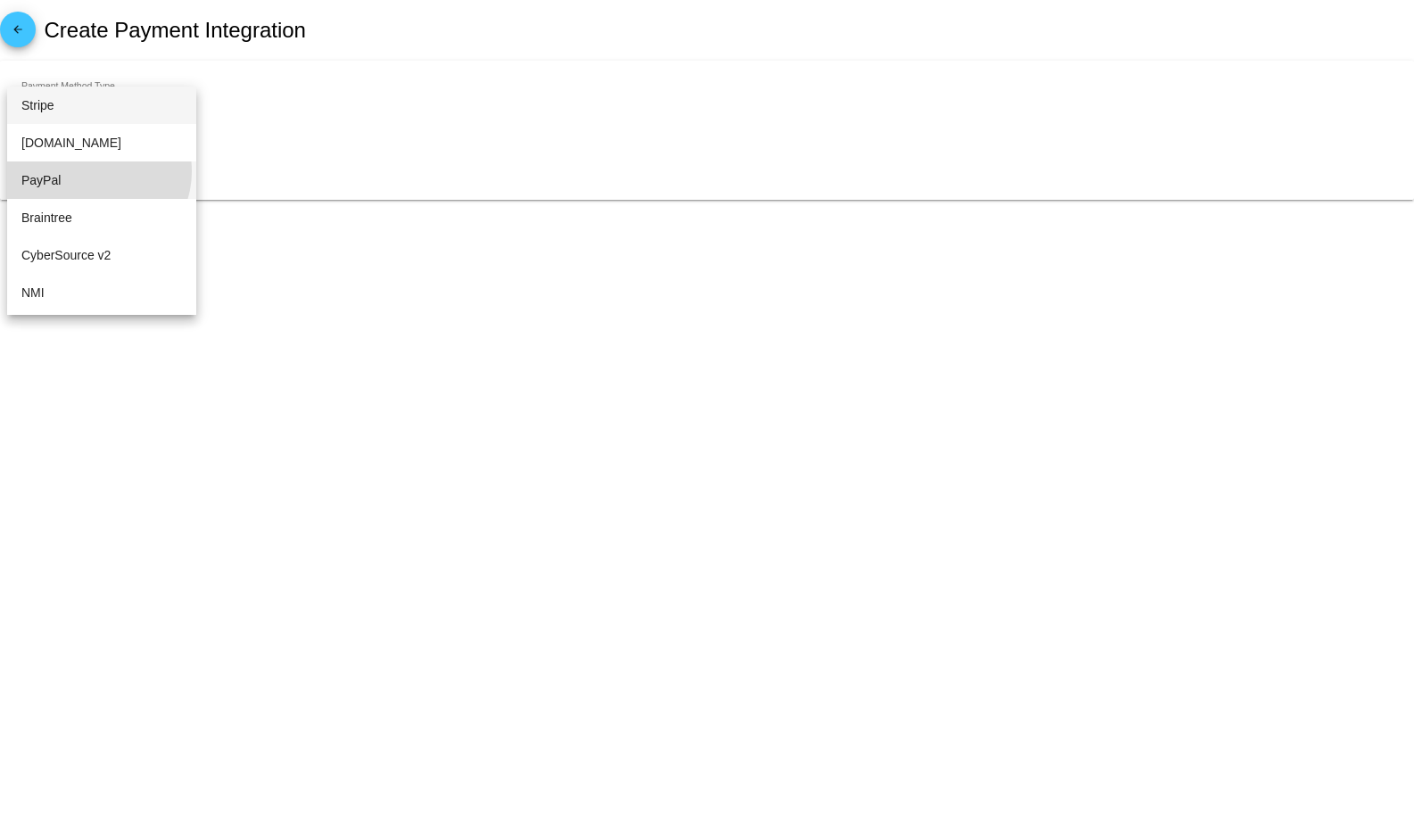
click at [97, 171] on span "PayPal" at bounding box center [101, 179] width 161 height 37
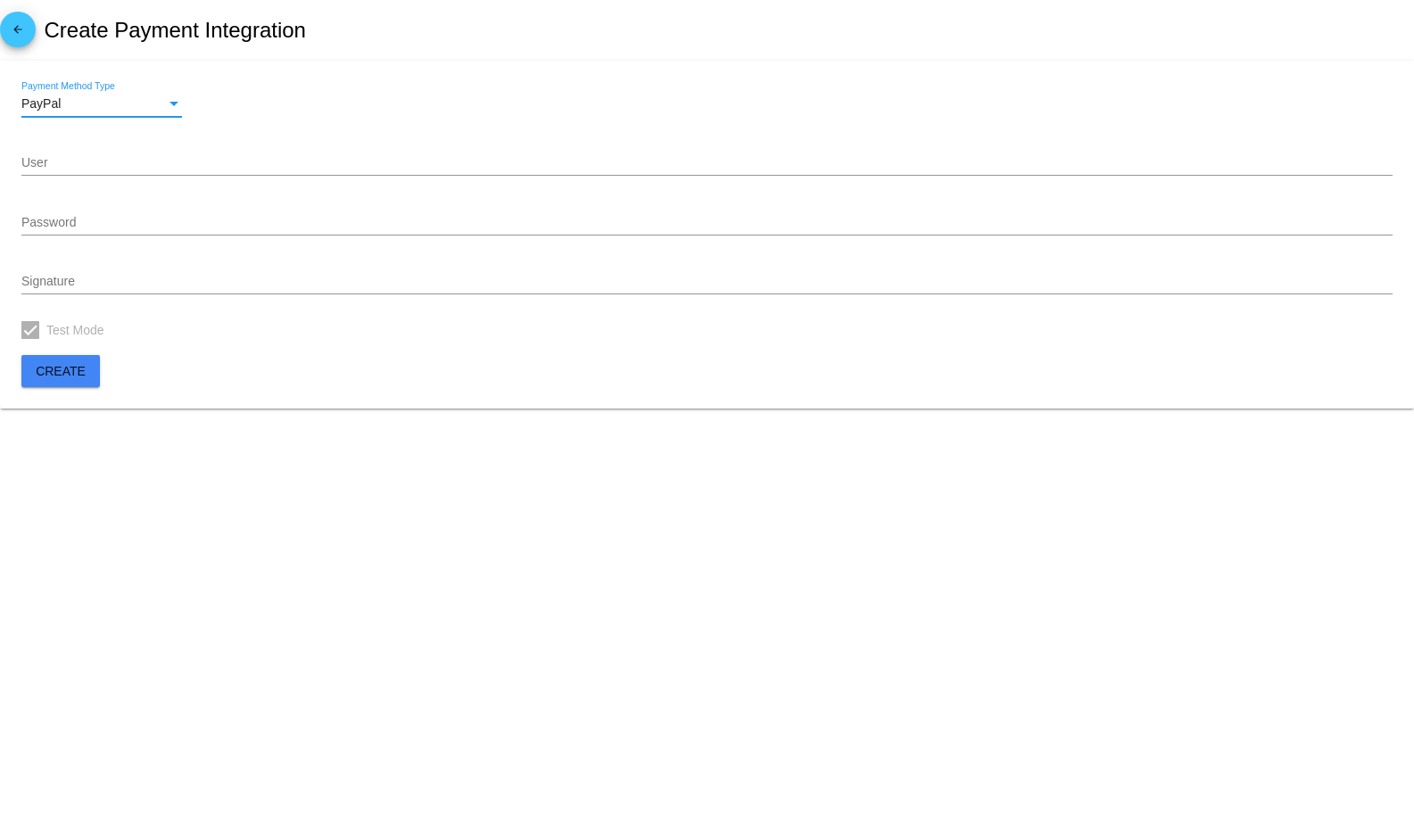
click at [138, 170] on input "User" at bounding box center [706, 163] width 1371 height 14
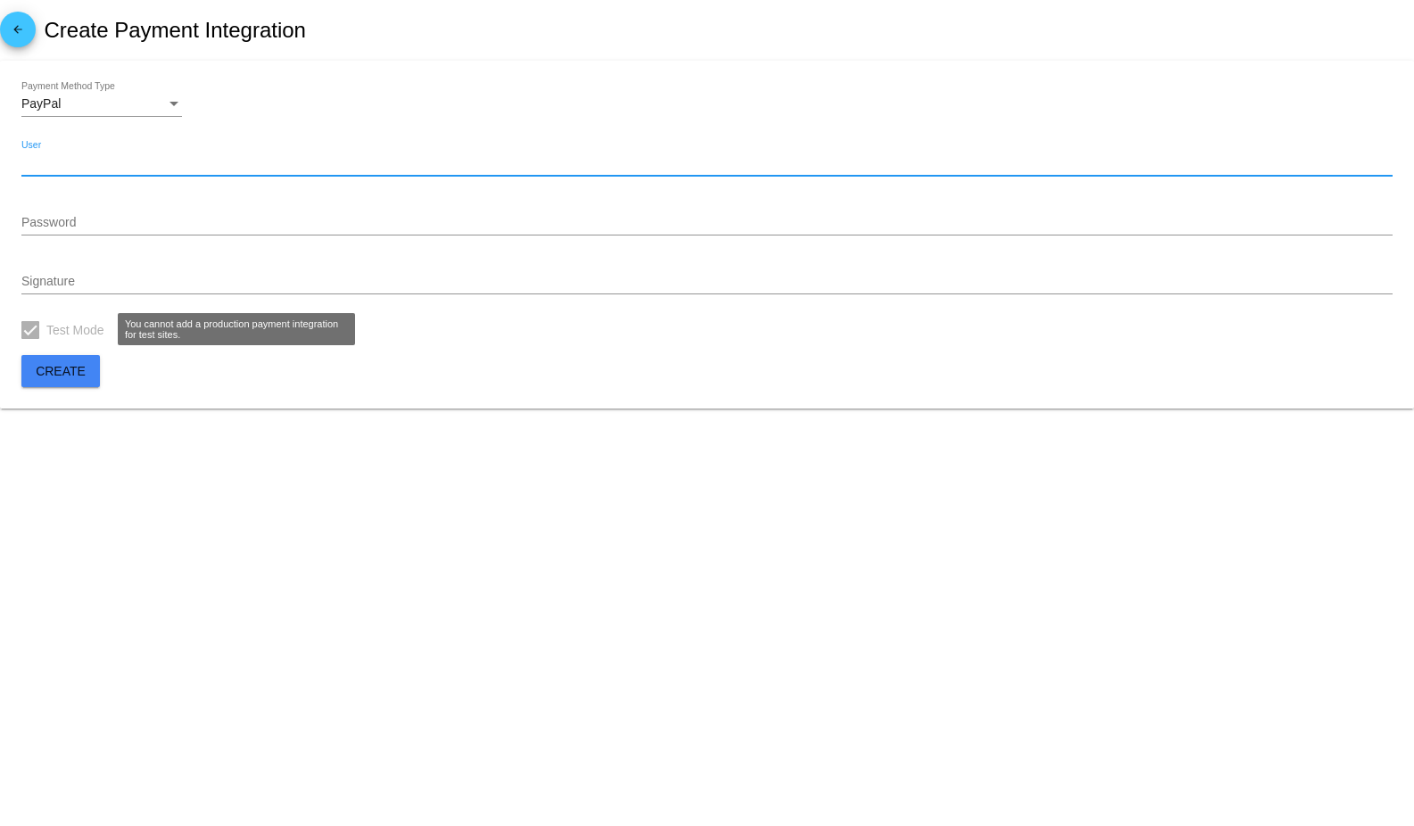
click at [32, 327] on div at bounding box center [30, 330] width 18 height 18
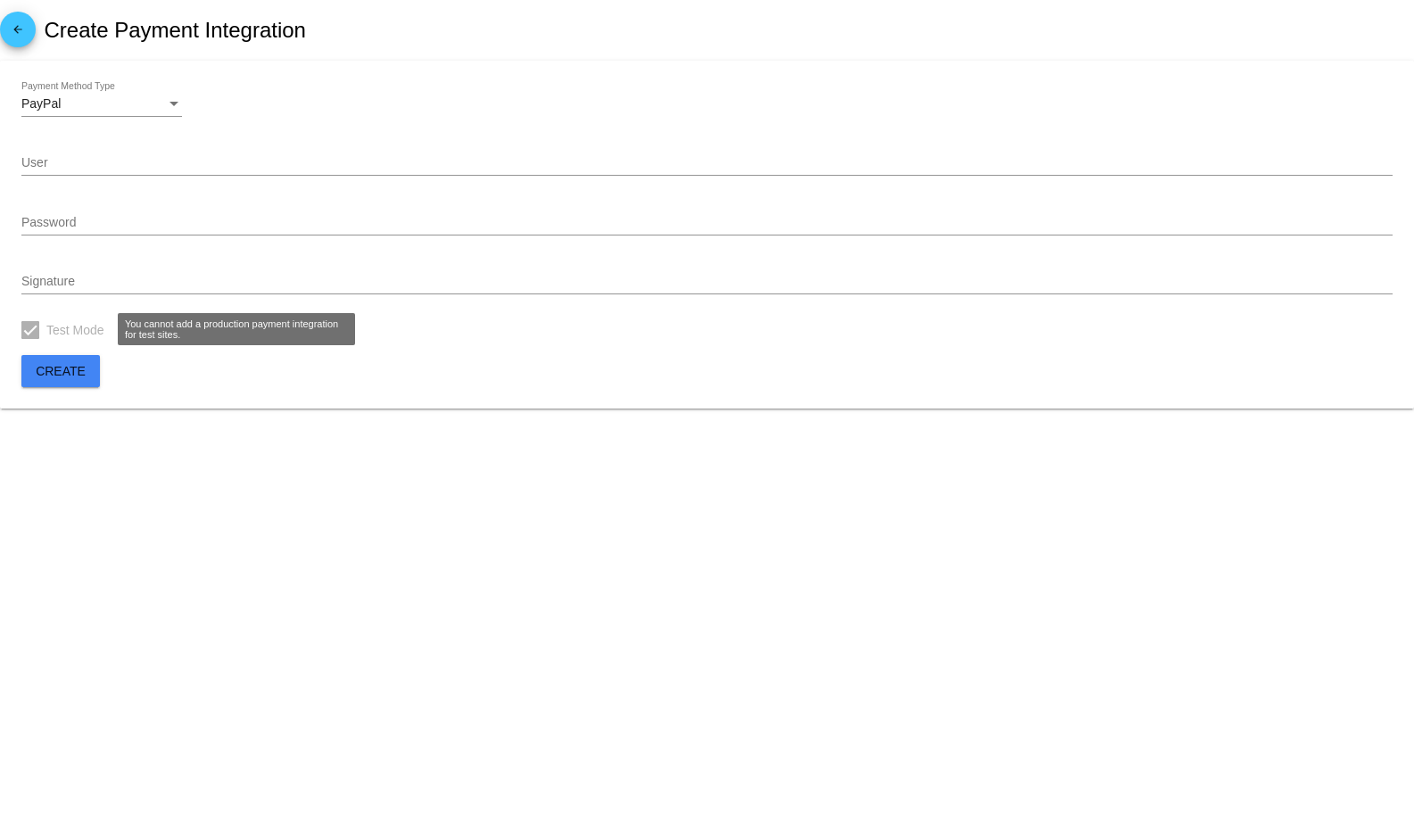
click at [30, 330] on div at bounding box center [30, 330] width 18 height 18
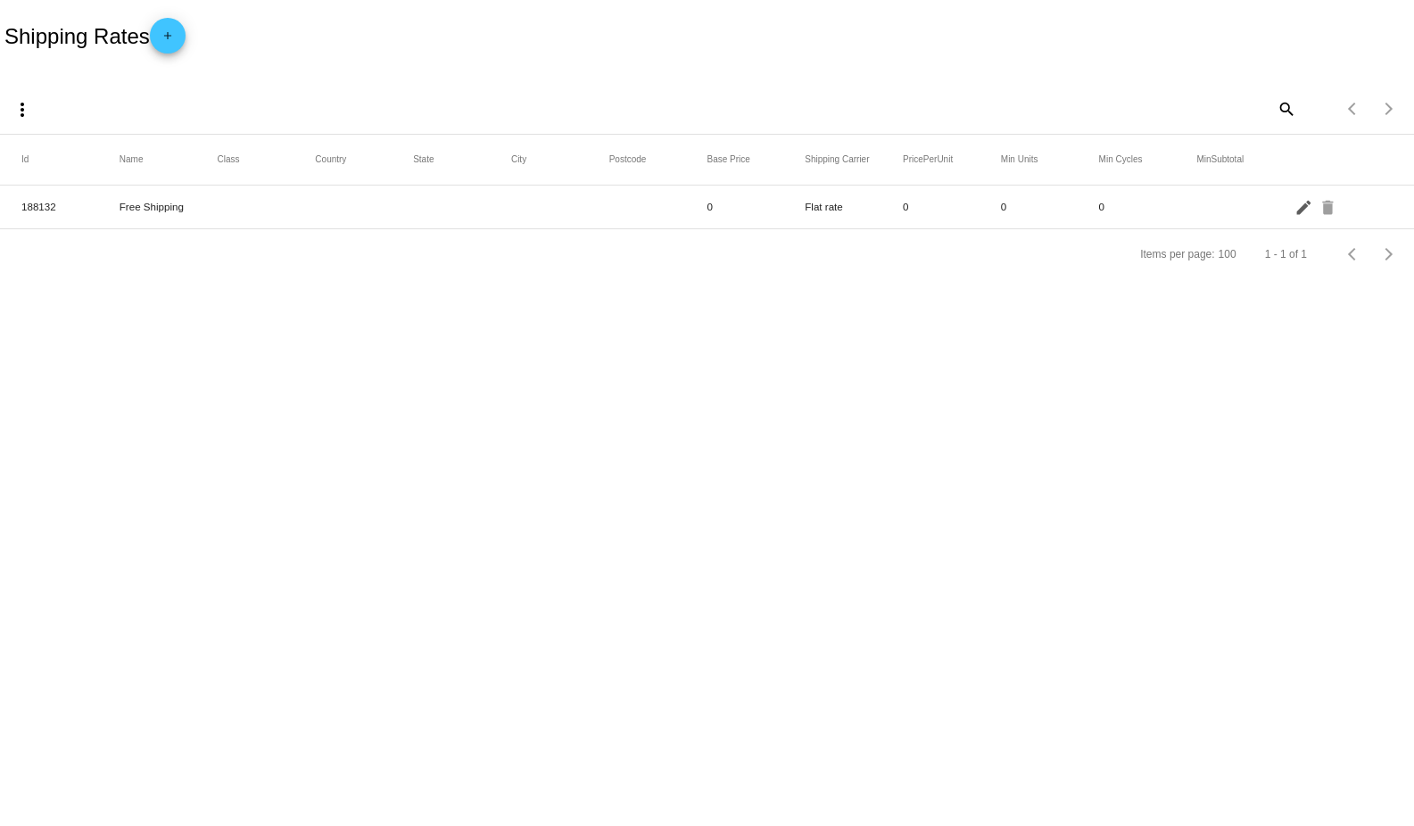
click at [1306, 210] on mat-icon "edit" at bounding box center [1304, 207] width 21 height 28
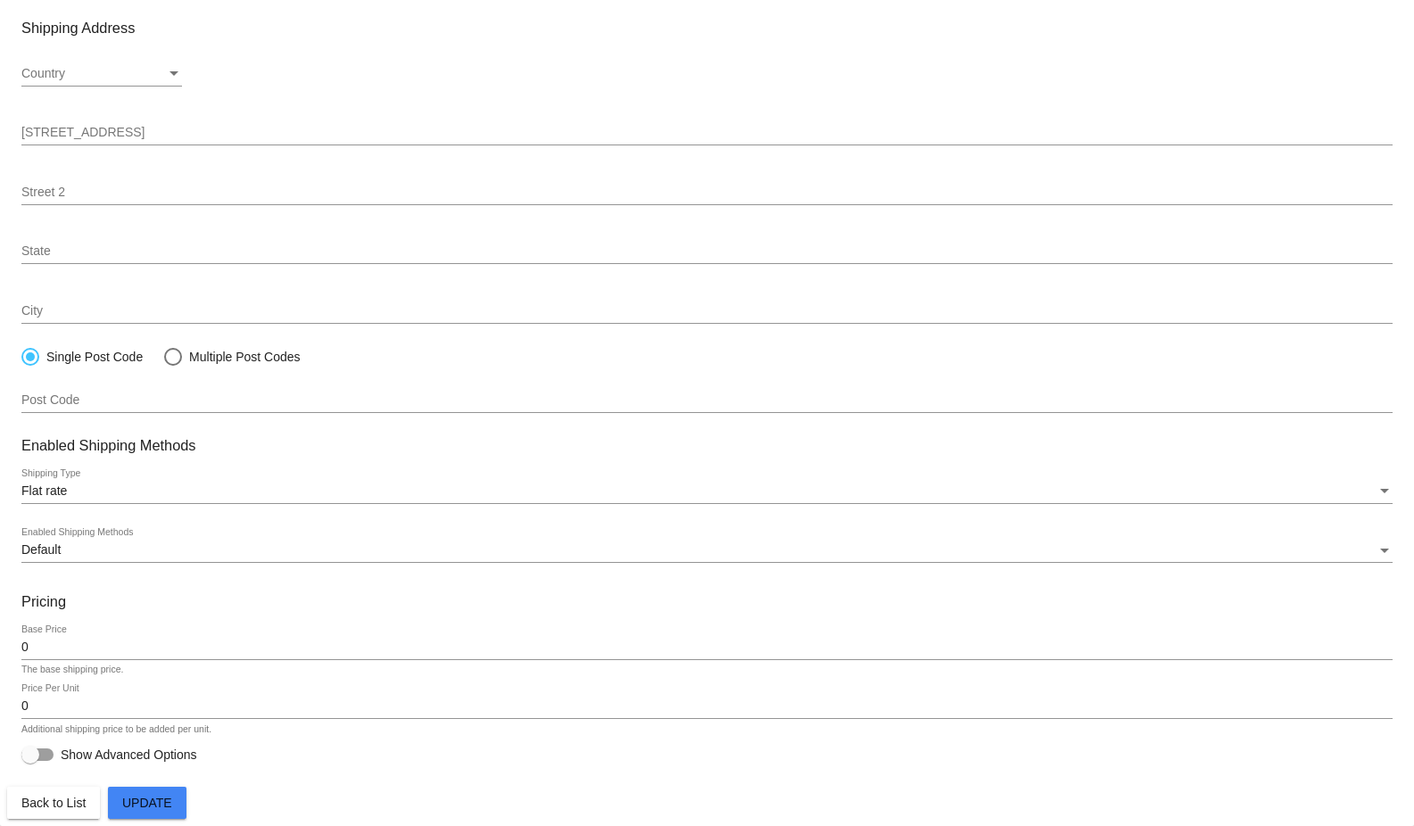
scroll to position [190, 0]
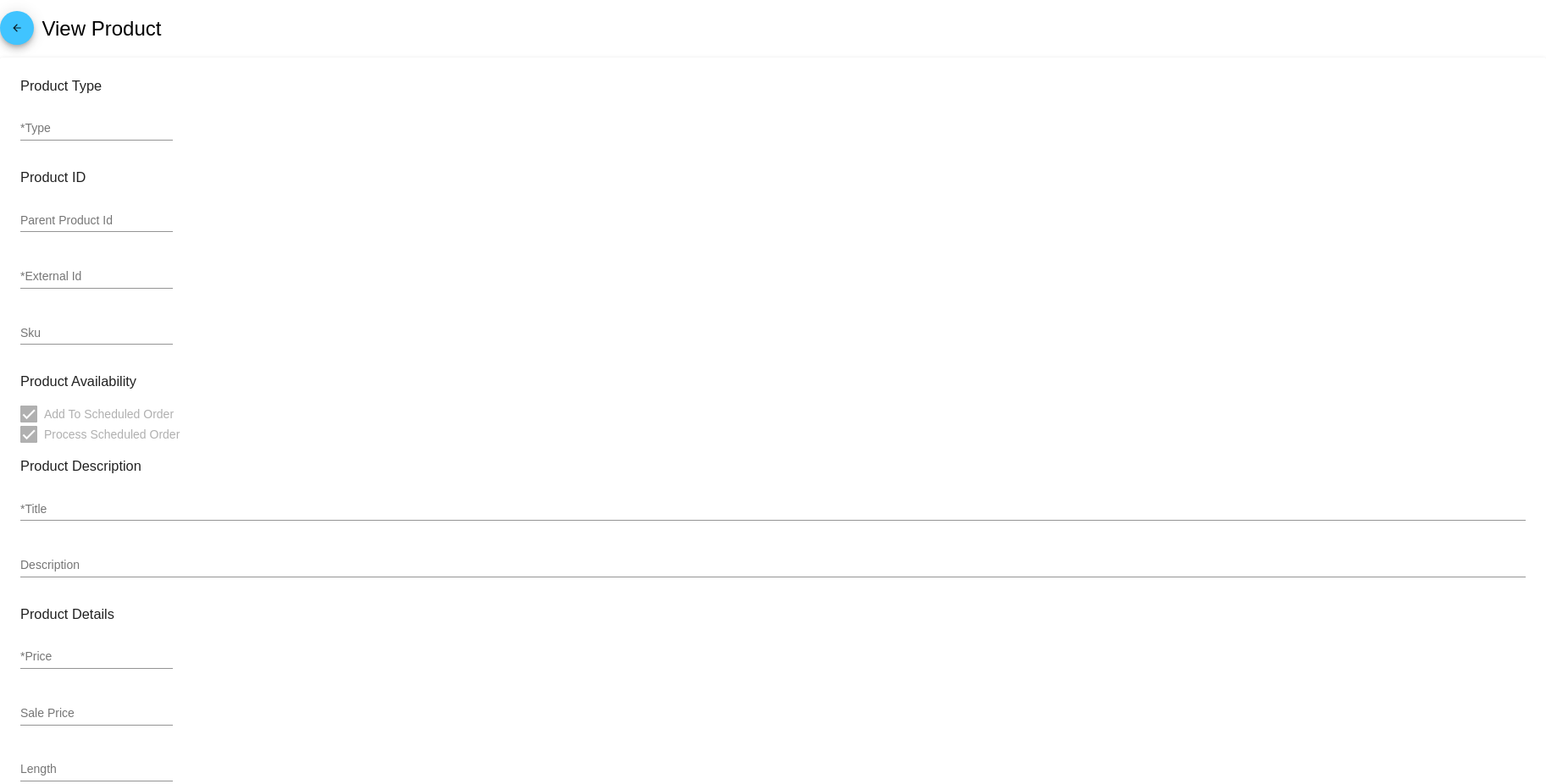
type input "variation"
type input "545657"
type input "987826"
type input "31729393788539730561"
type input "Bitterroot Coffee Blend (Dark French Roast) (Coffee Grind: Ground, Size: 12oz)"
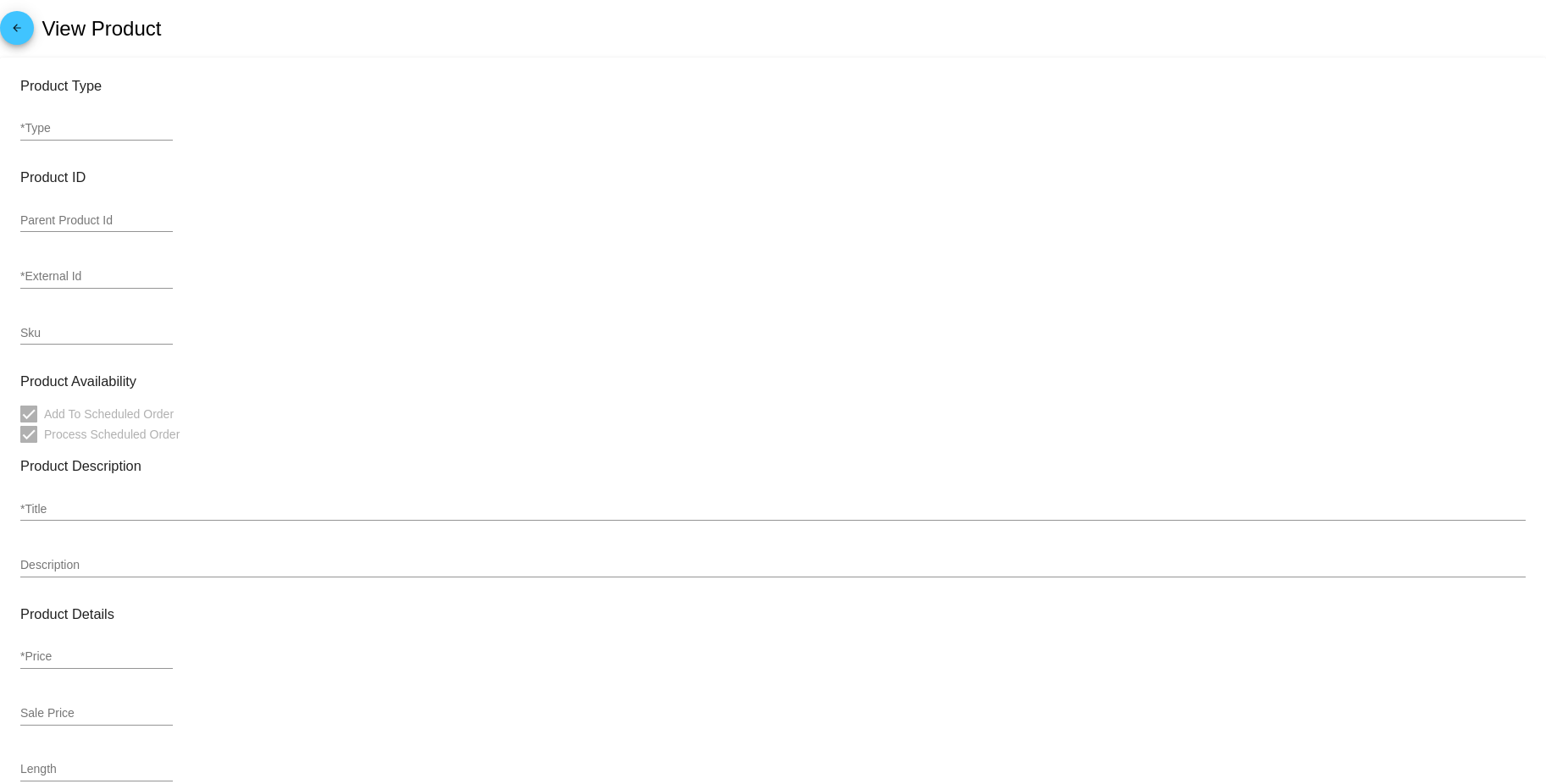
type input "13.99"
type input "12.59"
type input "0.34"
type input "In Stock"
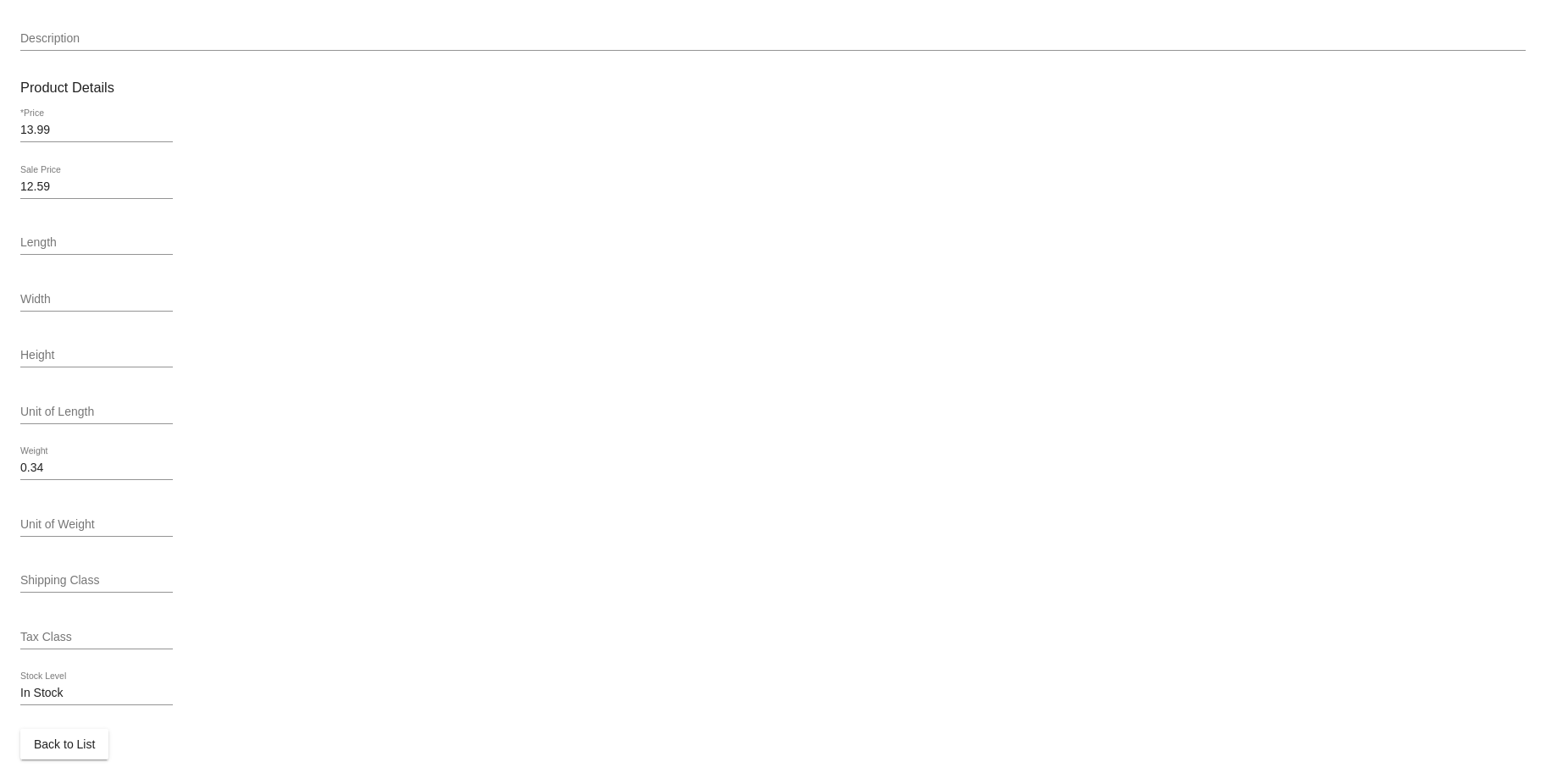
scroll to position [541, 0]
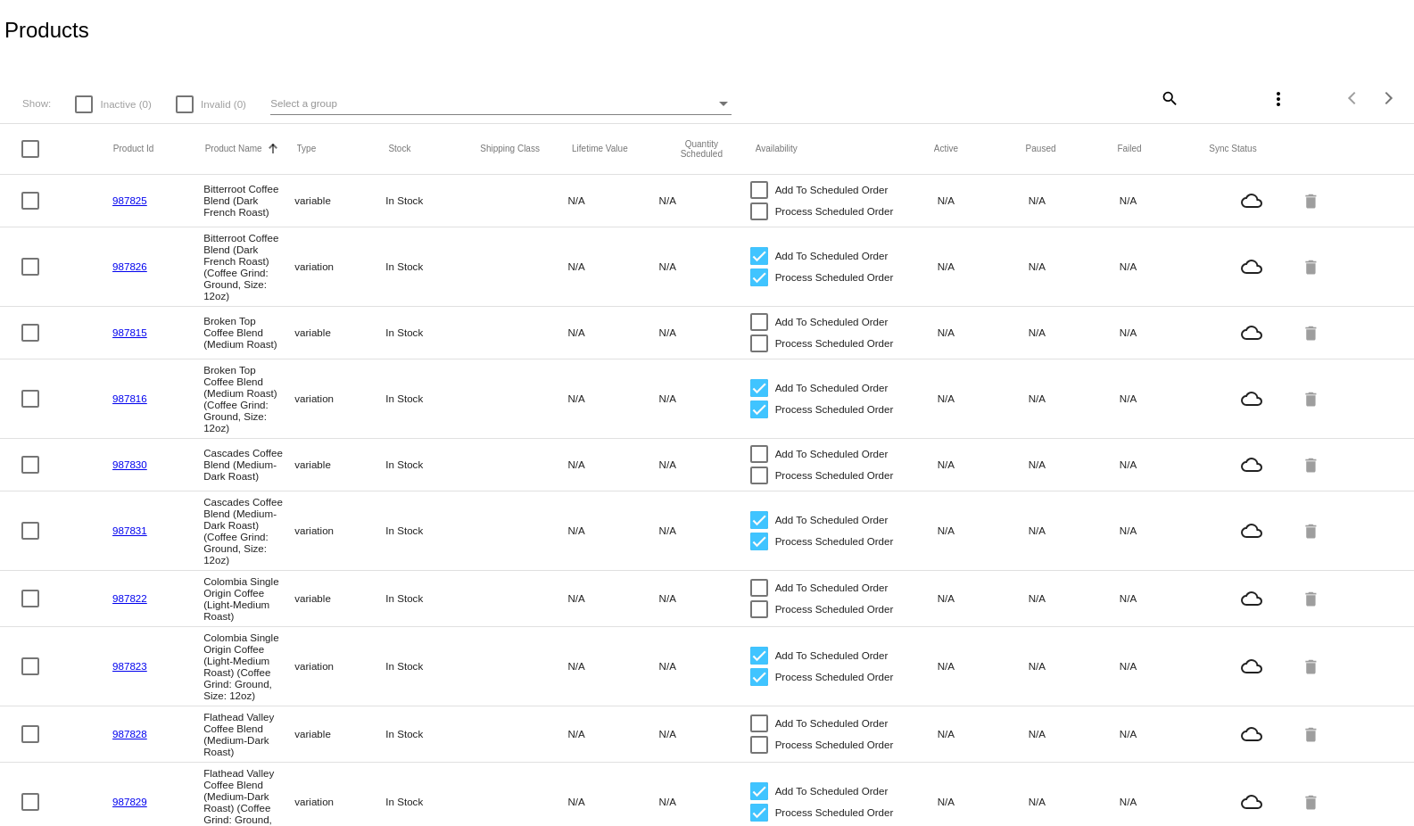
click at [21, 139] on mat-header-row "Product Id Product Name Sorted by ProductName ascending Type Stock Shipping Cla…" at bounding box center [707, 149] width 1414 height 51
click at [35, 147] on div at bounding box center [30, 149] width 18 height 18
click at [30, 158] on input "checkbox" at bounding box center [29, 158] width 1 height 1
checkbox input "true"
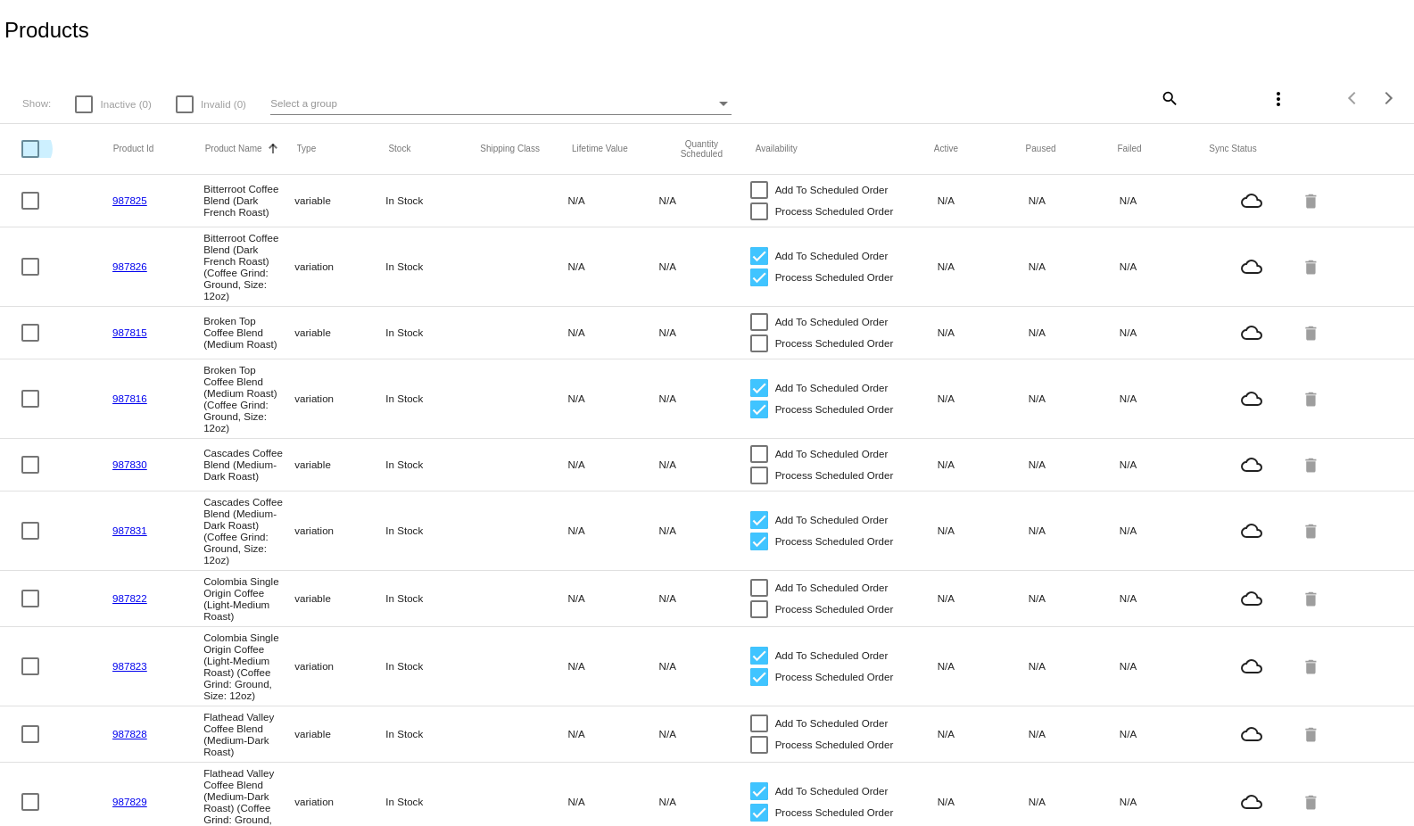
checkbox input "true"
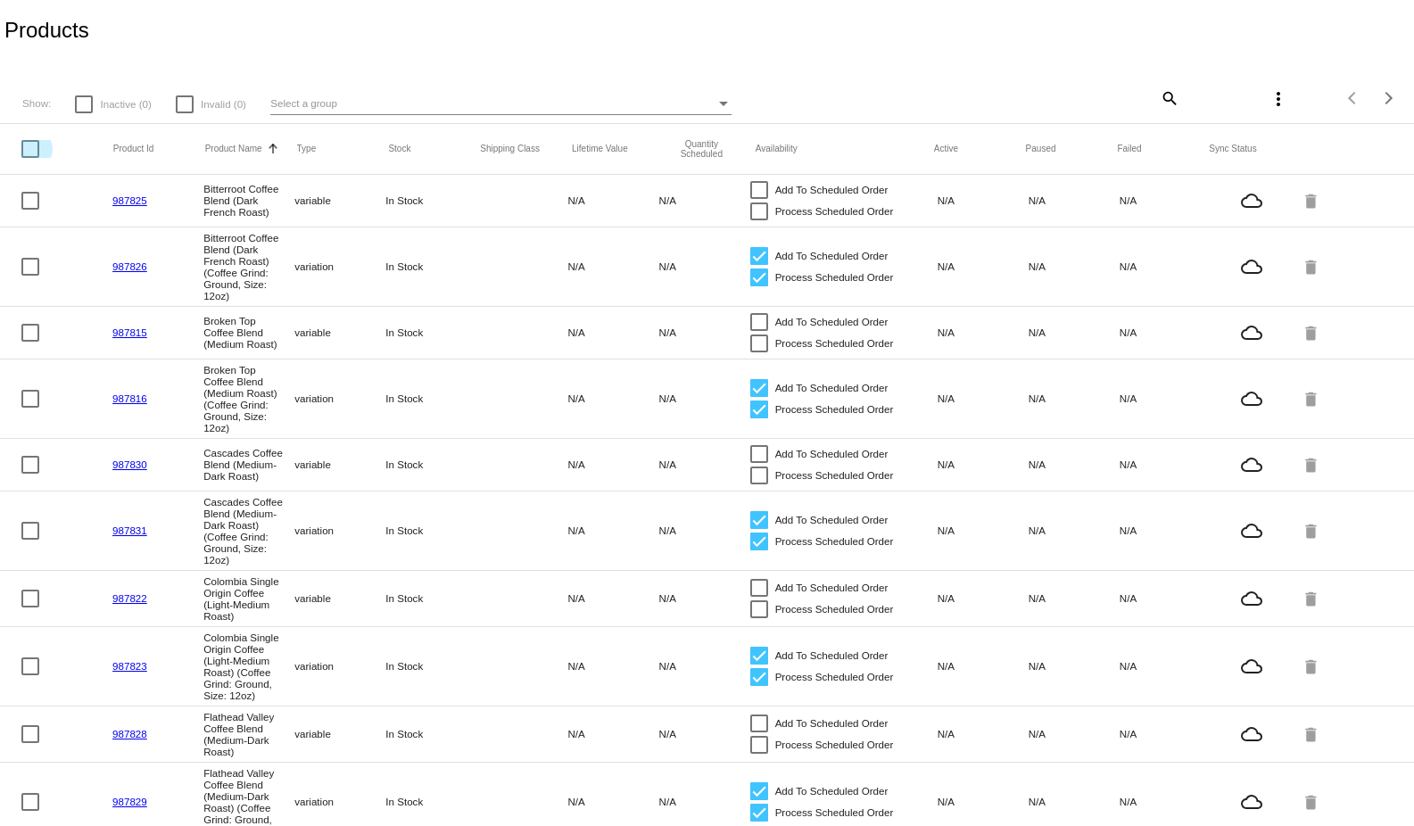
checkbox input "true"
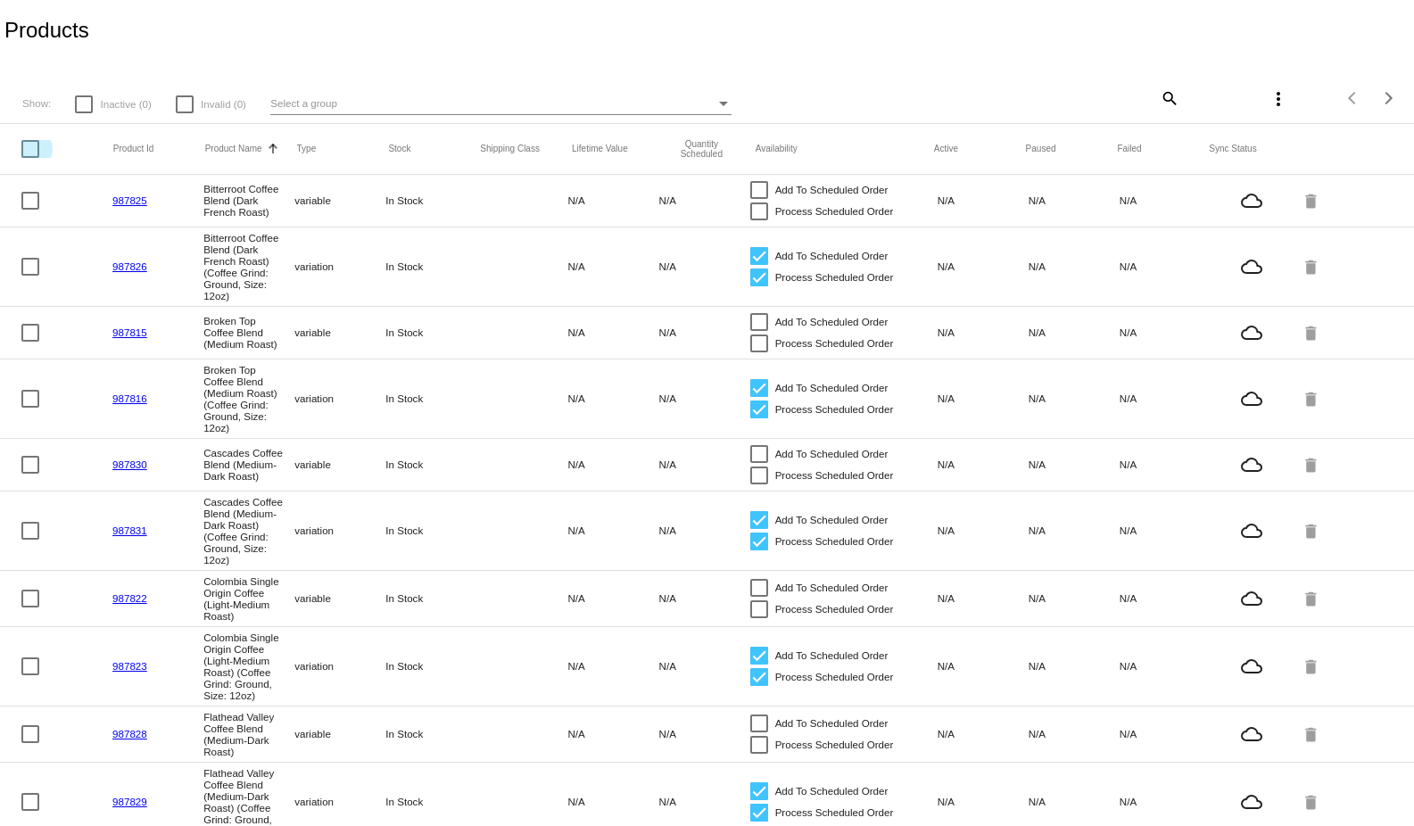
checkbox input "true"
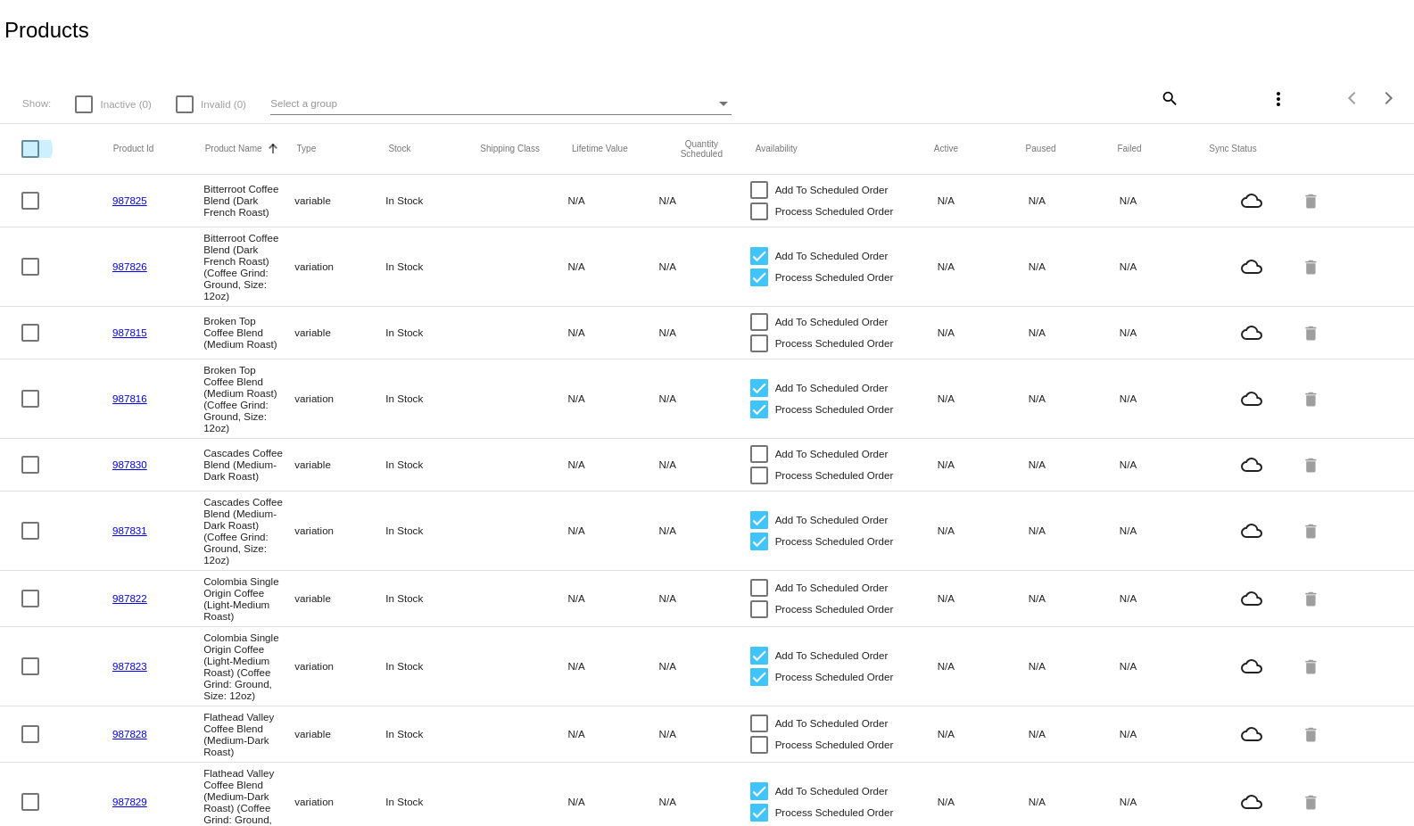
checkbox input "true"
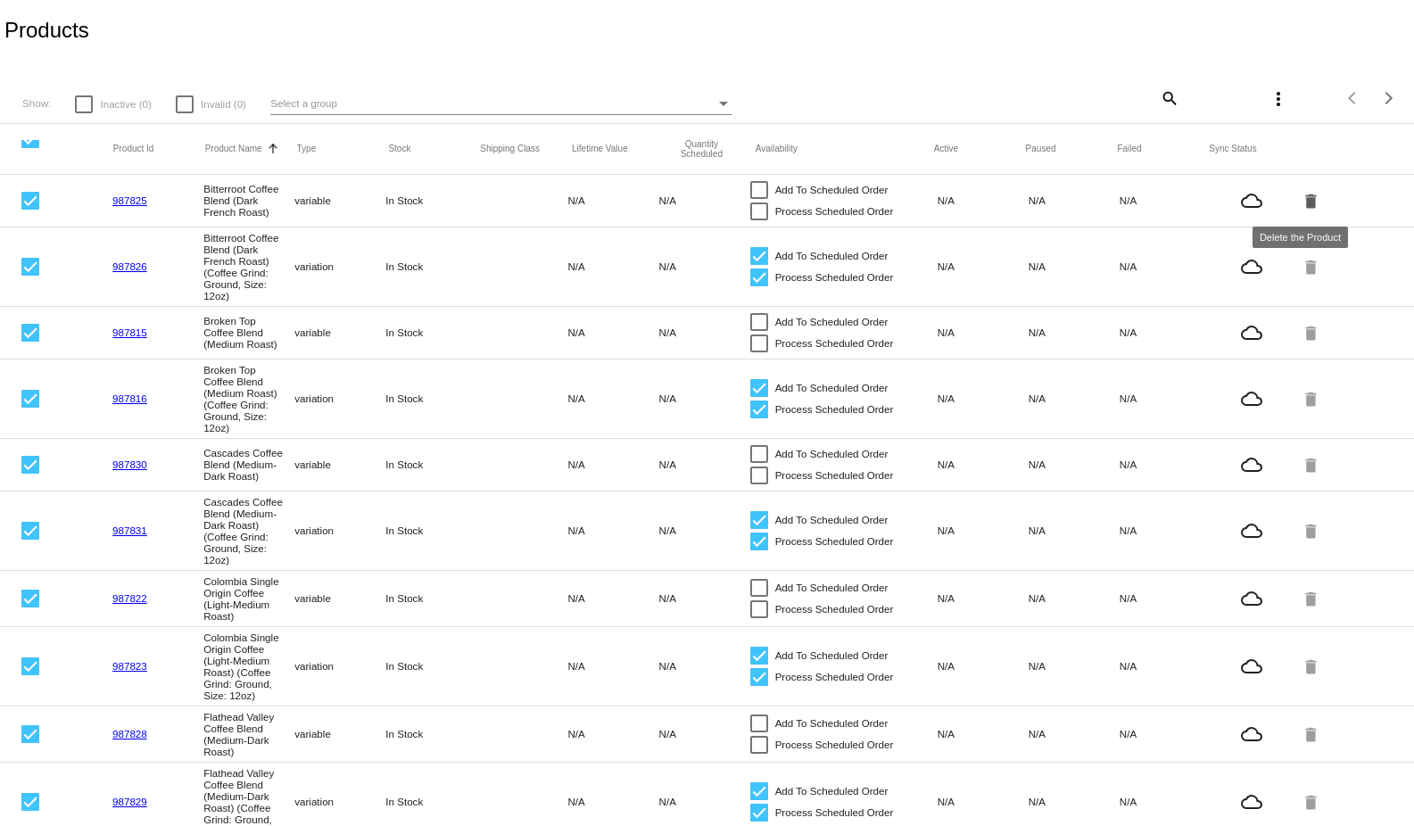
click at [1301, 194] on mat-icon "delete" at bounding box center [1311, 200] width 21 height 28
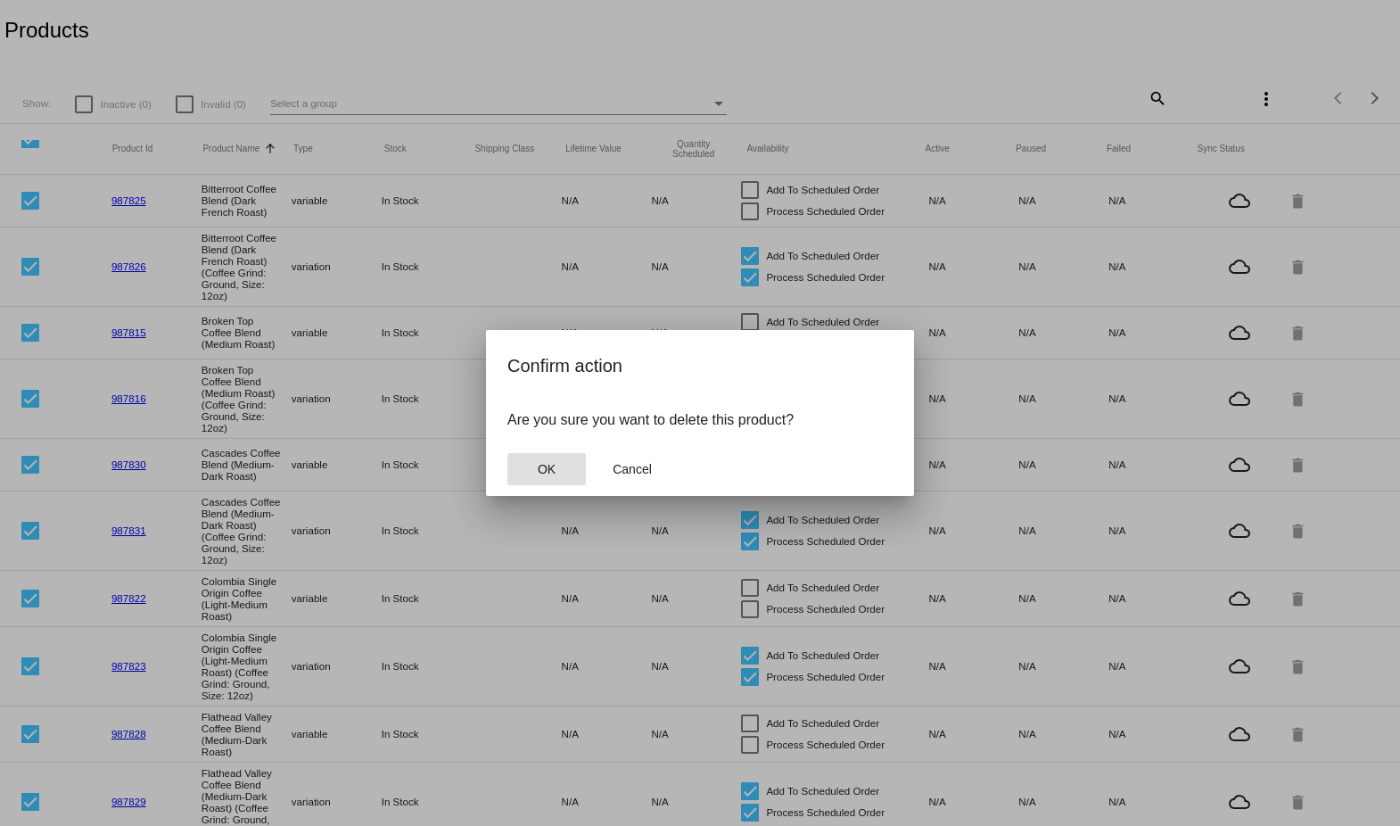
click at [523, 457] on button "OK" at bounding box center [547, 469] width 78 height 32
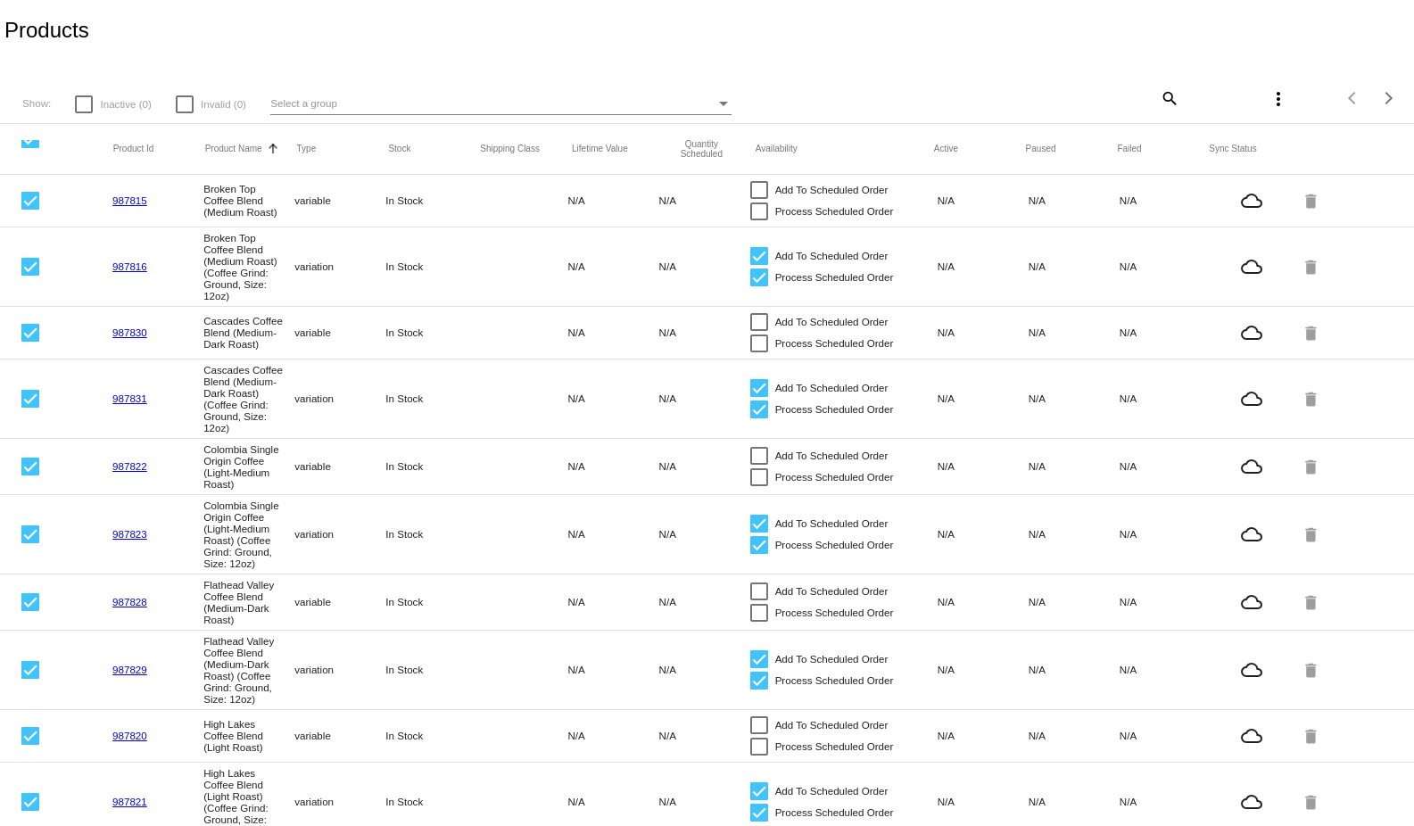
click at [1269, 99] on mat-icon "more_vert" at bounding box center [1278, 98] width 21 height 21
click at [1194, 197] on span "Delete (20) items" at bounding box center [1149, 195] width 95 height 14
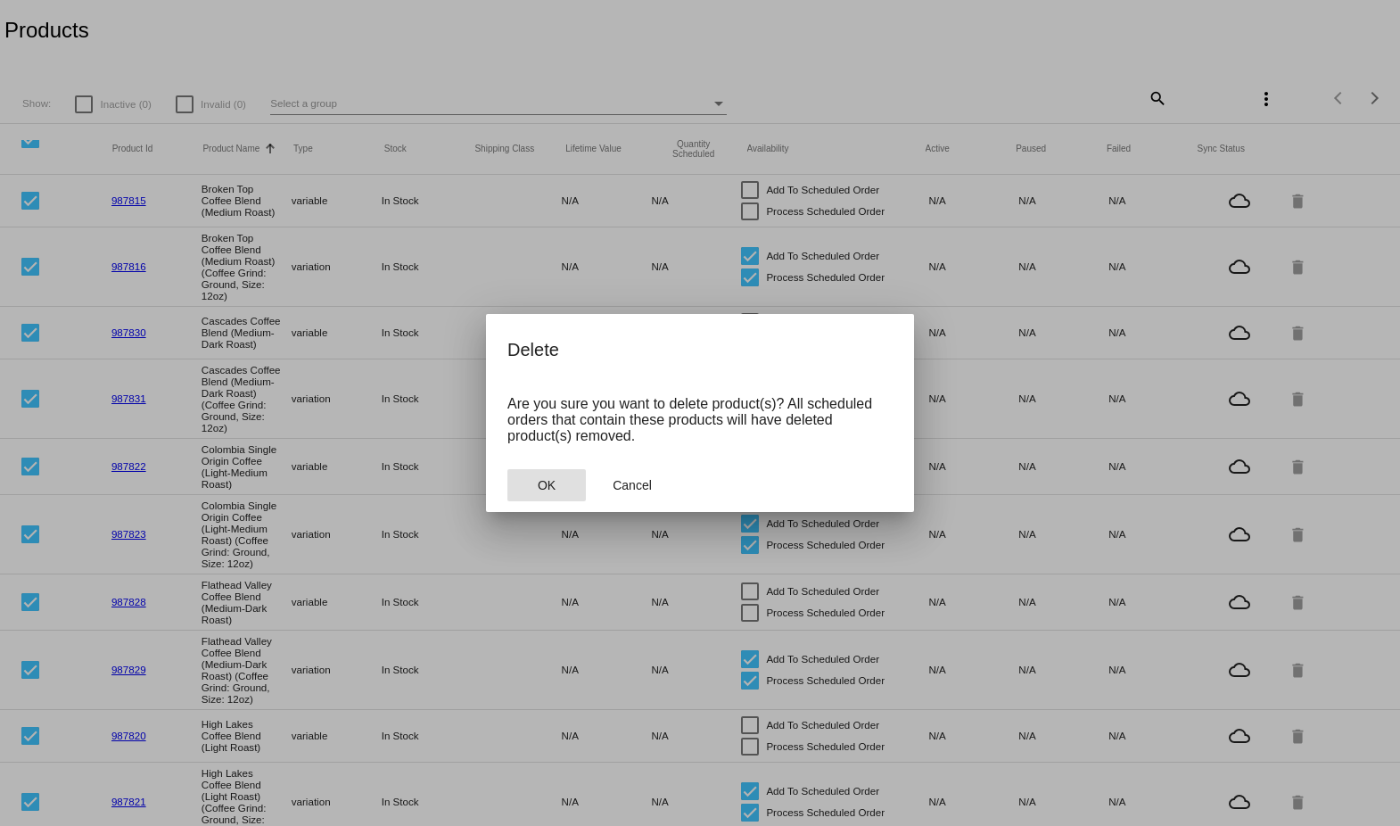
click at [566, 500] on button "OK" at bounding box center [547, 485] width 78 height 32
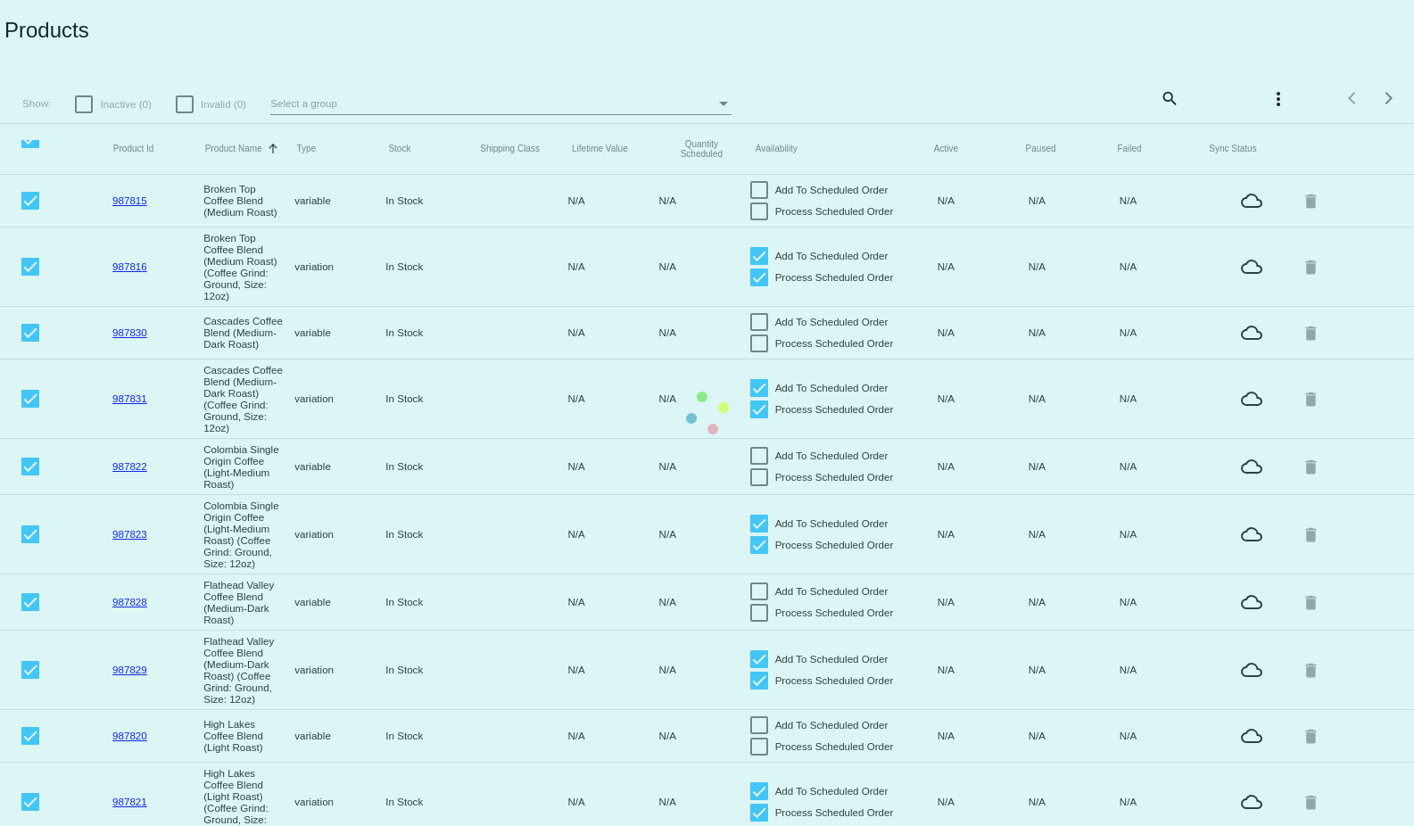
checkbox input "false"
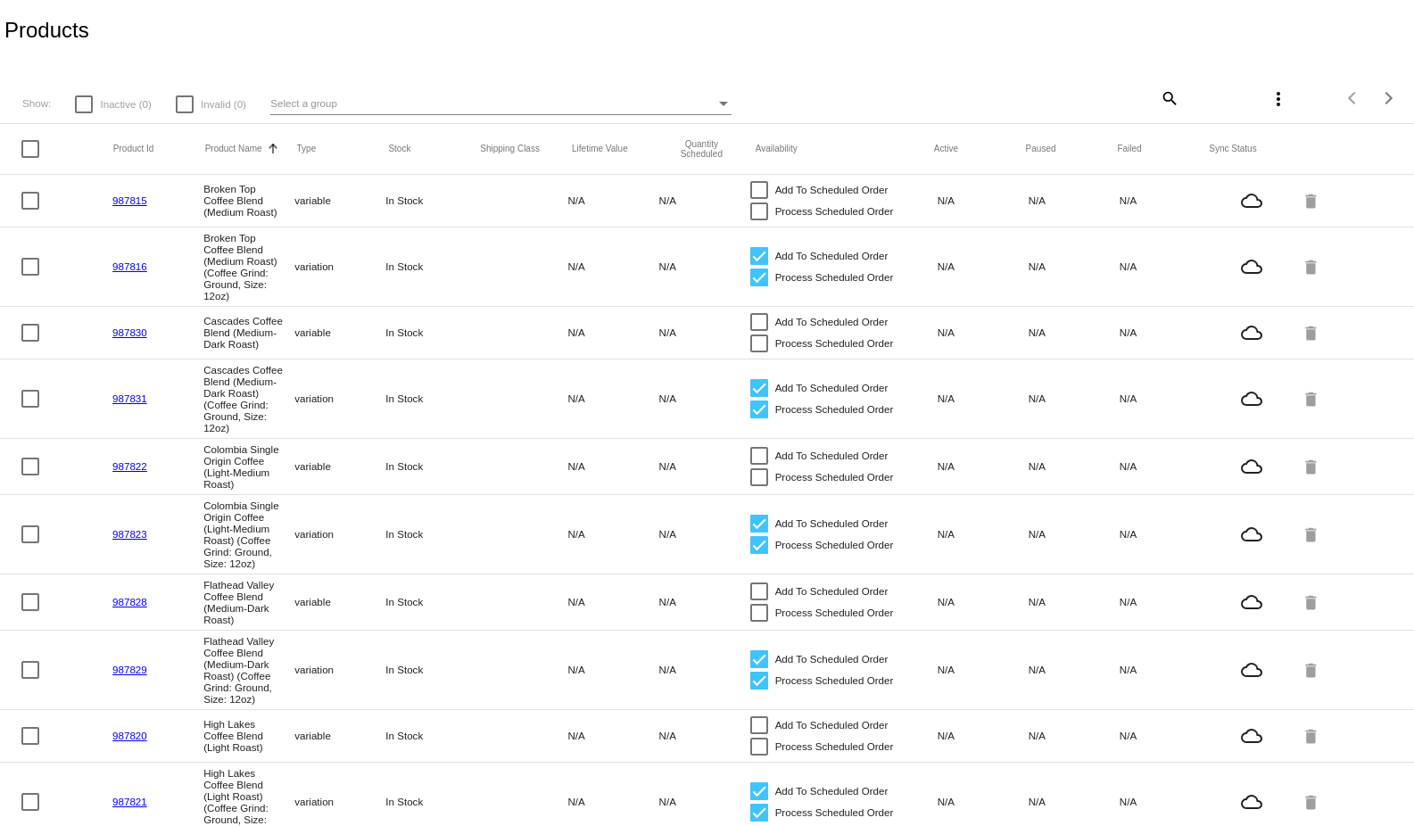
click at [21, 145] on mat-header-row "Product Id Product Name Sorted by ProductName ascending Type Stock Shipping Cla…" at bounding box center [707, 149] width 1414 height 51
click at [32, 154] on div at bounding box center [30, 149] width 18 height 18
click at [30, 158] on input "checkbox" at bounding box center [29, 158] width 1 height 1
checkbox input "true"
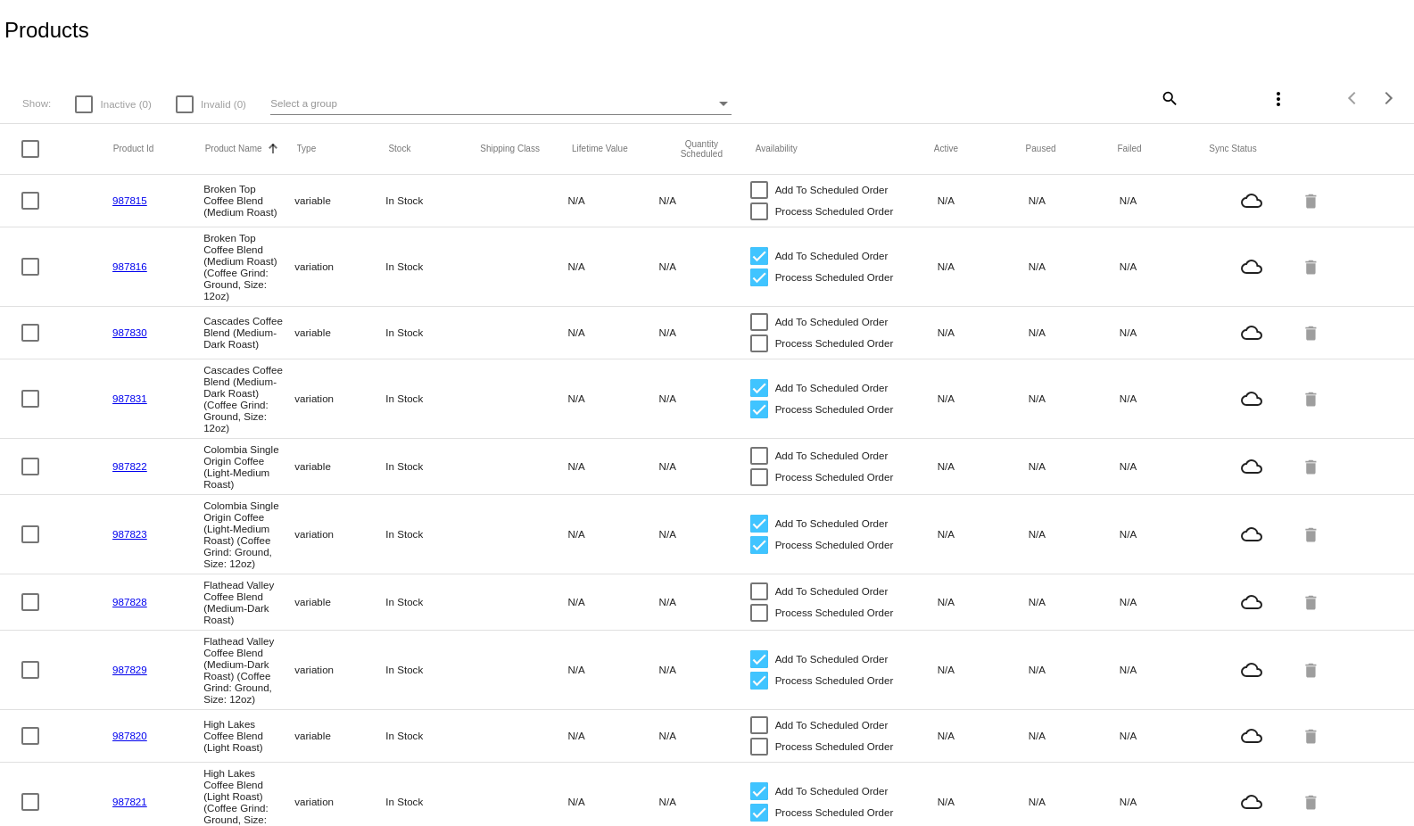
checkbox input "true"
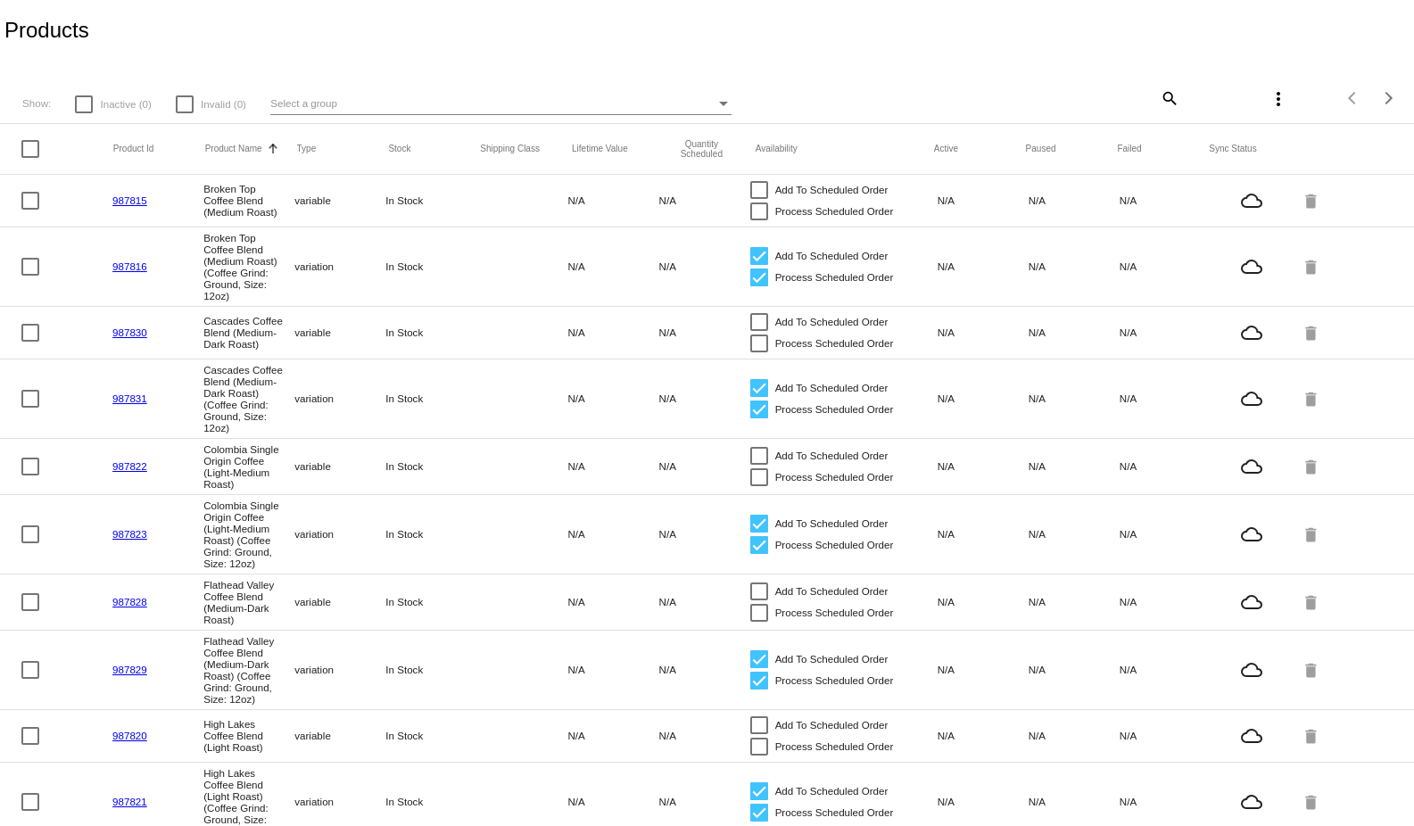
checkbox input "true"
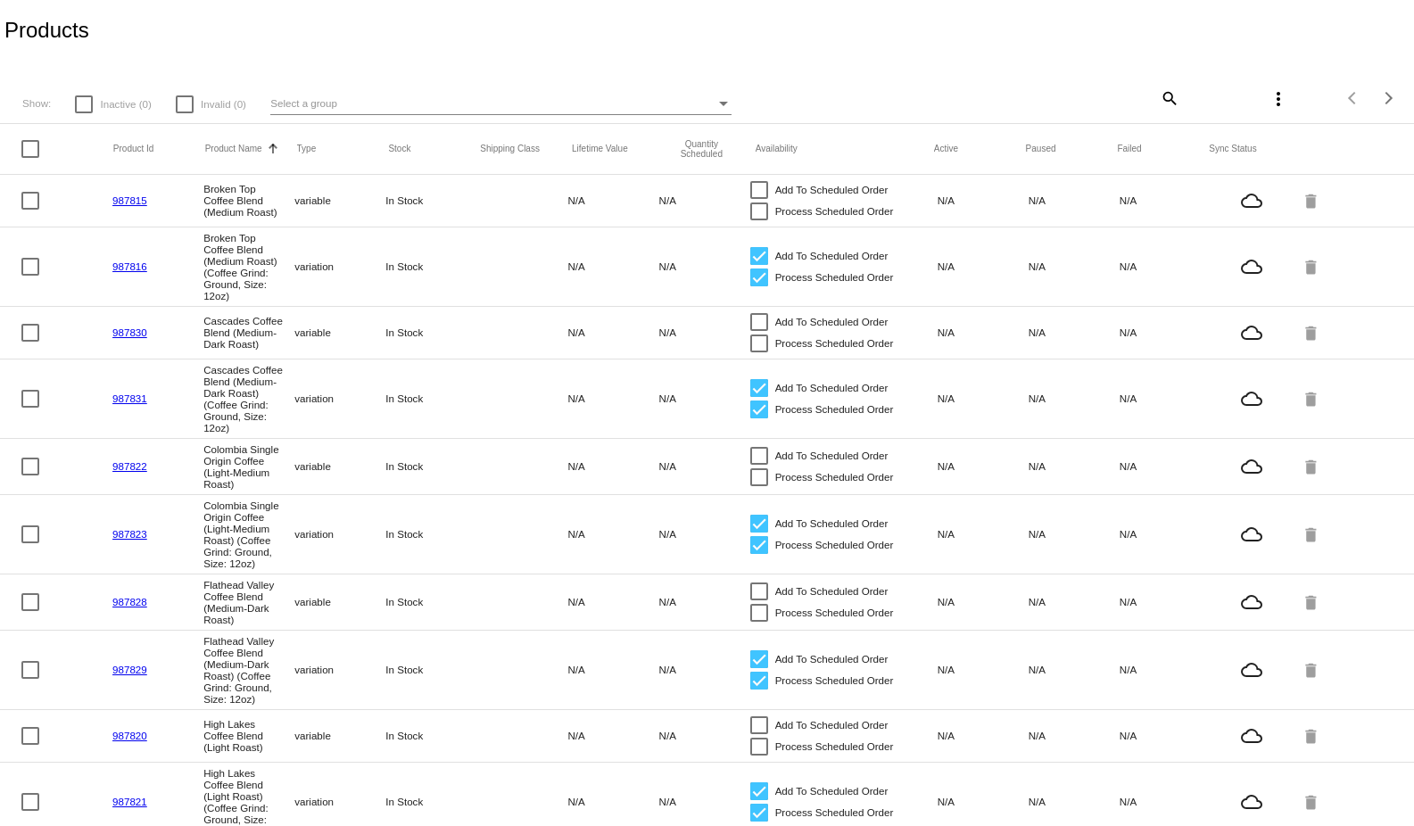
checkbox input "true"
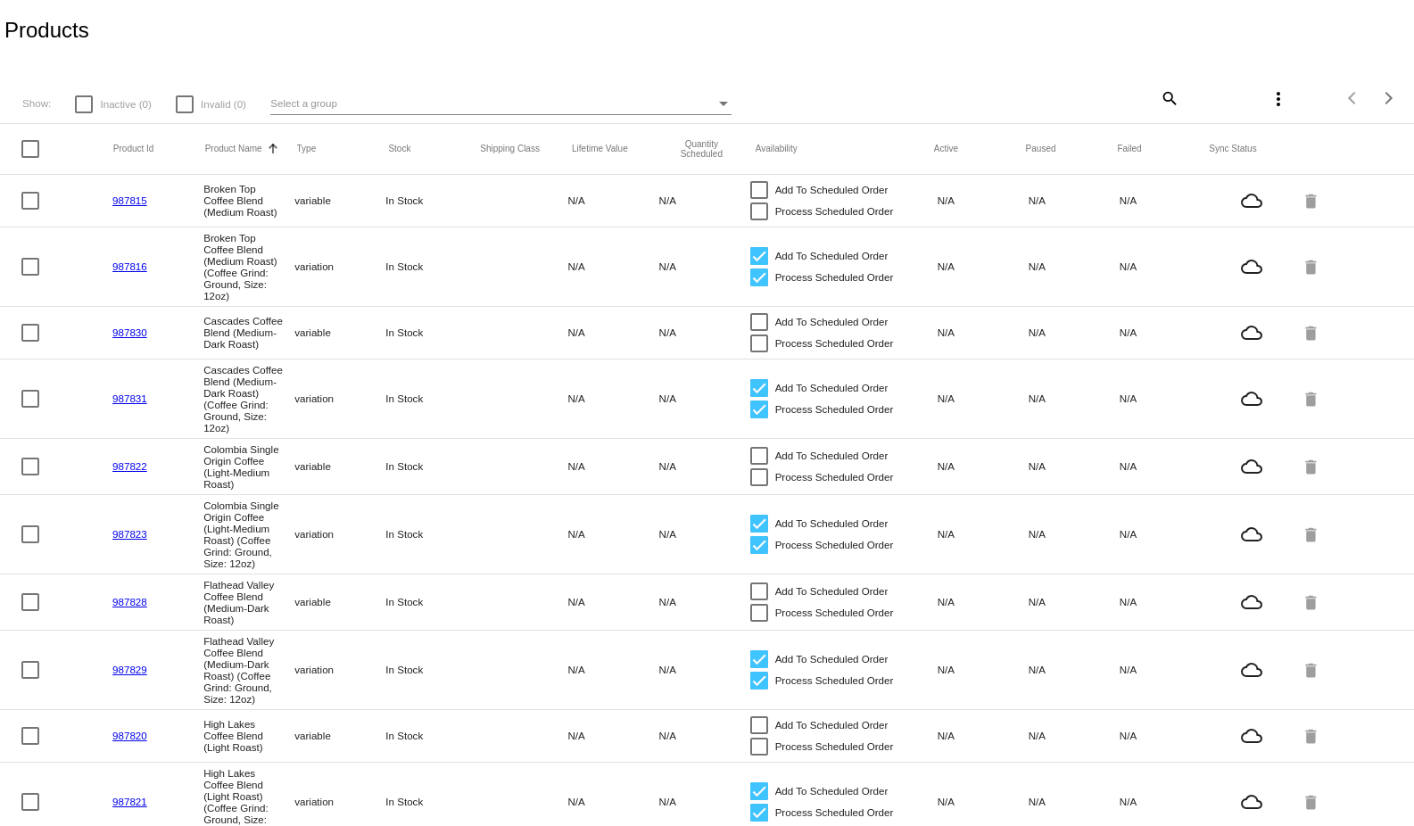
checkbox input "true"
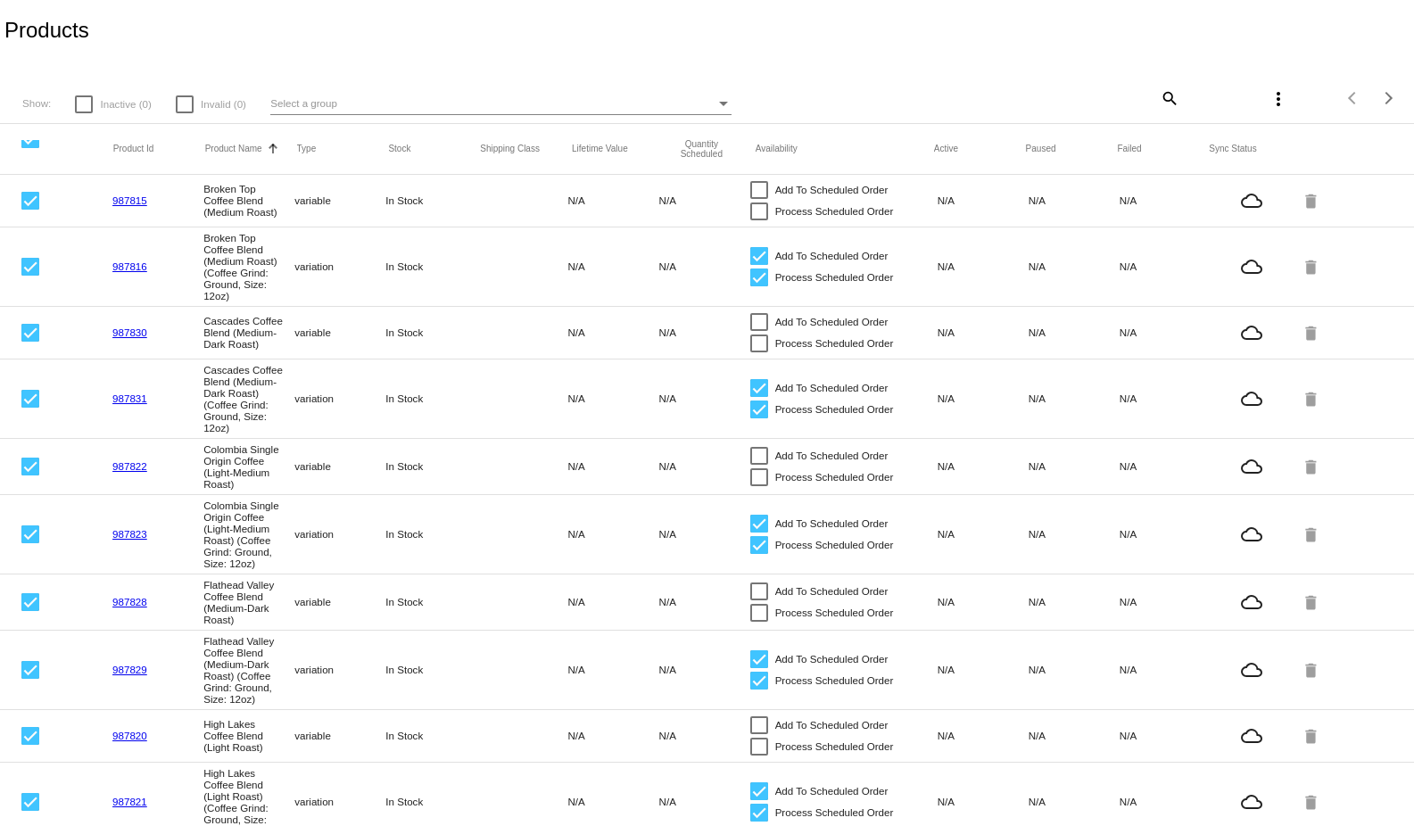
click at [1226, 96] on div "more_vert" at bounding box center [1238, 98] width 118 height 36
click at [1268, 95] on mat-icon "more_vert" at bounding box center [1278, 98] width 21 height 21
click at [1187, 191] on span "Delete (20) items" at bounding box center [1149, 195] width 95 height 14
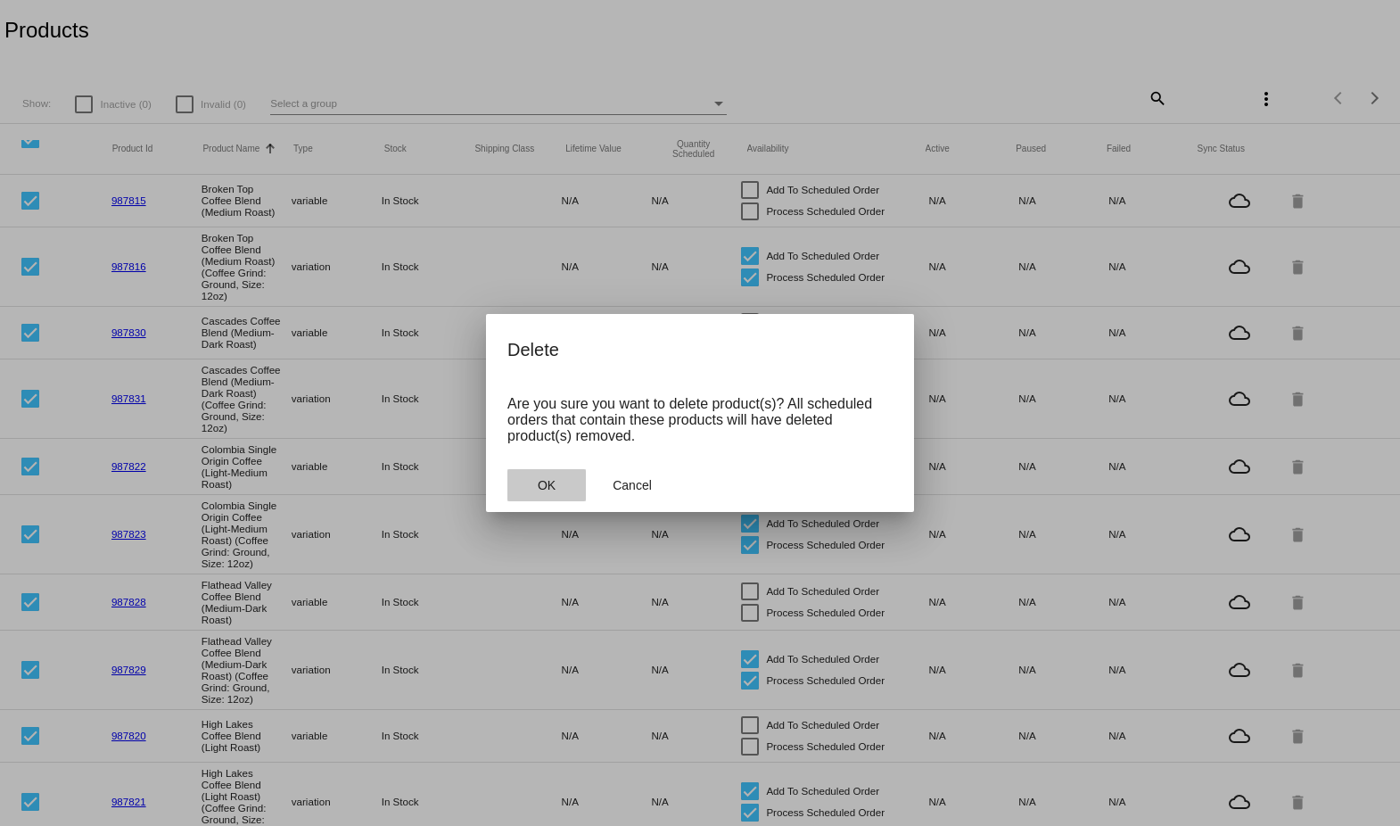
click at [558, 492] on button "OK" at bounding box center [547, 485] width 78 height 32
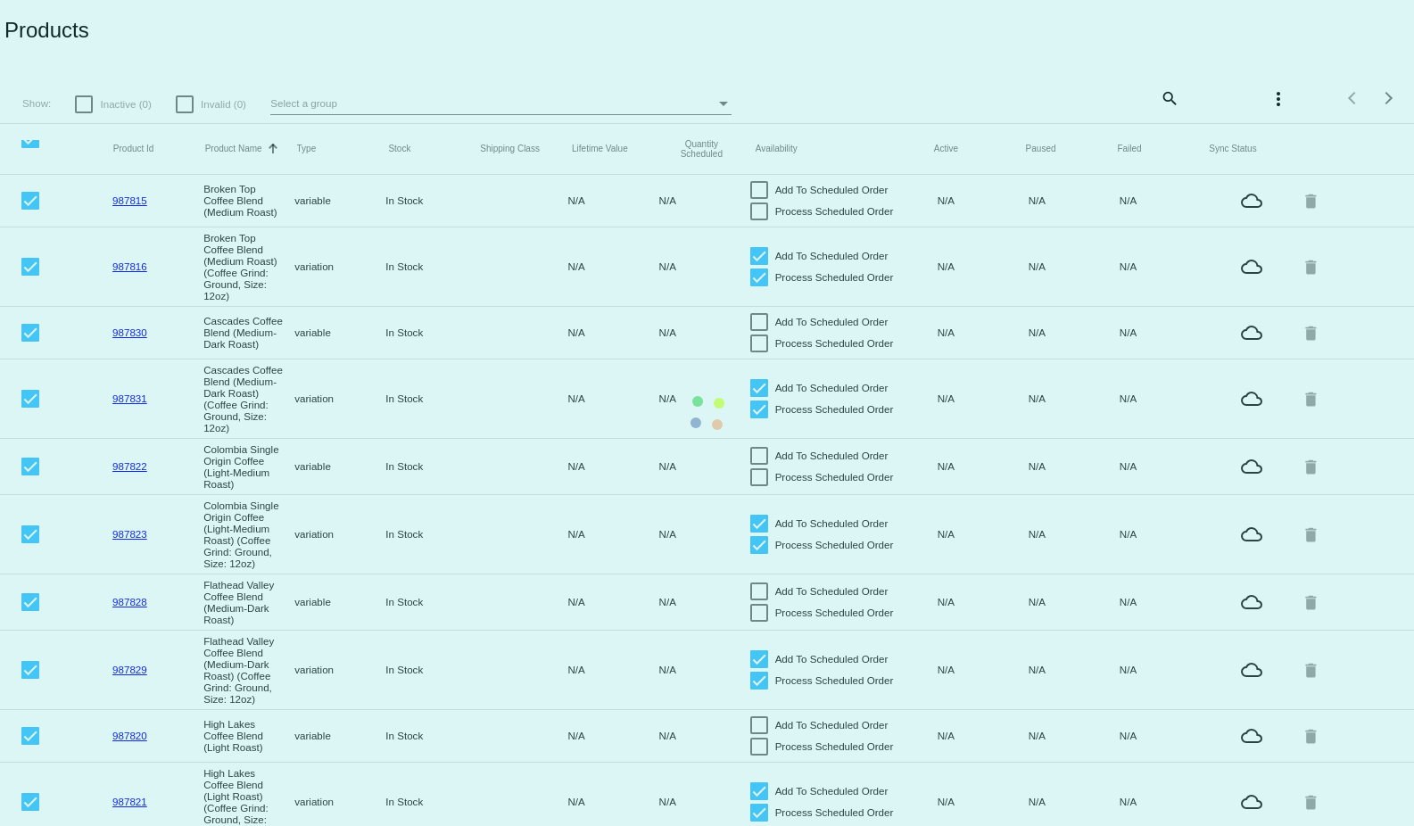
checkbox input "false"
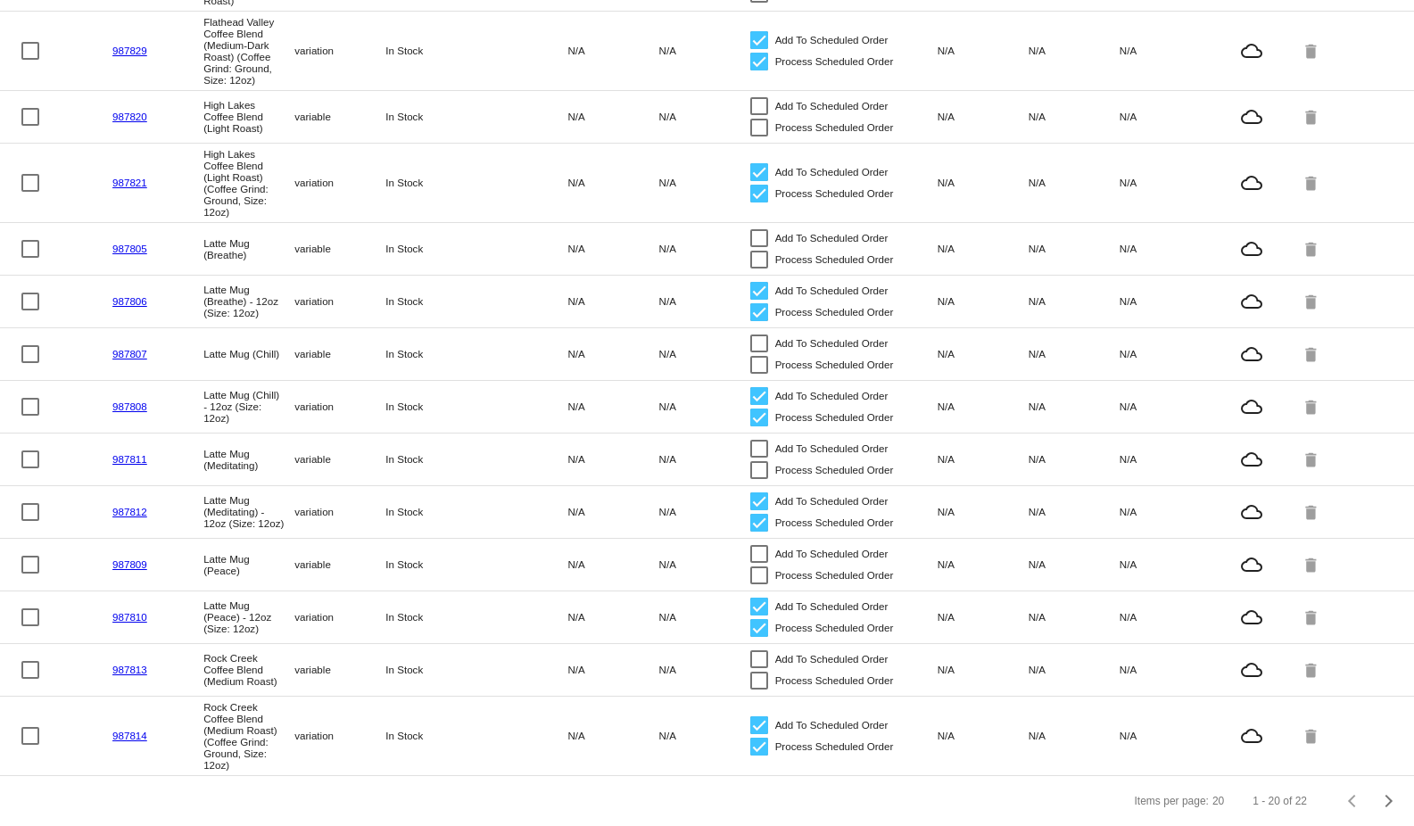
scroll to position [673, 0]
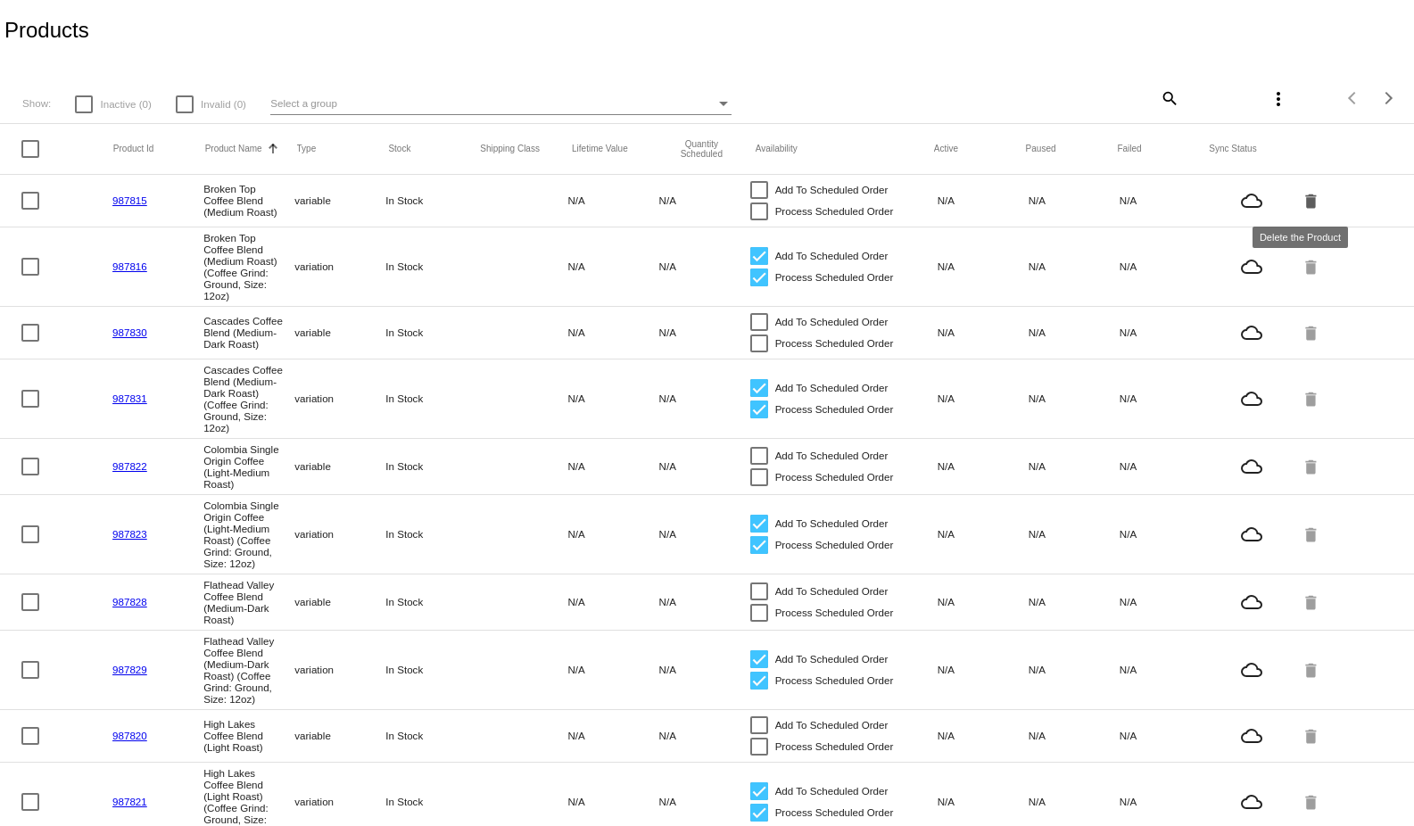
click at [1301, 204] on mat-icon "delete" at bounding box center [1311, 200] width 21 height 28
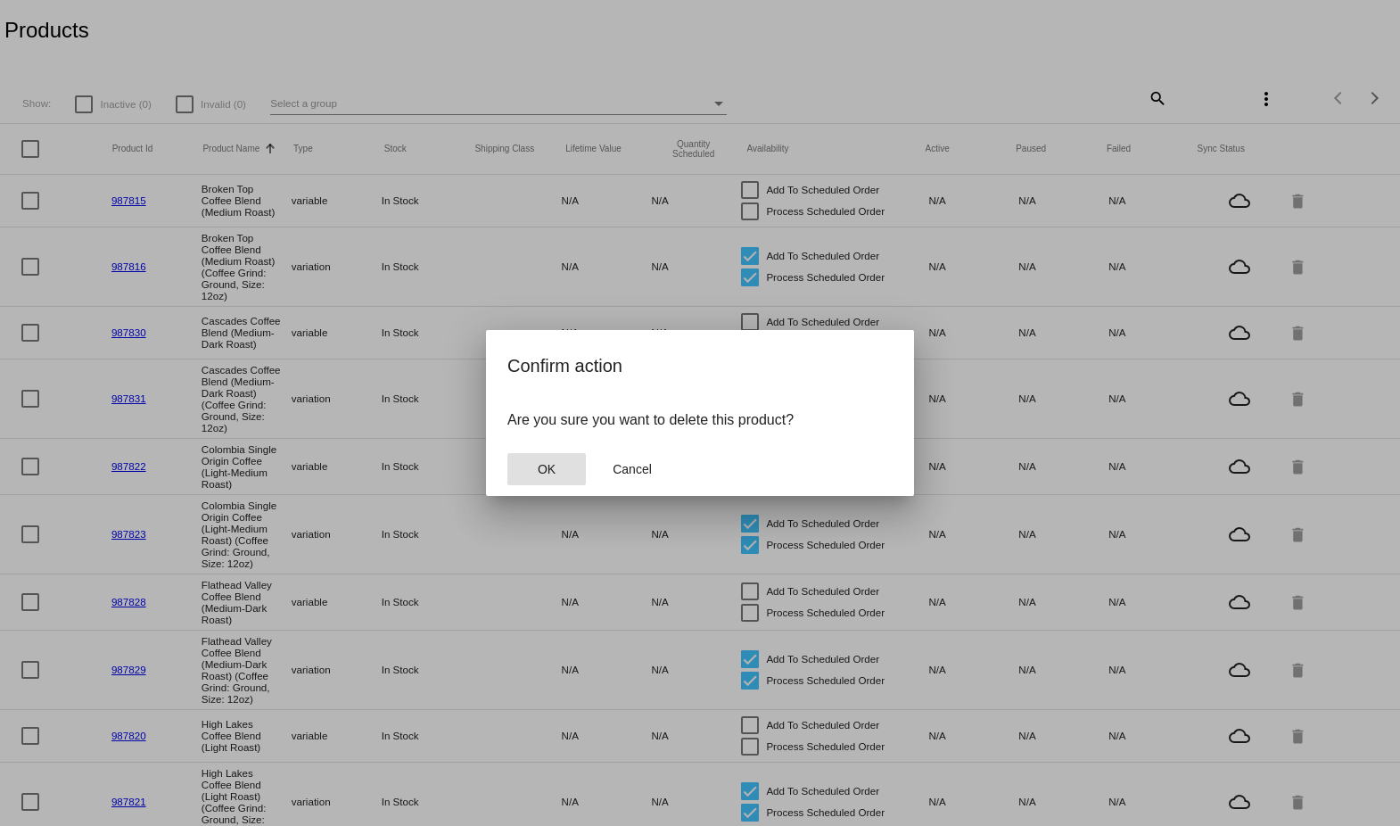
click at [561, 460] on button "OK" at bounding box center [547, 469] width 78 height 32
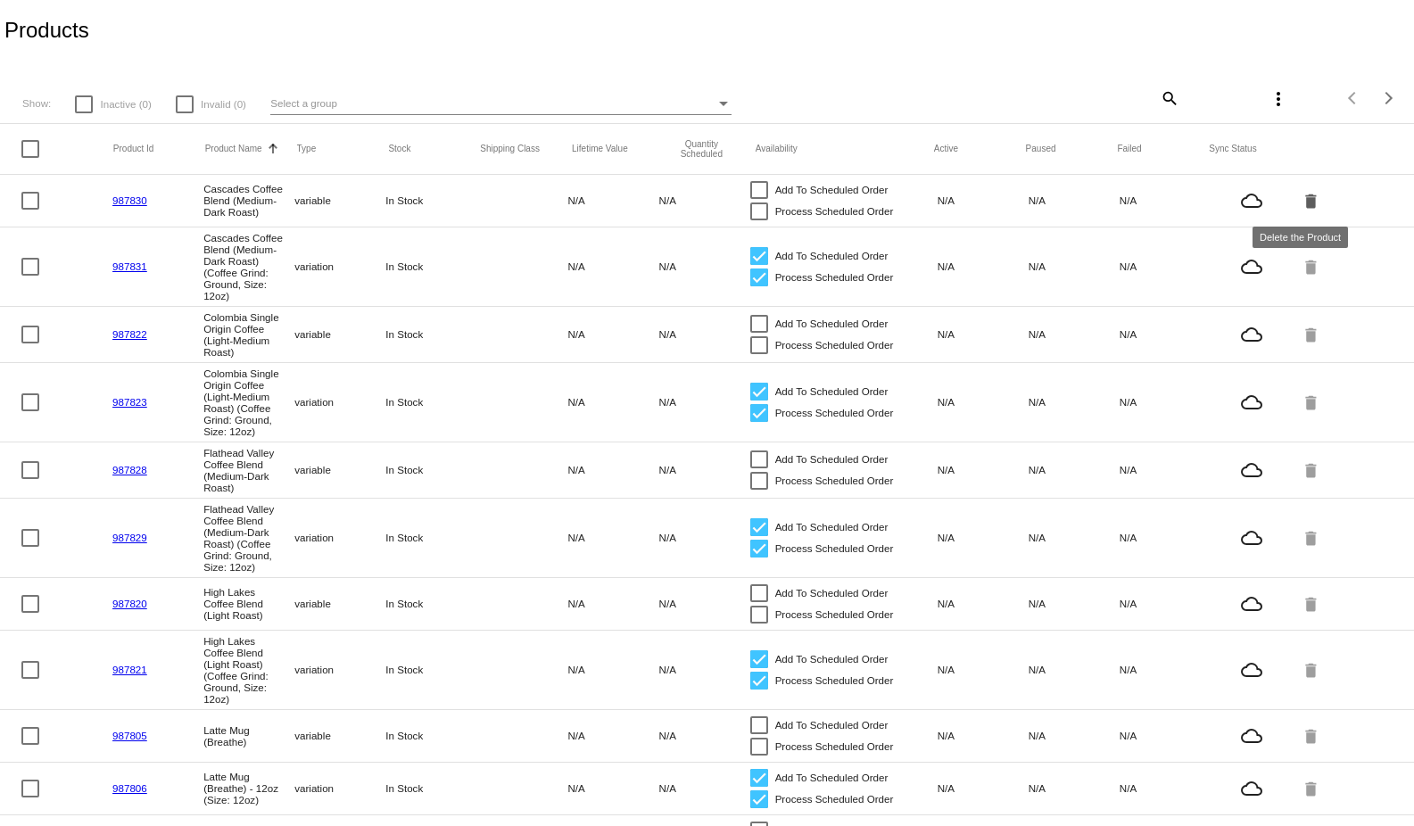
click at [1301, 214] on mat-icon "delete" at bounding box center [1311, 200] width 21 height 28
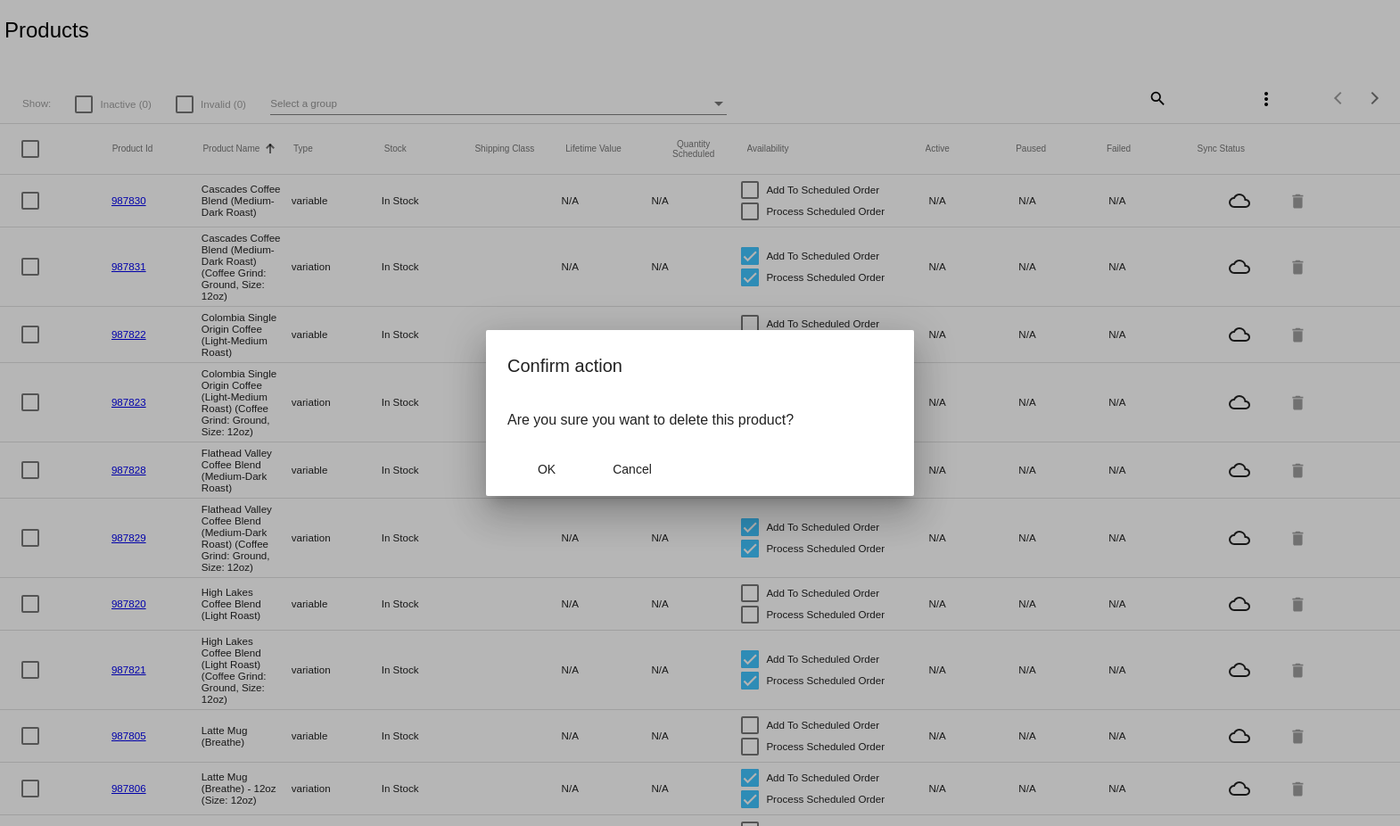
click at [533, 450] on mat-dialog-actions "OK Cancel" at bounding box center [700, 469] width 385 height 54
click at [555, 462] on span "OK" at bounding box center [547, 469] width 18 height 14
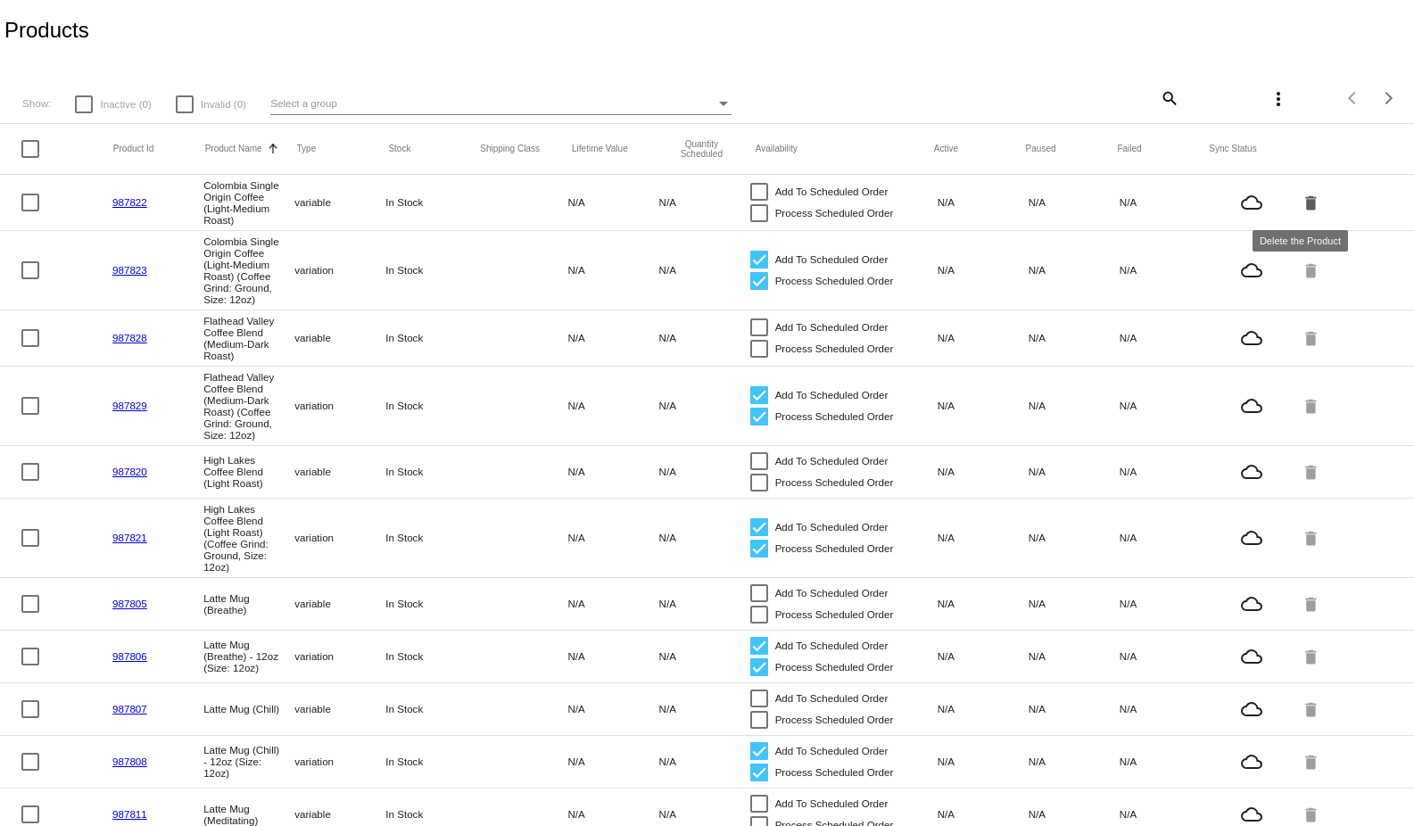
click at [1301, 202] on mat-icon "delete" at bounding box center [1311, 202] width 21 height 28
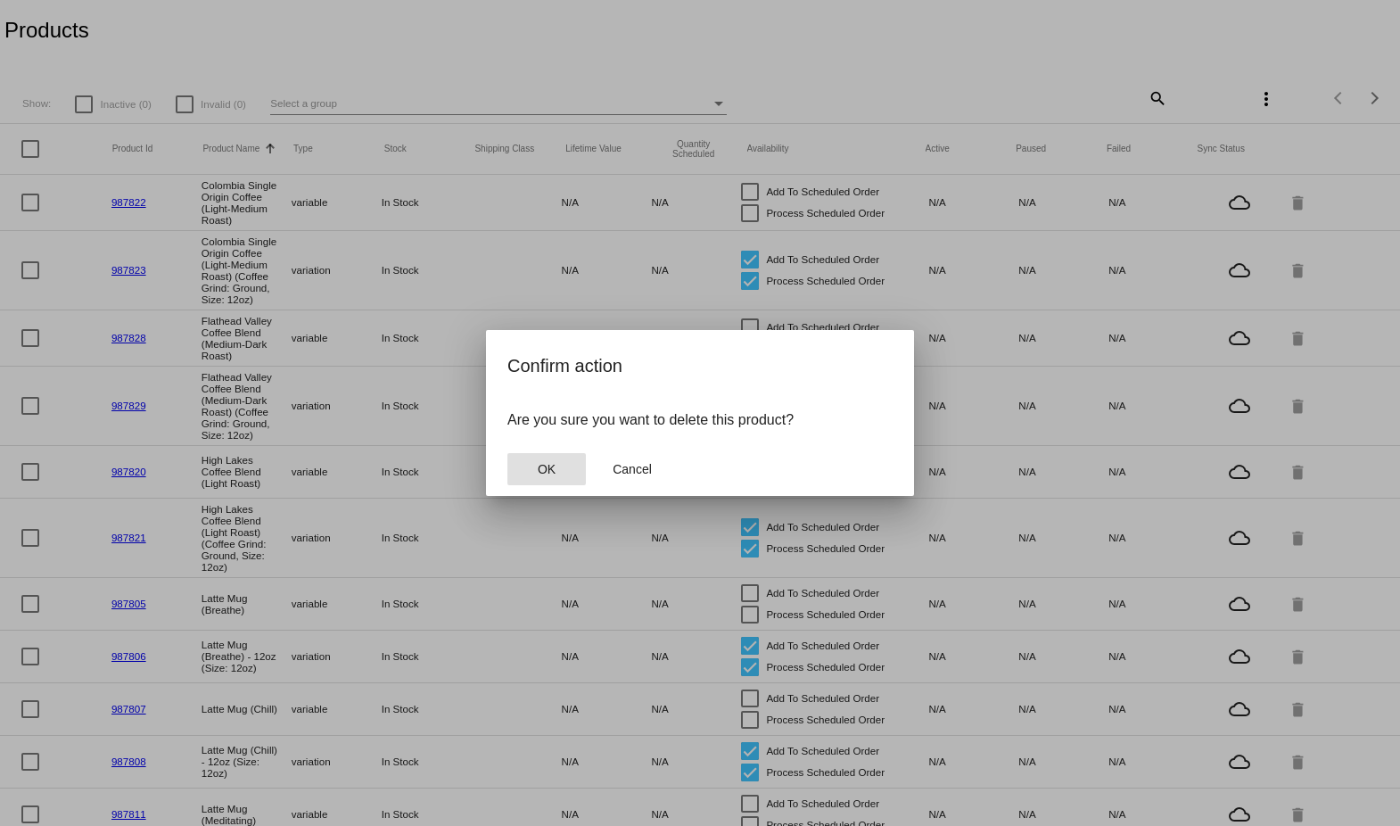
drag, startPoint x: 528, startPoint y: 475, endPoint x: 542, endPoint y: 475, distance: 14.3
click at [527, 475] on button "OK" at bounding box center [547, 469] width 78 height 32
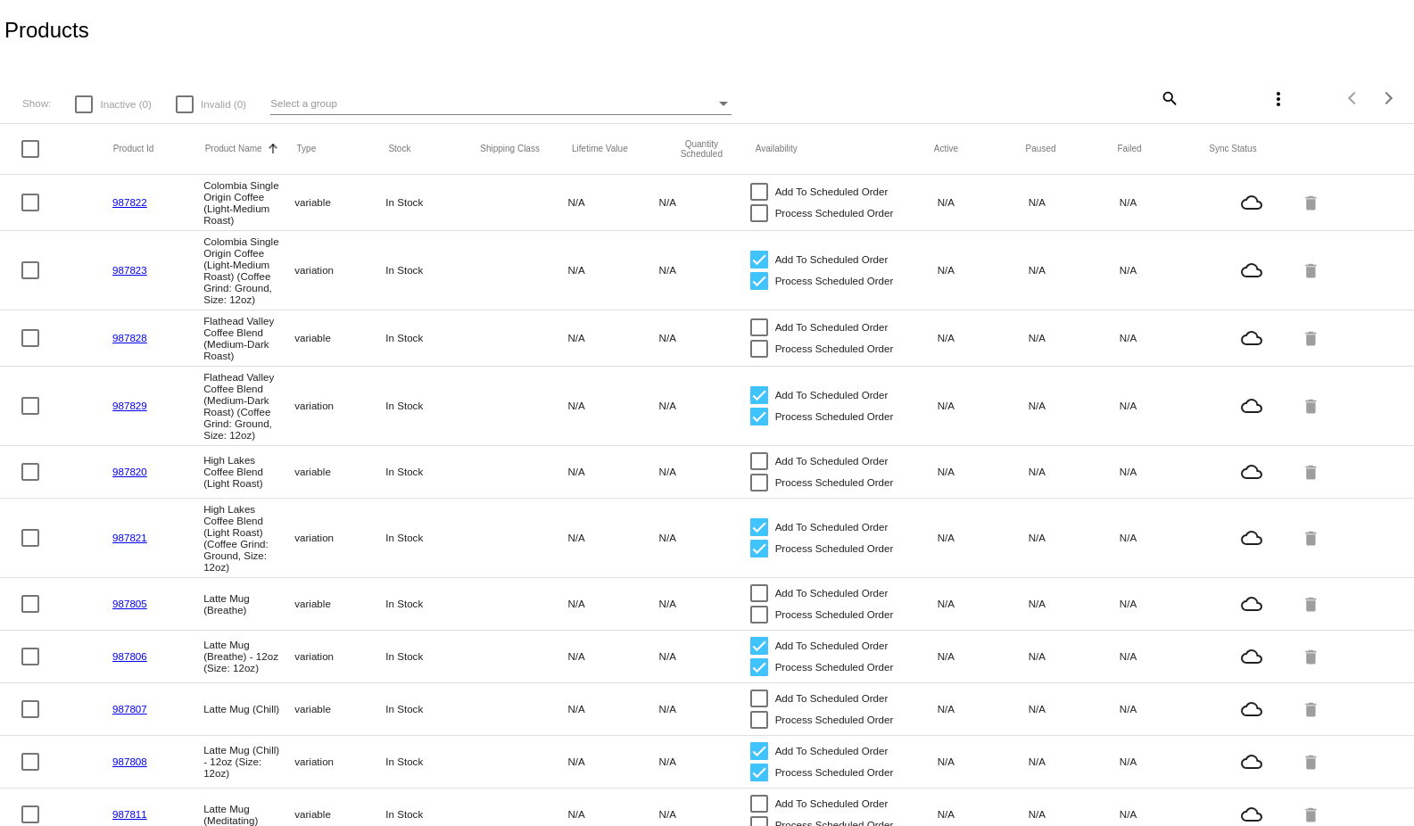
click at [1313, 201] on mat-cell "delete" at bounding box center [1346, 202] width 91 height 37
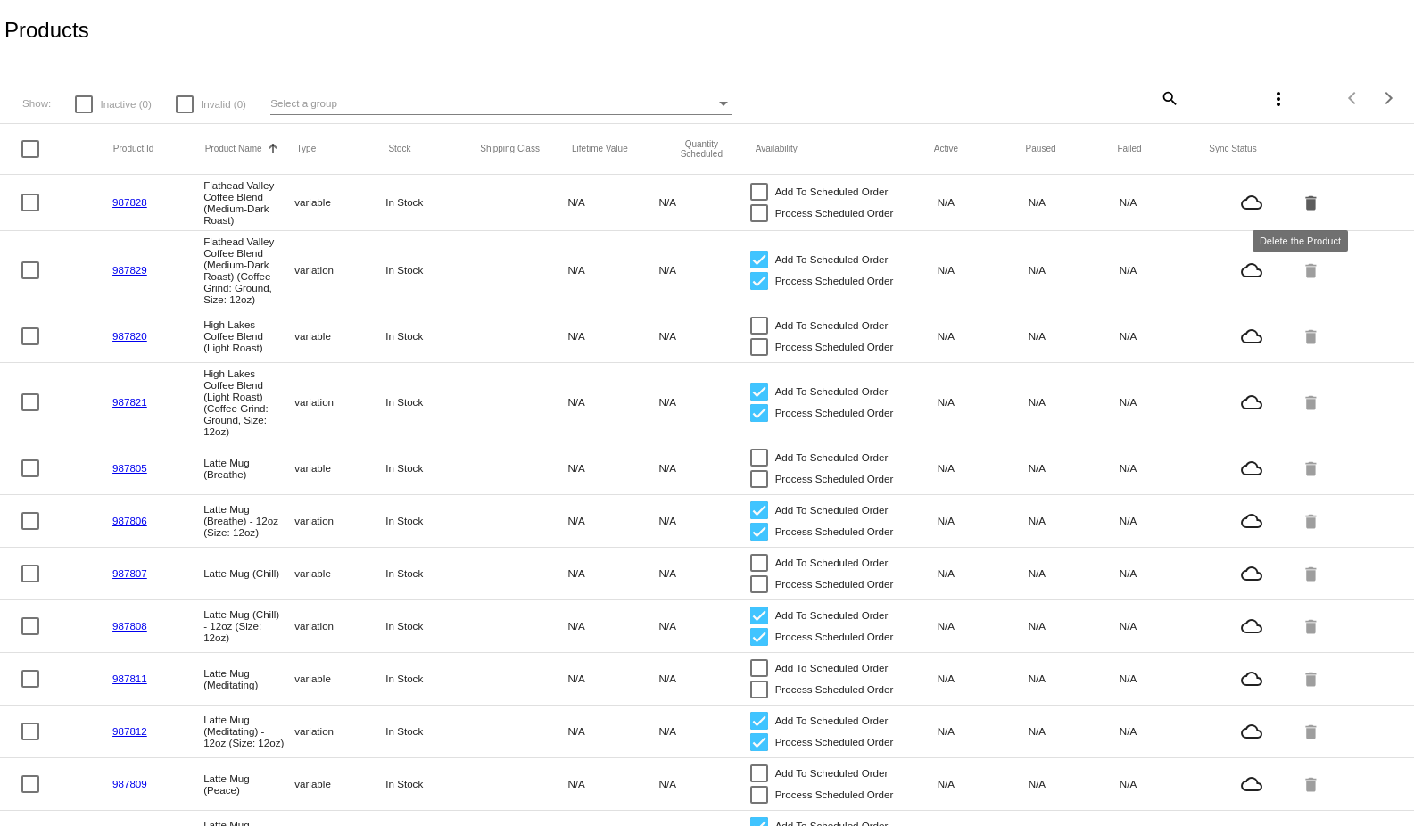
click at [1301, 201] on mat-icon "delete" at bounding box center [1311, 202] width 21 height 28
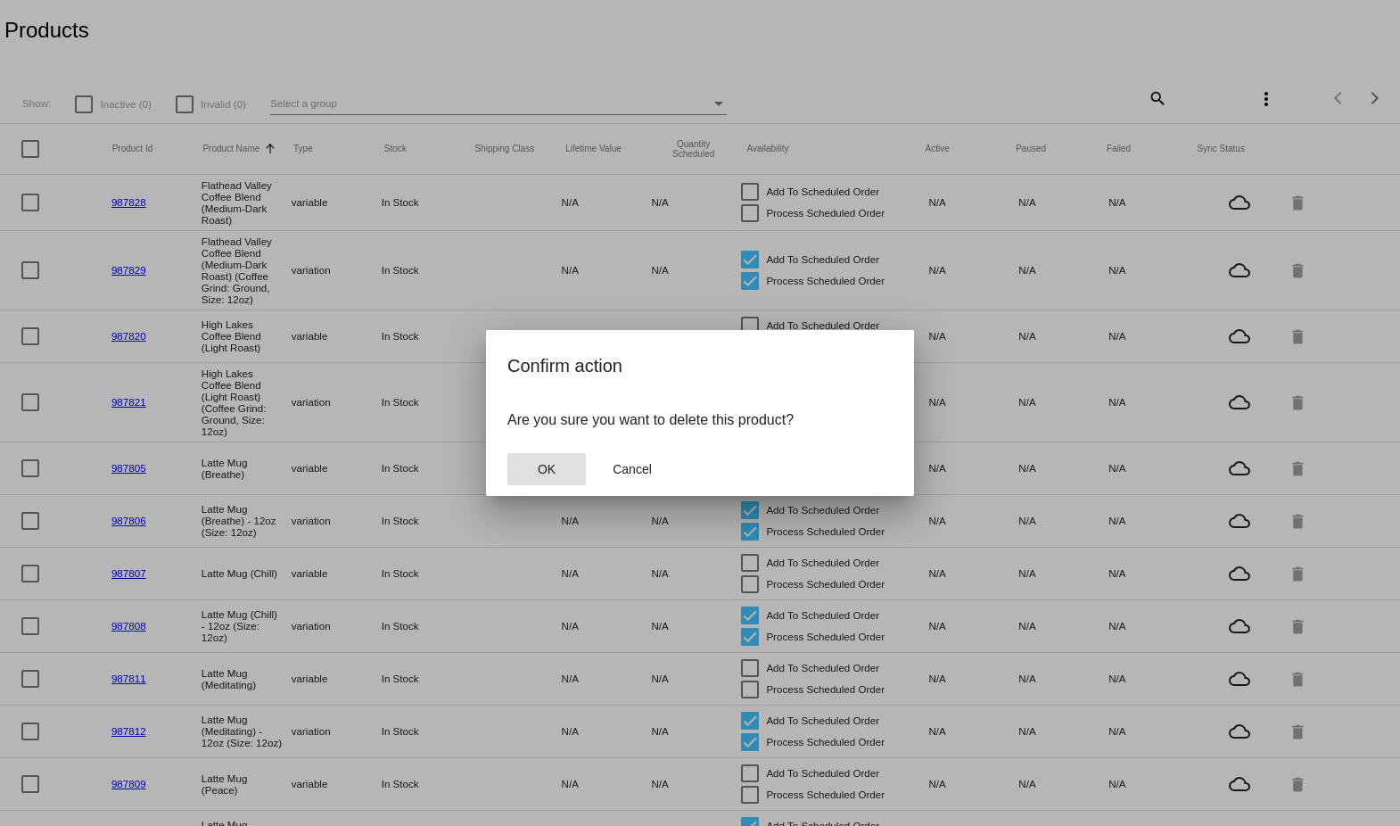
click at [505, 467] on mat-dialog-container "Confirm action Are you sure you want to delete this product? OK Cancel" at bounding box center [700, 413] width 428 height 166
click at [515, 462] on button "OK" at bounding box center [547, 469] width 78 height 32
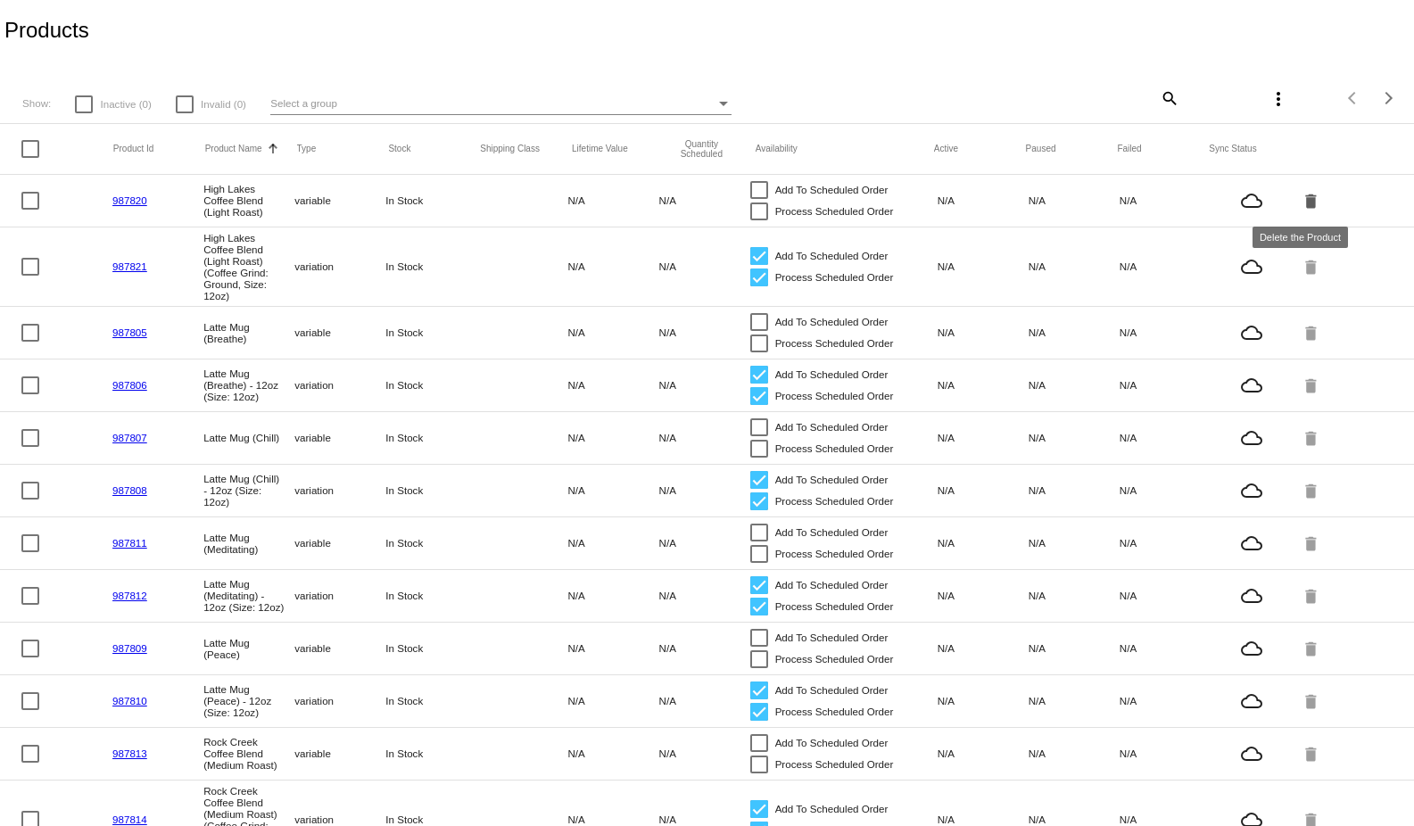
click at [1307, 199] on mat-icon "delete" at bounding box center [1311, 200] width 21 height 28
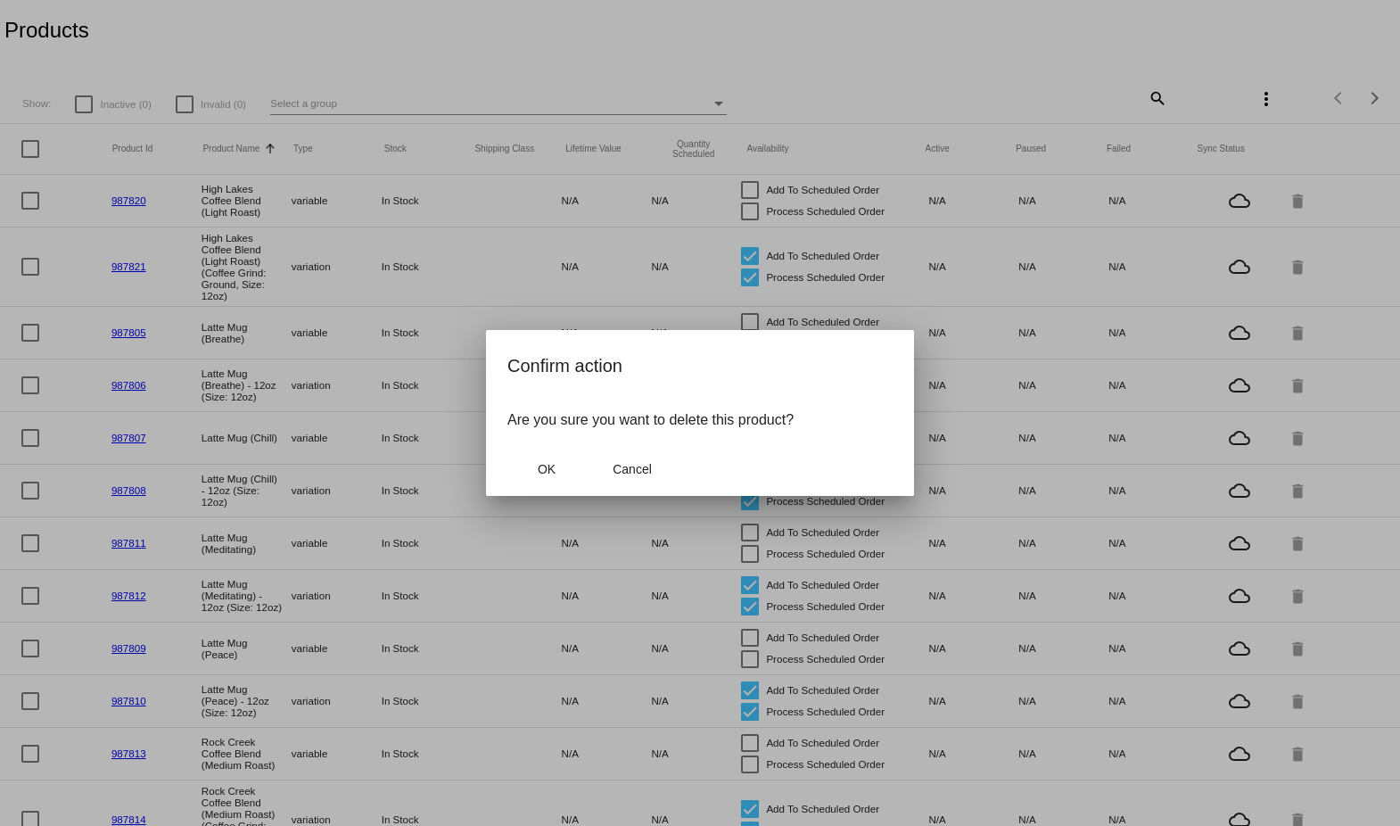
click at [591, 458] on mat-dialog-actions "OK Cancel" at bounding box center [700, 469] width 385 height 54
drag, startPoint x: 543, startPoint y: 460, endPoint x: 710, endPoint y: 416, distance: 172.7
click at [543, 459] on button "OK" at bounding box center [547, 469] width 78 height 32
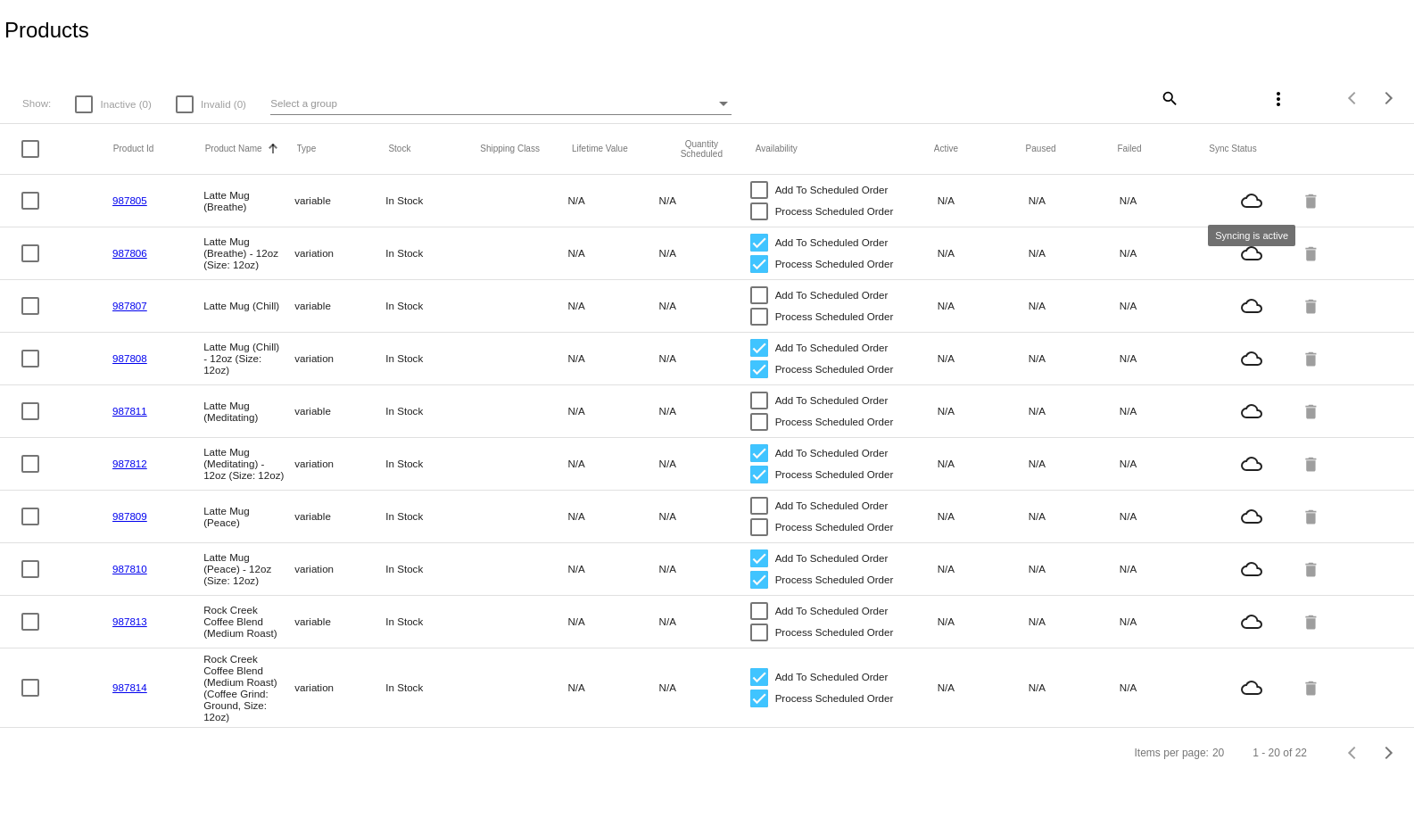
click at [1293, 199] on mat-cell "cloud_queue" at bounding box center [1255, 201] width 91 height 30
click at [1309, 198] on mat-icon "delete" at bounding box center [1311, 200] width 21 height 28
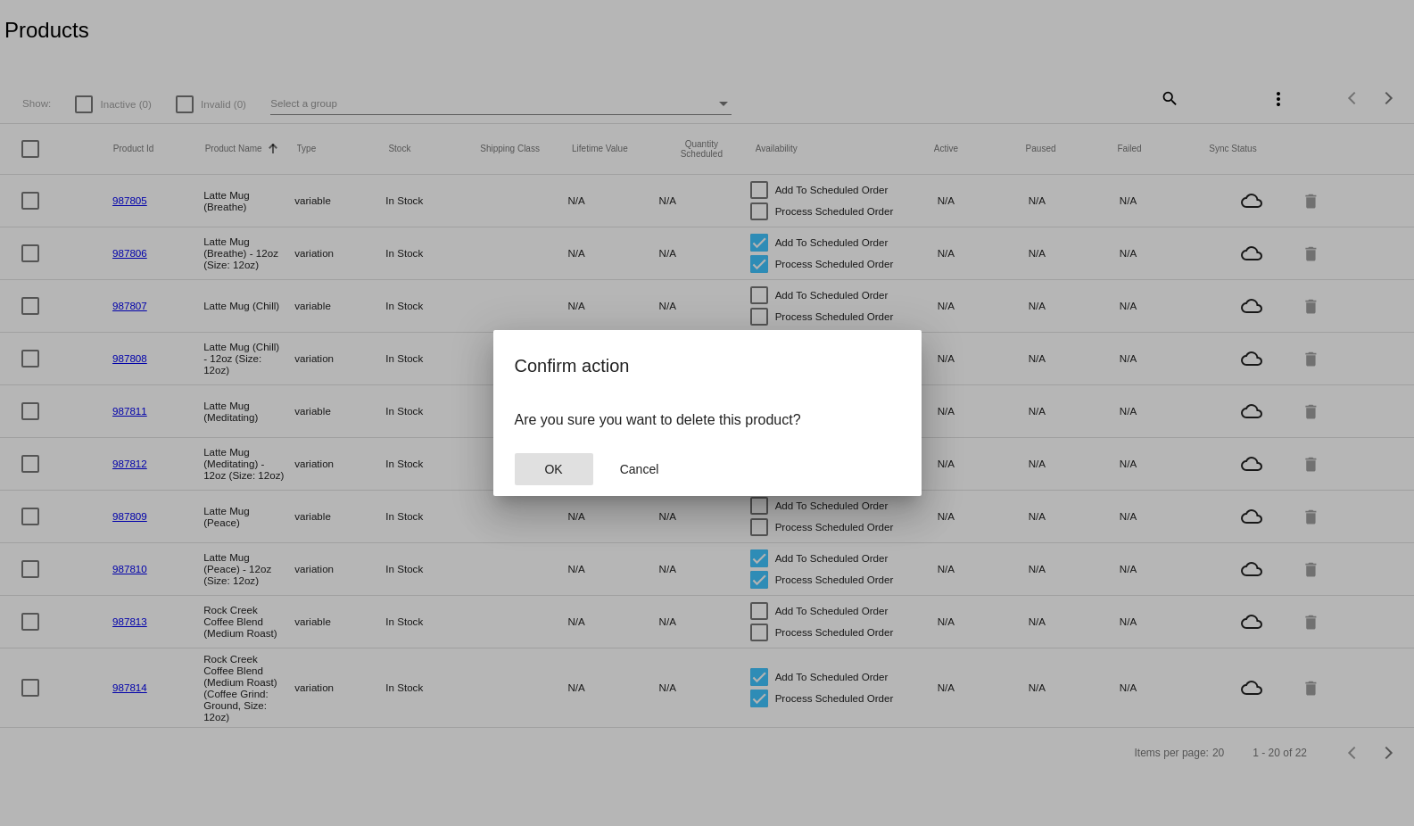
click at [542, 459] on button "OK" at bounding box center [554, 469] width 78 height 32
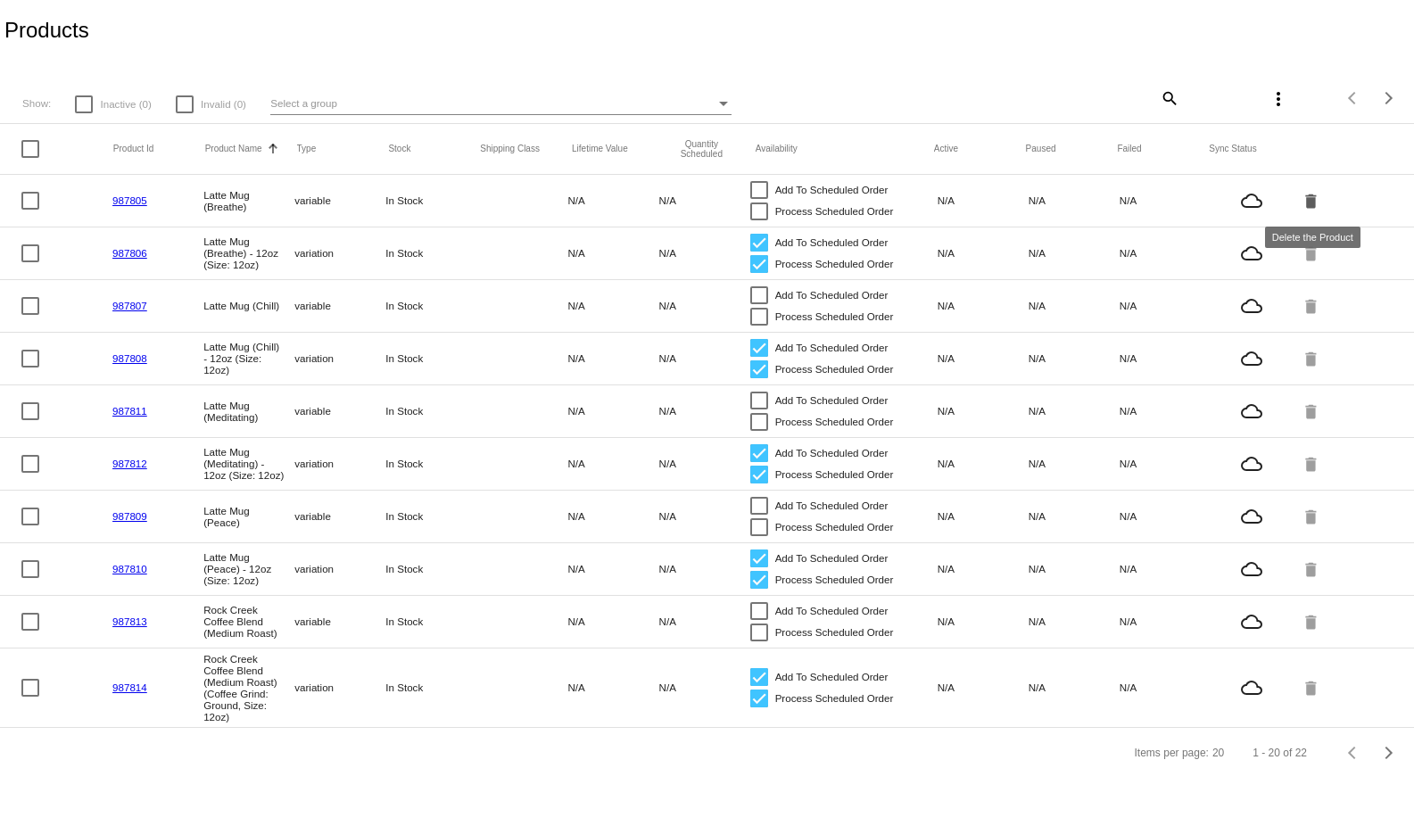
click at [1313, 292] on mat-icon "delete" at bounding box center [1311, 306] width 21 height 28
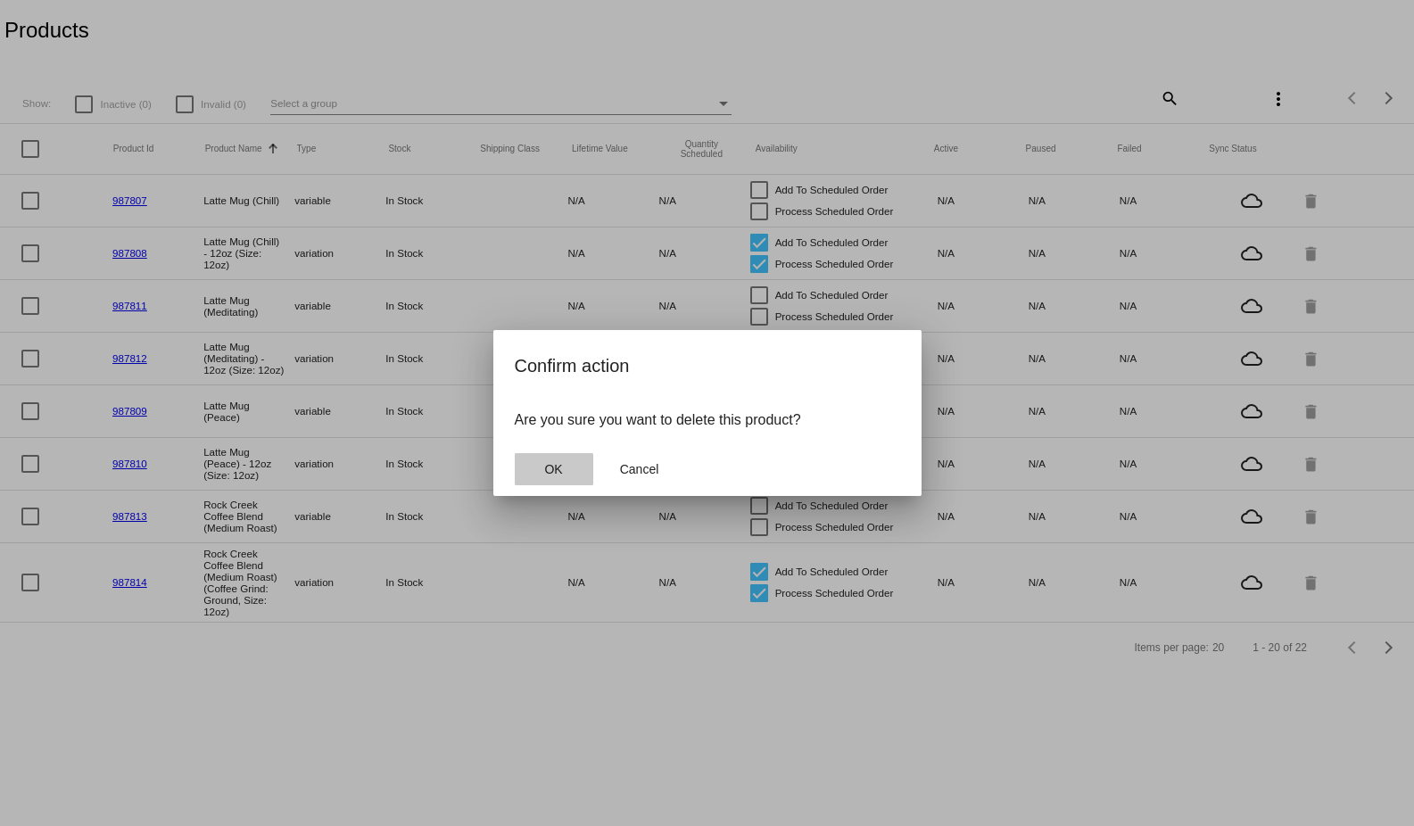
click at [558, 464] on span "OK" at bounding box center [553, 469] width 18 height 14
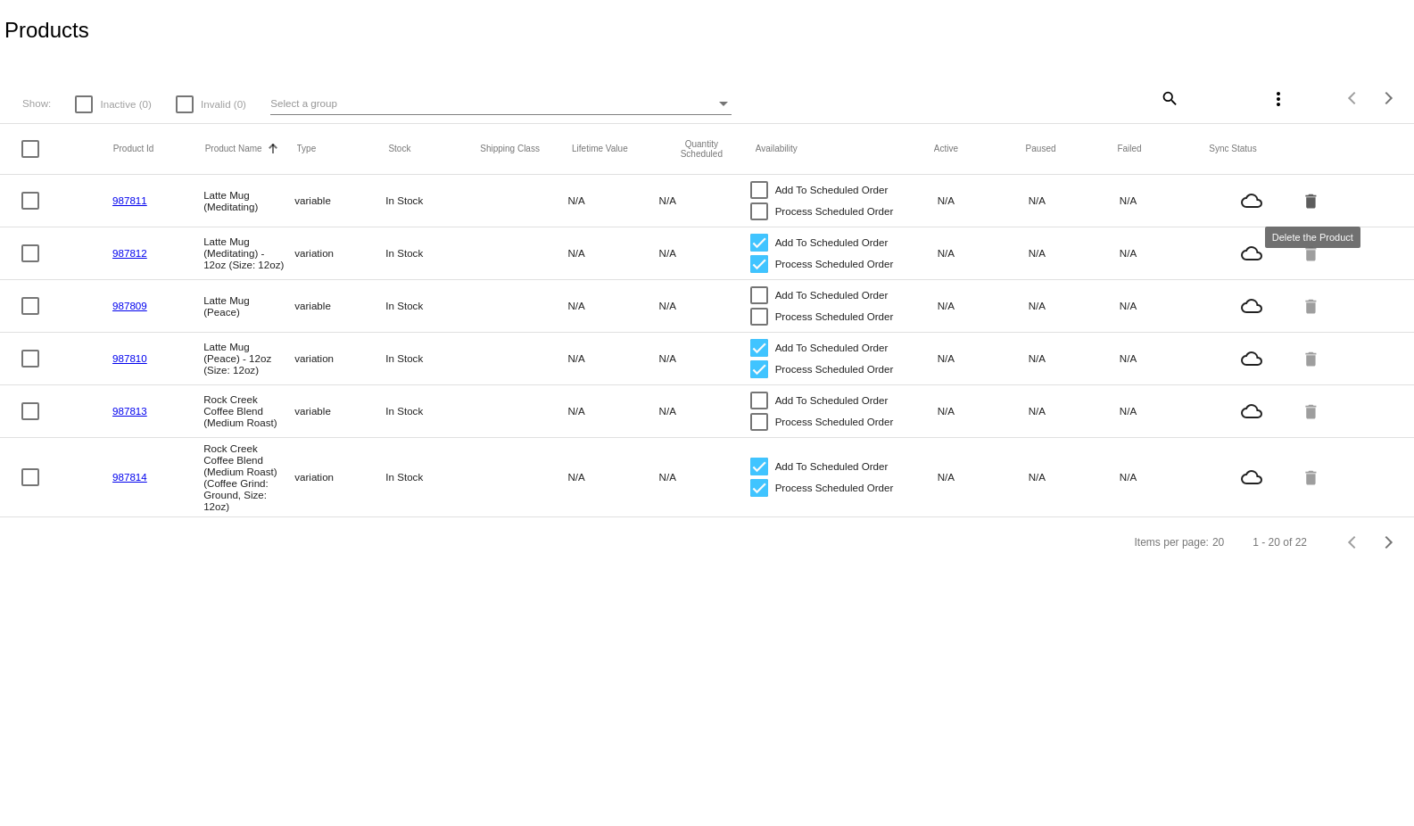
click at [1313, 206] on mat-icon "delete" at bounding box center [1311, 200] width 21 height 28
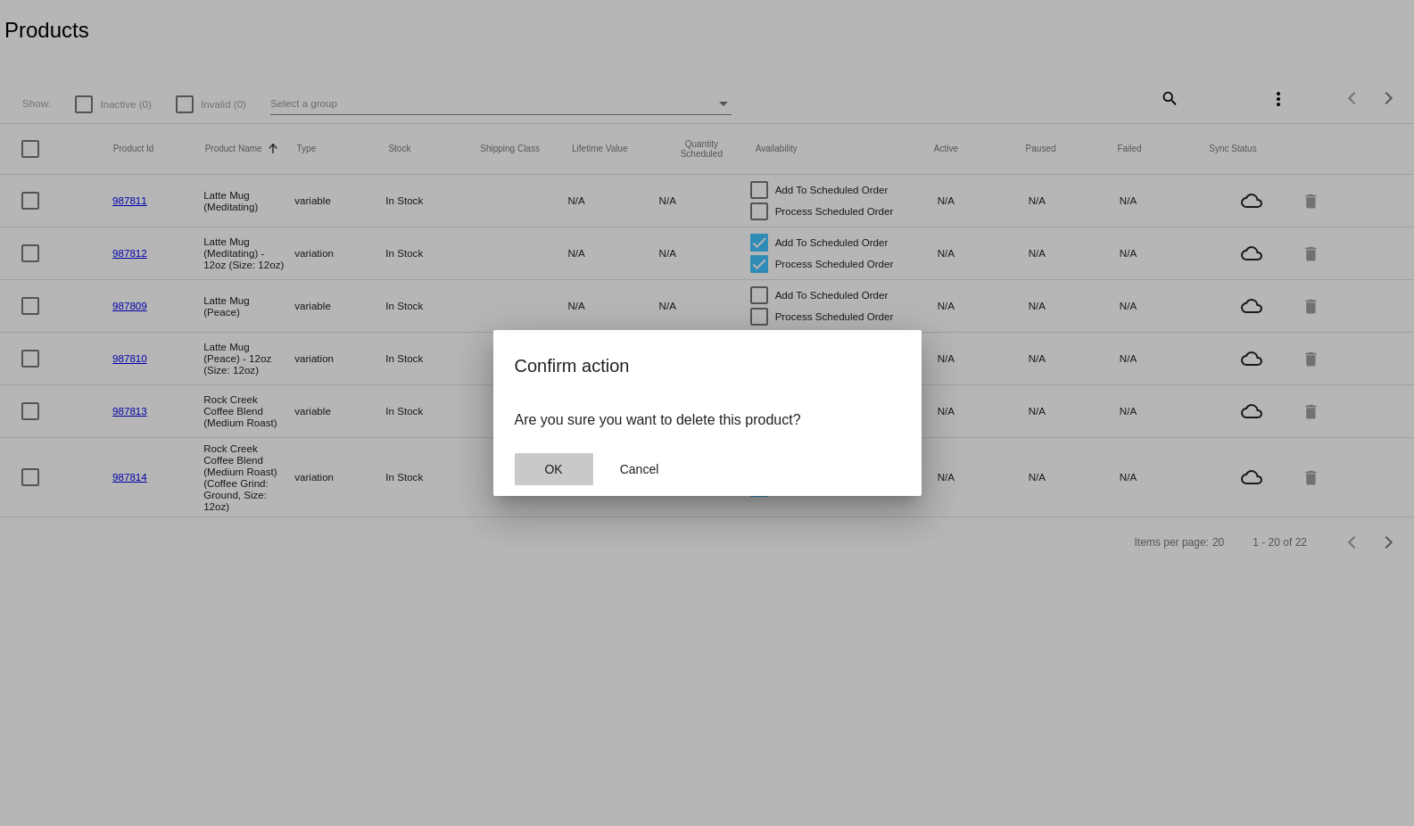
click at [531, 485] on button "OK" at bounding box center [554, 469] width 78 height 32
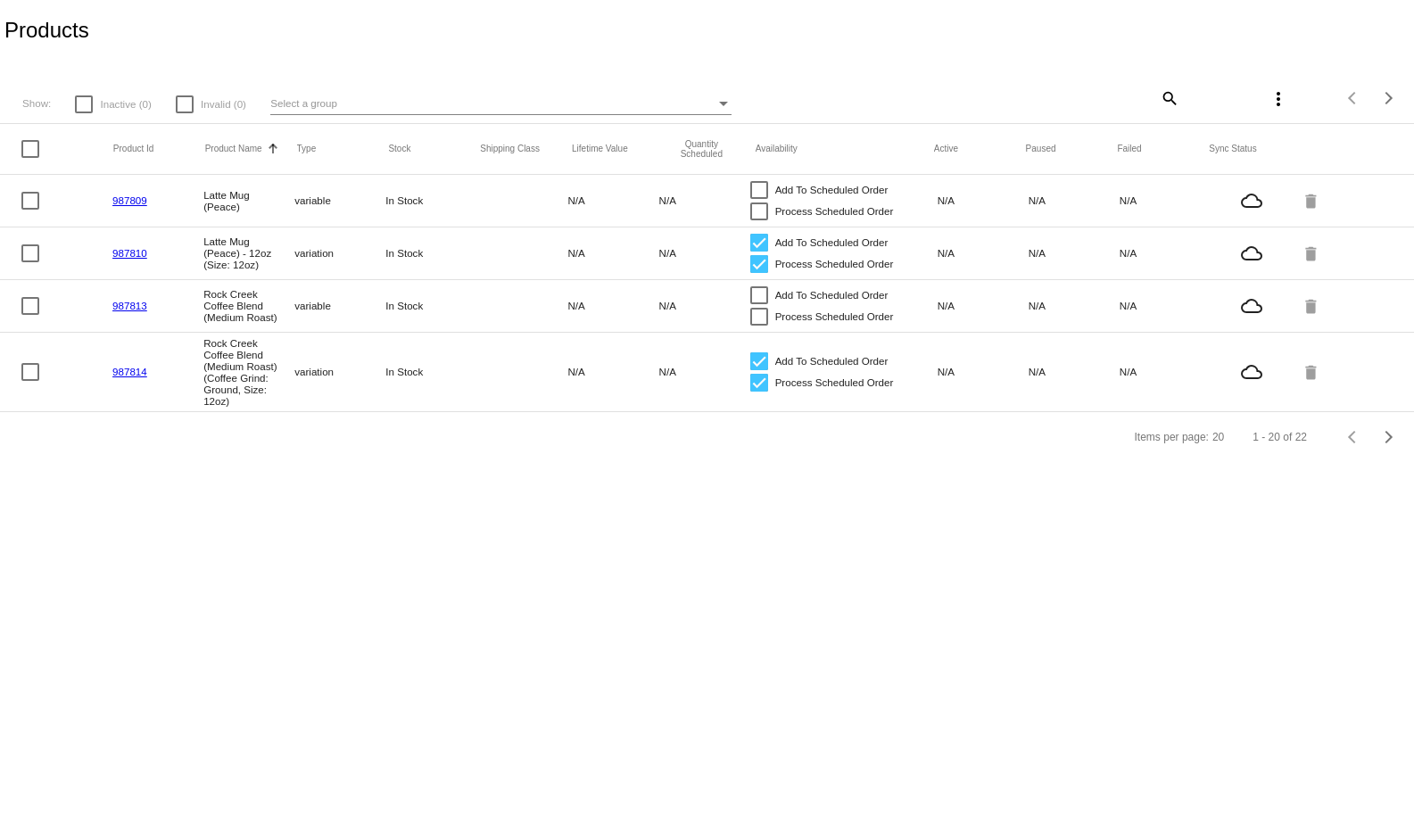
click at [1315, 211] on mat-icon "delete" at bounding box center [1311, 200] width 21 height 28
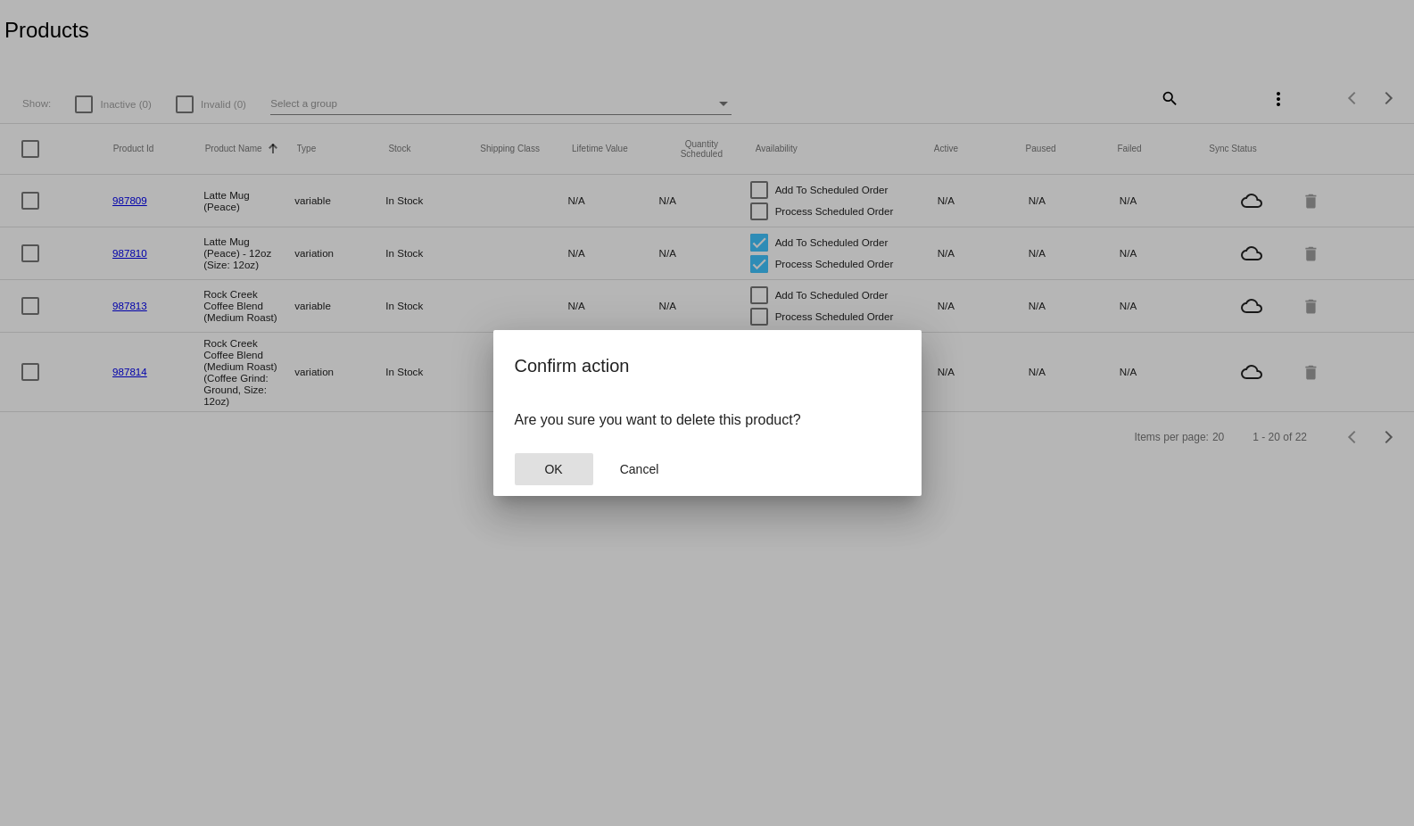
click at [508, 460] on mat-dialog-container "Confirm action Are you sure you want to delete this product? OK Cancel" at bounding box center [707, 413] width 428 height 166
click at [530, 465] on button "OK" at bounding box center [554, 469] width 78 height 32
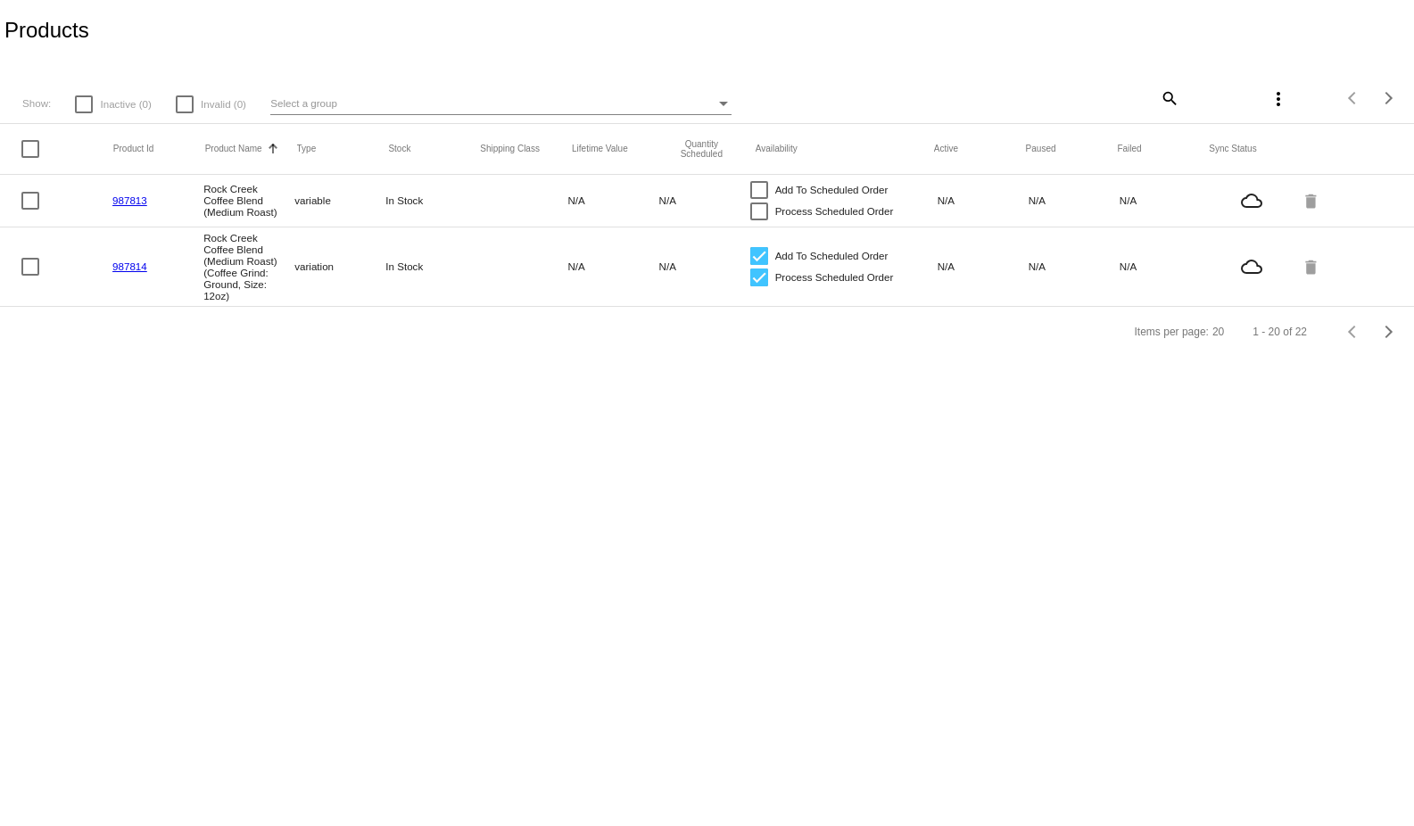
click at [1307, 227] on mat-row "987813 Rock Creek Coffee Blend (Medium Roast) variable In Stock N/A N/A Add To …" at bounding box center [707, 201] width 1414 height 53
click at [1309, 202] on mat-icon "delete" at bounding box center [1311, 200] width 21 height 28
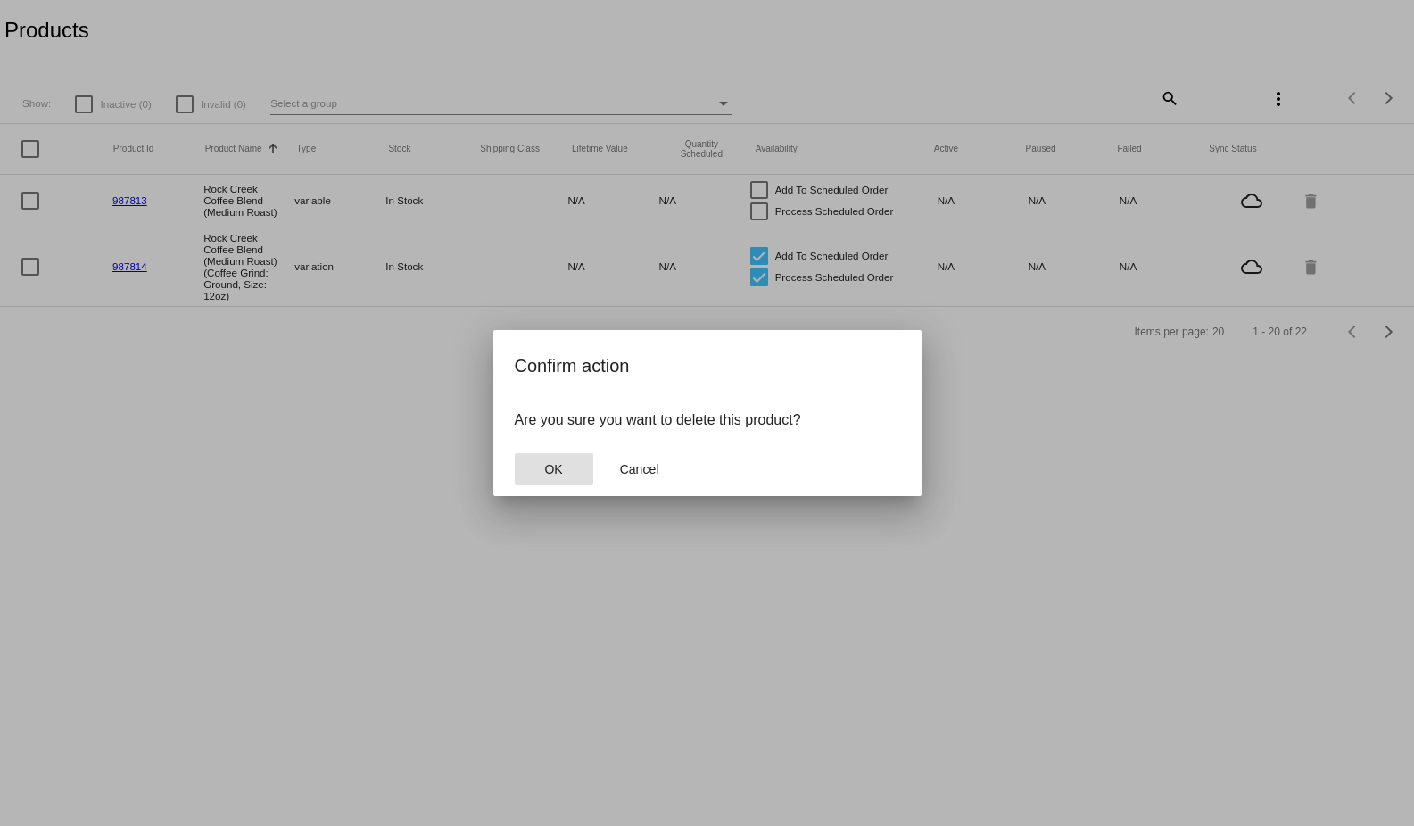
drag, startPoint x: 551, startPoint y: 486, endPoint x: 563, endPoint y: 471, distance: 19.1
click at [549, 485] on mat-dialog-actions "OK Cancel" at bounding box center [707, 469] width 385 height 54
click at [542, 473] on button "OK" at bounding box center [554, 469] width 78 height 32
